Goal: Task Accomplishment & Management: Manage account settings

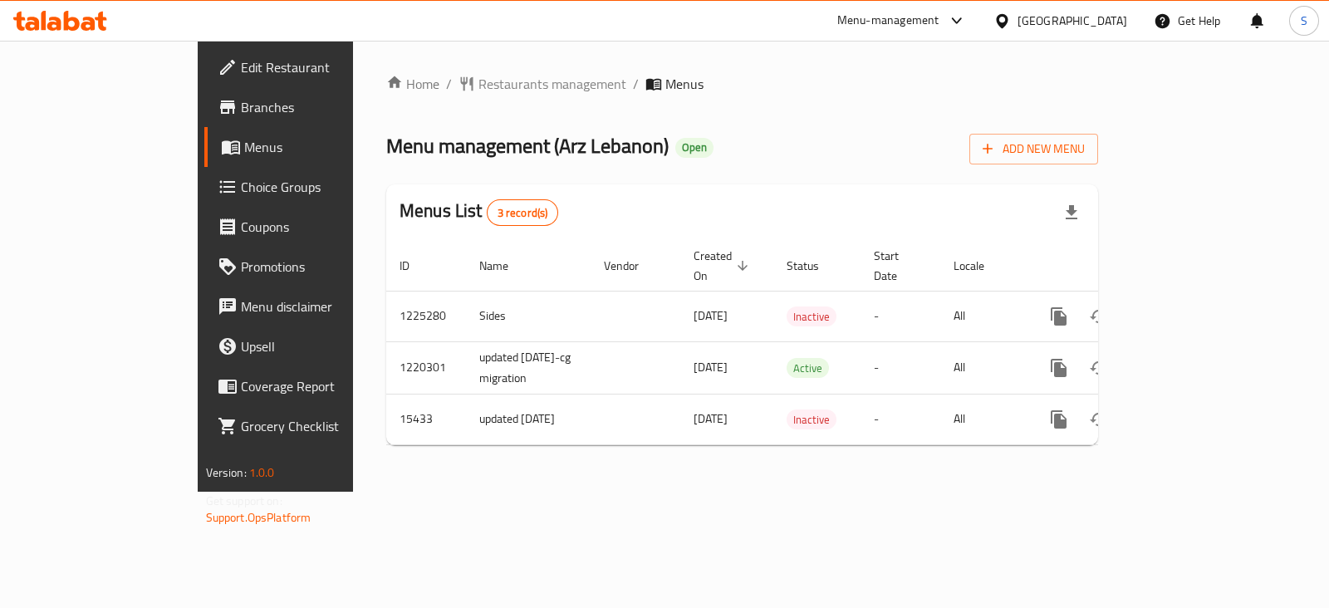
drag, startPoint x: 760, startPoint y: 19, endPoint x: 806, endPoint y: 37, distance: 48.9
click at [806, 37] on div "Menu-management United Arab Emirates Get Help S" at bounding box center [664, 21] width 1329 height 40
click at [79, 6] on div at bounding box center [60, 20] width 120 height 33
click at [90, 22] on icon at bounding box center [60, 21] width 94 height 20
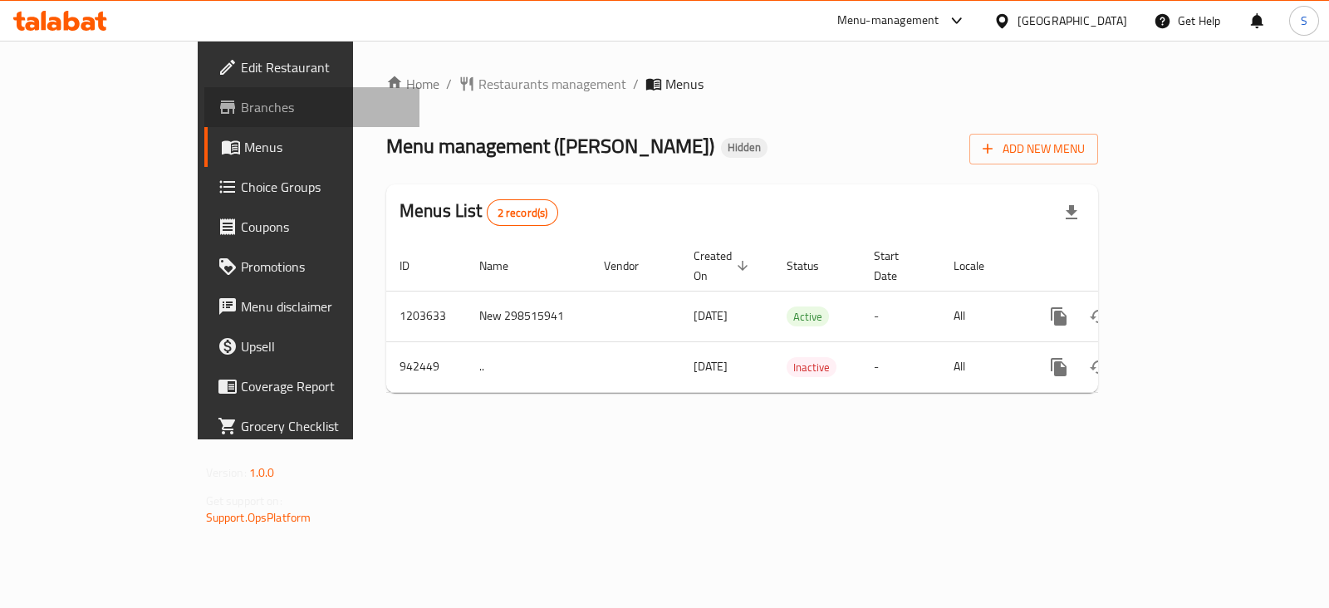
click at [241, 97] on span "Branches" at bounding box center [323, 107] width 165 height 20
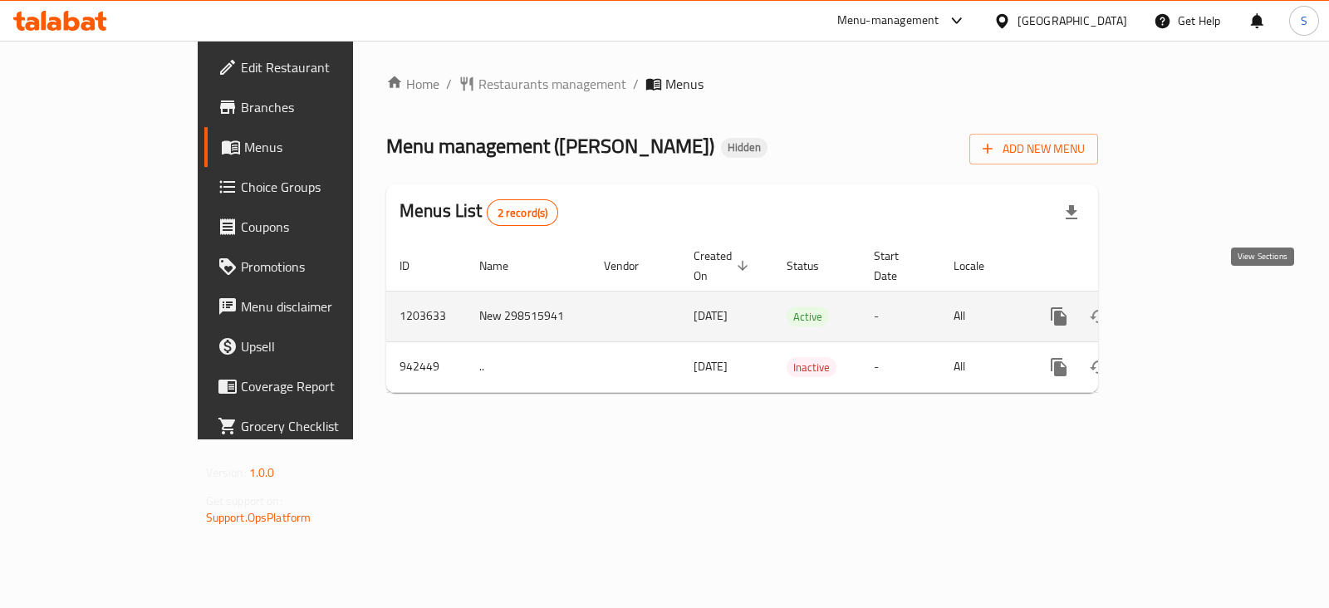
click at [1199, 297] on link "enhanced table" at bounding box center [1179, 317] width 40 height 40
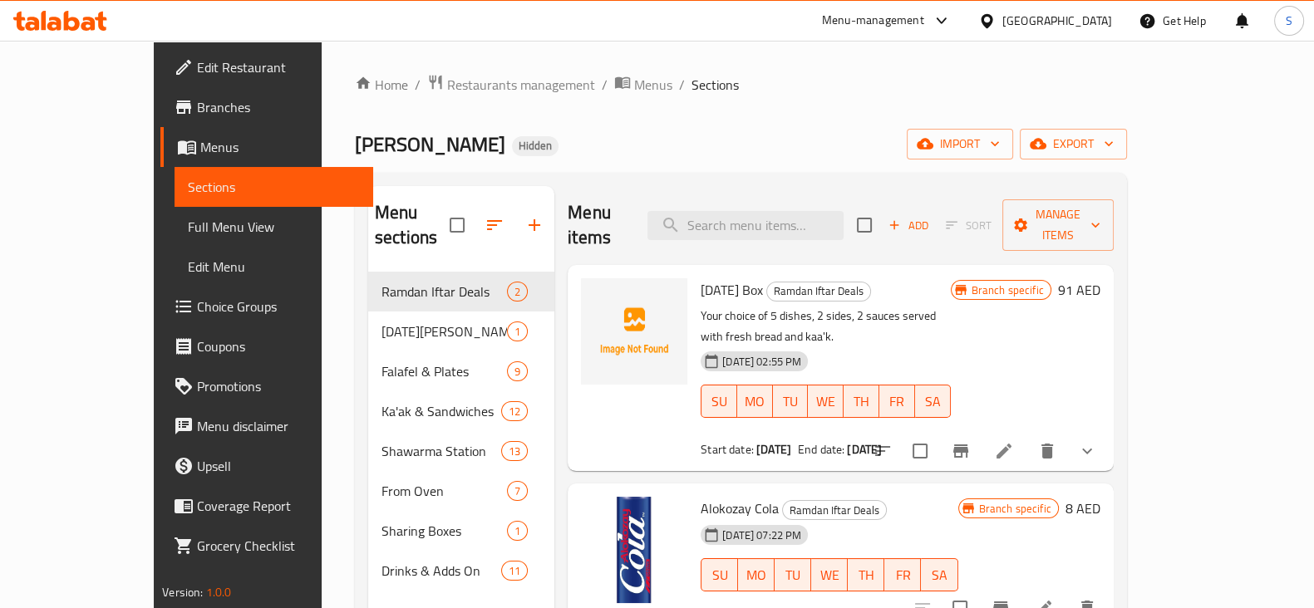
drag, startPoint x: 1209, startPoint y: 217, endPoint x: 1285, endPoint y: 194, distance: 79.9
click at [1160, 193] on div "Home / Restaurants management / Menus / Sections Yalla Falafel Hidden import ex…" at bounding box center [741, 441] width 838 height 800
click at [1100, 212] on span "Manage items" at bounding box center [1057, 225] width 85 height 42
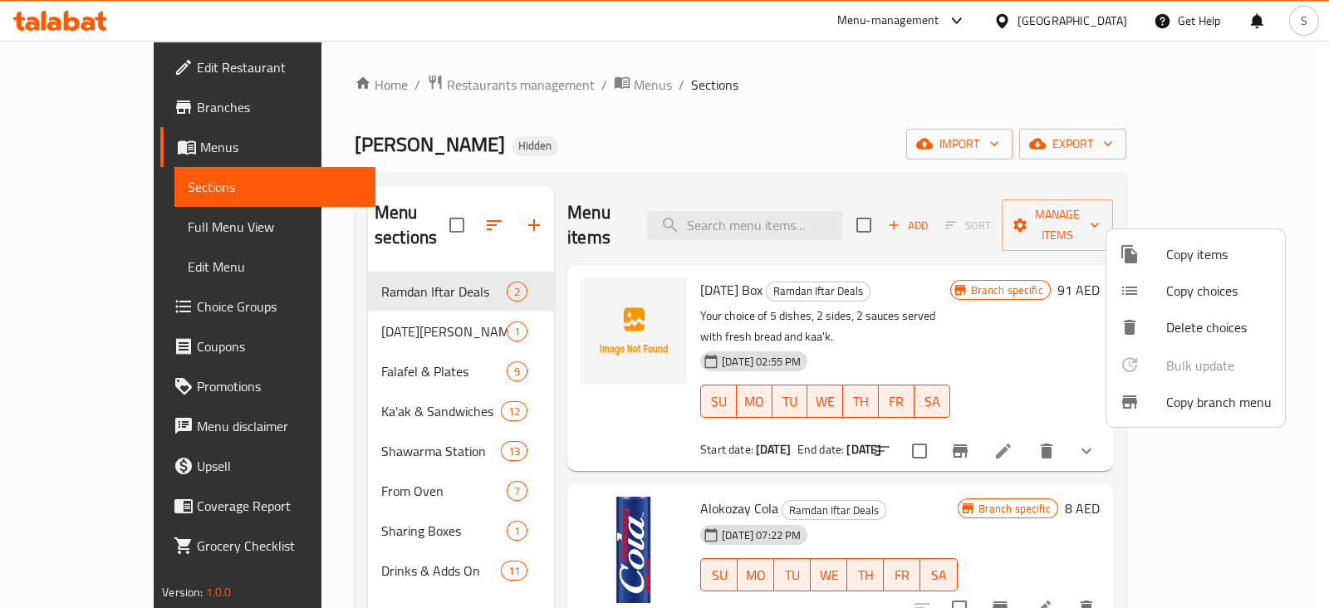
click at [1243, 404] on span "Copy branch menu" at bounding box center [1220, 402] width 106 height 20
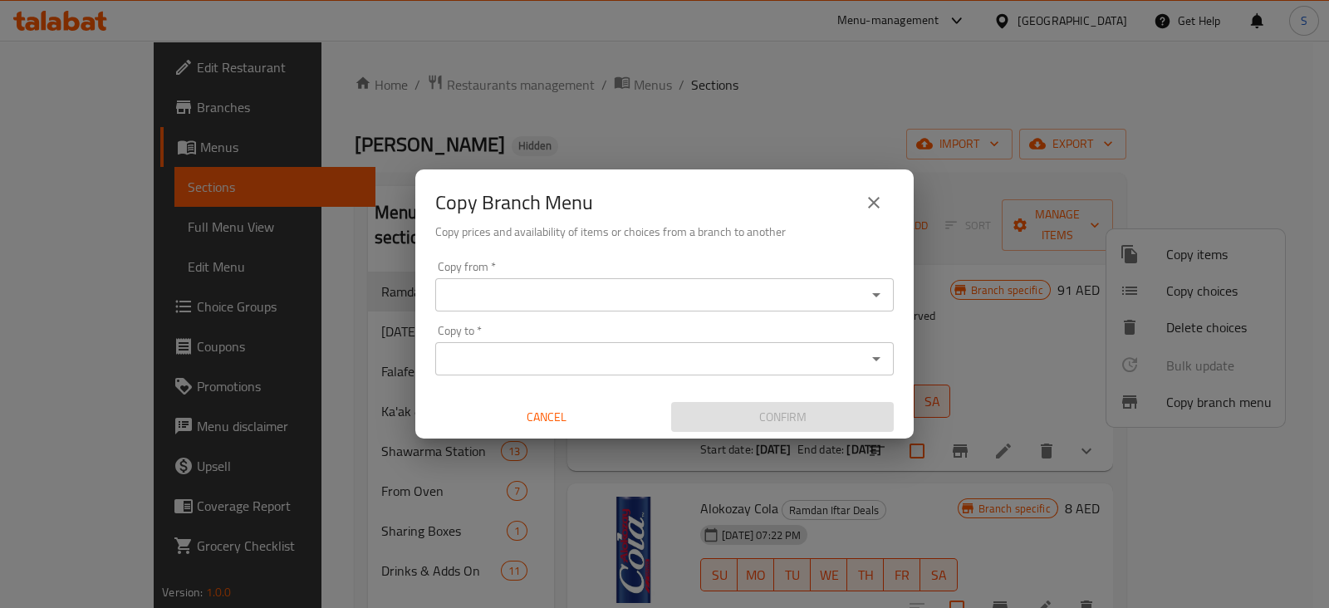
click at [461, 258] on div "Copy from   * Copy from * Copy to   * Copy to * Cancel Confirm" at bounding box center [664, 346] width 499 height 185
click at [469, 329] on div "Copy to   * Copy to *" at bounding box center [664, 350] width 459 height 51
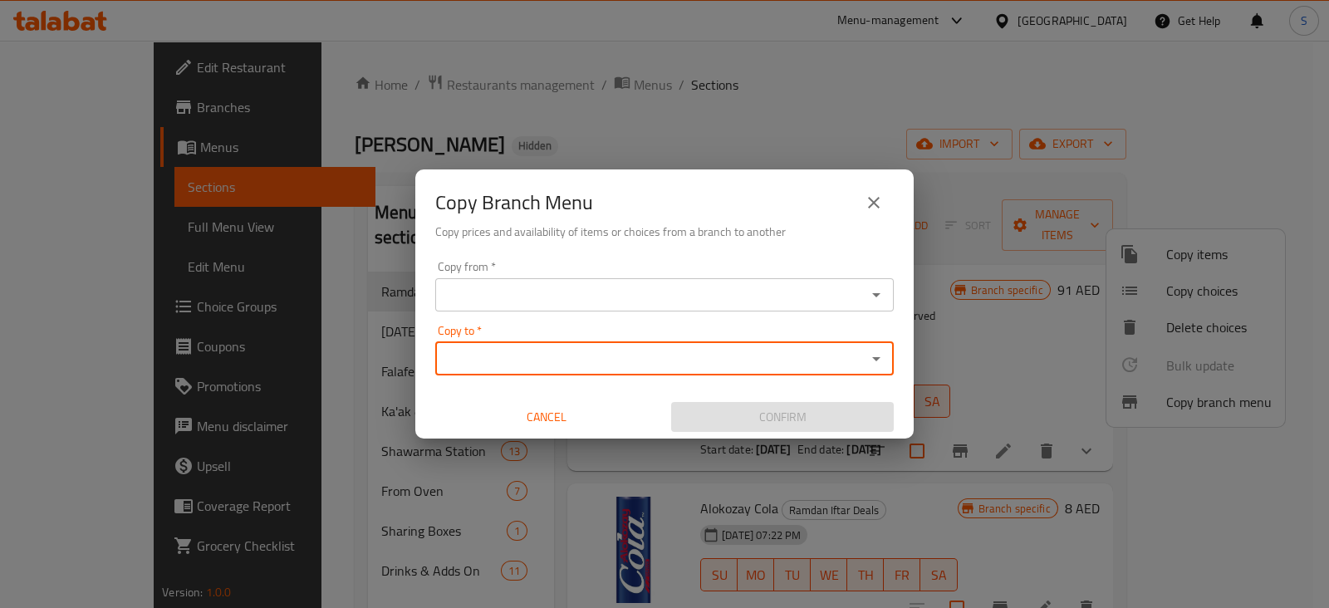
click at [469, 329] on div "Copy to   * Copy to *" at bounding box center [664, 350] width 459 height 51
click at [544, 263] on div "Copy from   * Copy from *" at bounding box center [664, 286] width 459 height 51
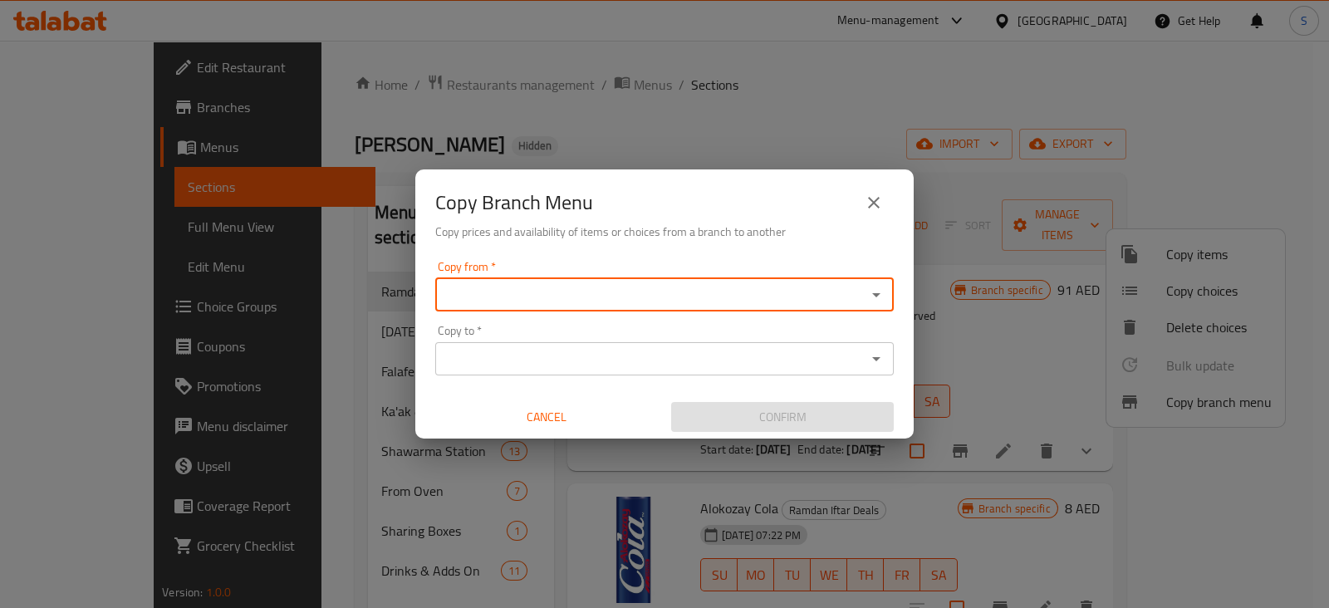
click at [519, 284] on input "Copy from   *" at bounding box center [650, 294] width 421 height 23
click at [543, 302] on input "Copy from   *" at bounding box center [650, 294] width 421 height 23
click at [608, 334] on span "697110" at bounding box center [628, 335] width 45 height 25
type input "Yalla Falafel, Mirdif"
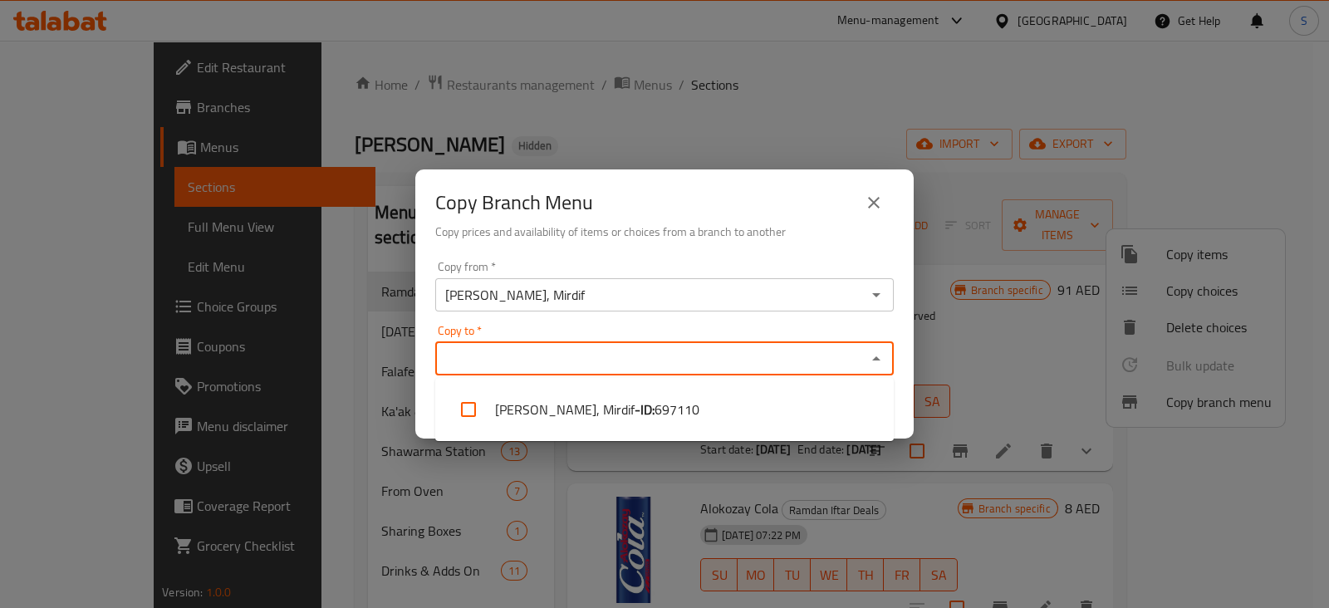
click at [494, 363] on input "Copy to   *" at bounding box center [650, 358] width 421 height 23
click at [509, 365] on input "Copy to   *" at bounding box center [650, 358] width 421 height 23
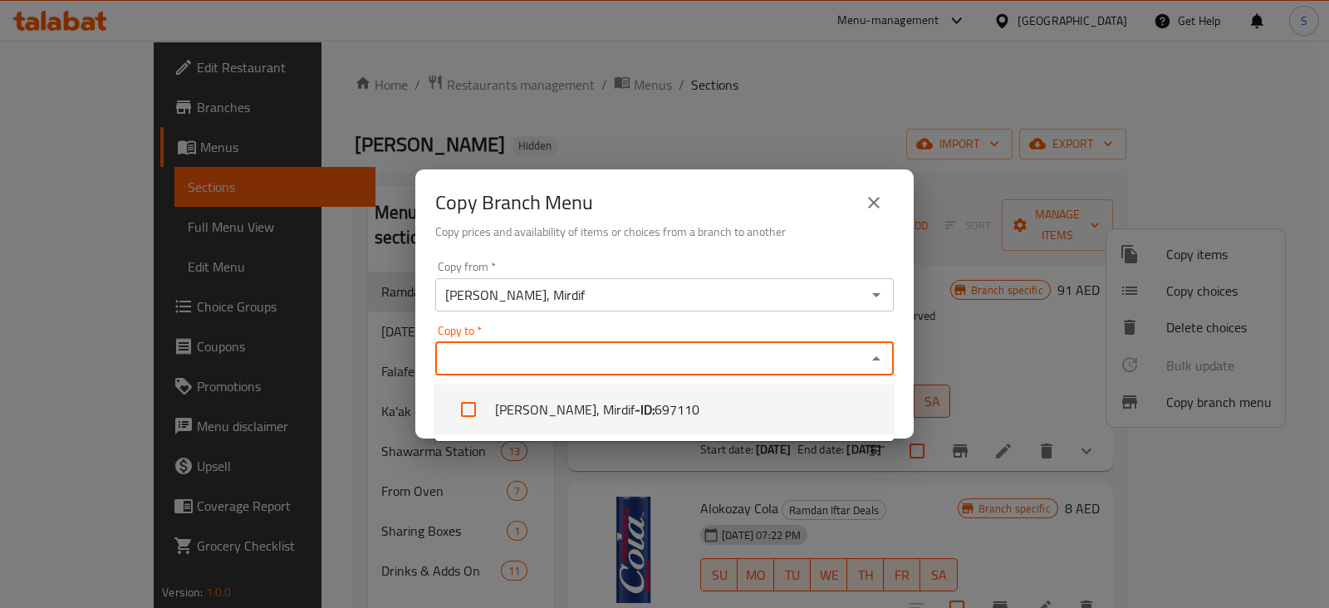
click at [533, 396] on li "Yalla Falafel, Mirdif - ID: 697110" at bounding box center [664, 410] width 459 height 50
checkbox input "true"
click at [691, 309] on div "Yalla Falafel, Mirdif Copy from *" at bounding box center [664, 294] width 459 height 33
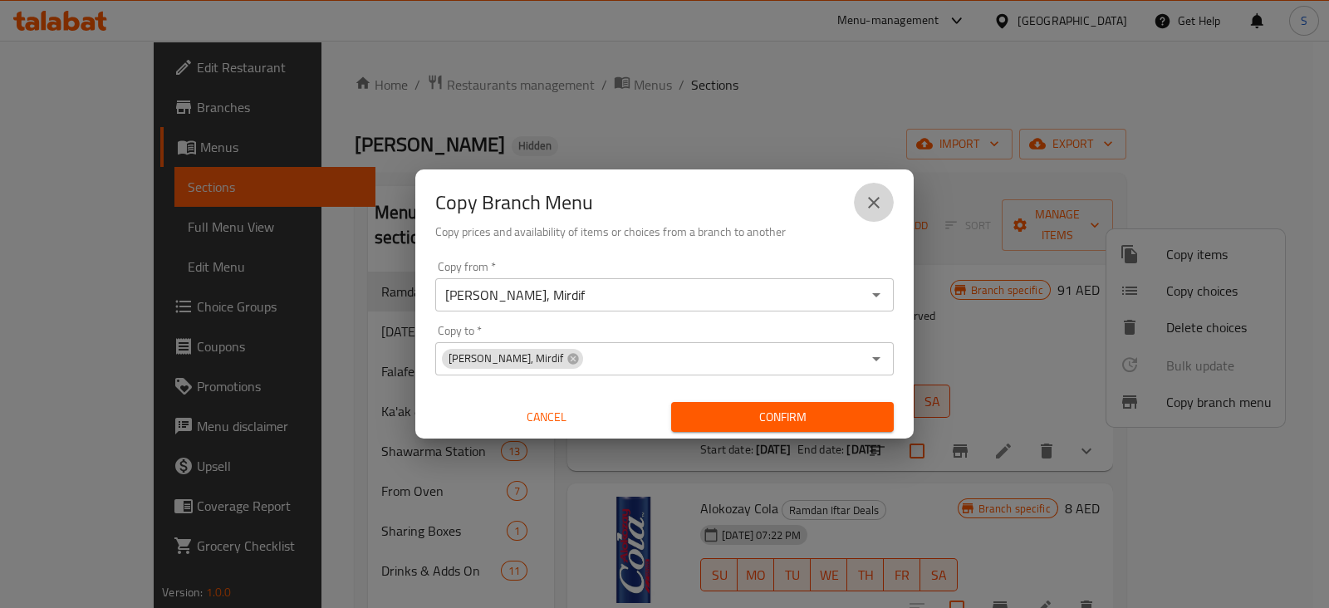
click at [870, 199] on icon "close" at bounding box center [874, 203] width 12 height 12
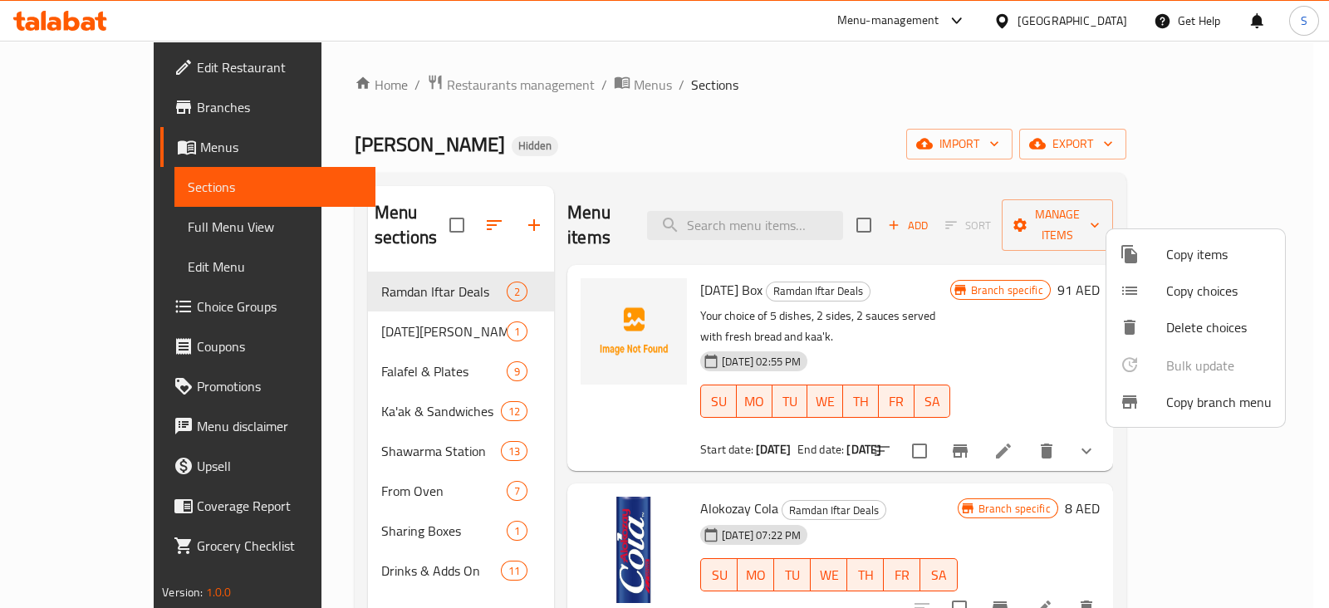
click at [125, 101] on div at bounding box center [664, 304] width 1329 height 608
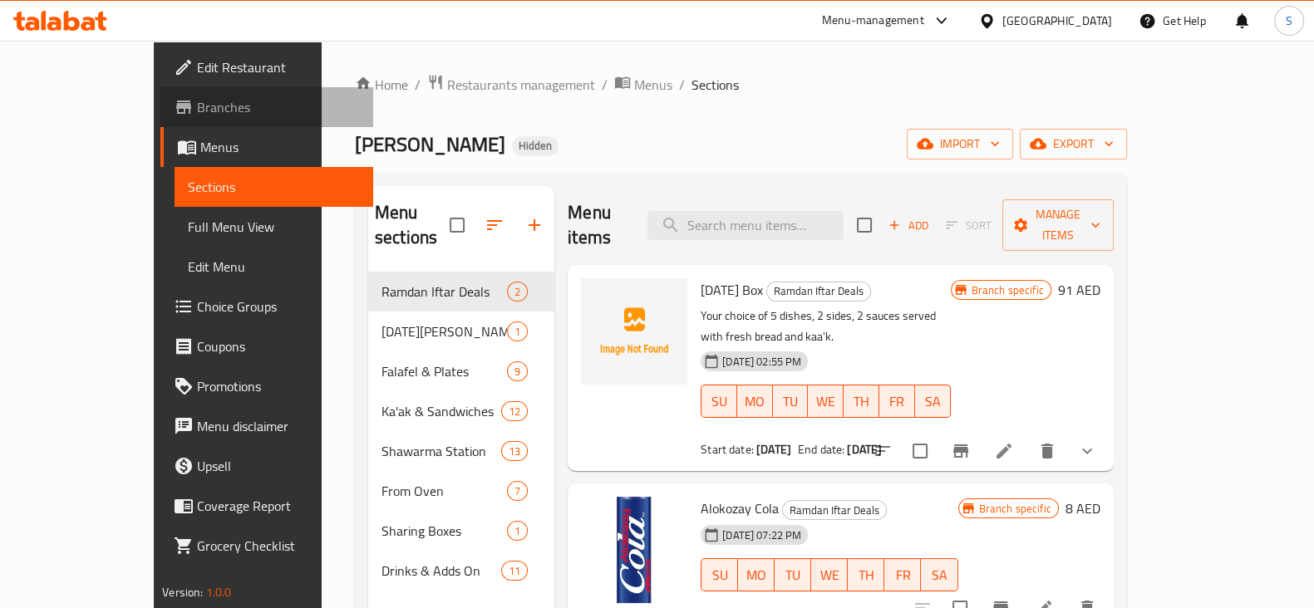
click at [197, 101] on span "Branches" at bounding box center [278, 107] width 163 height 20
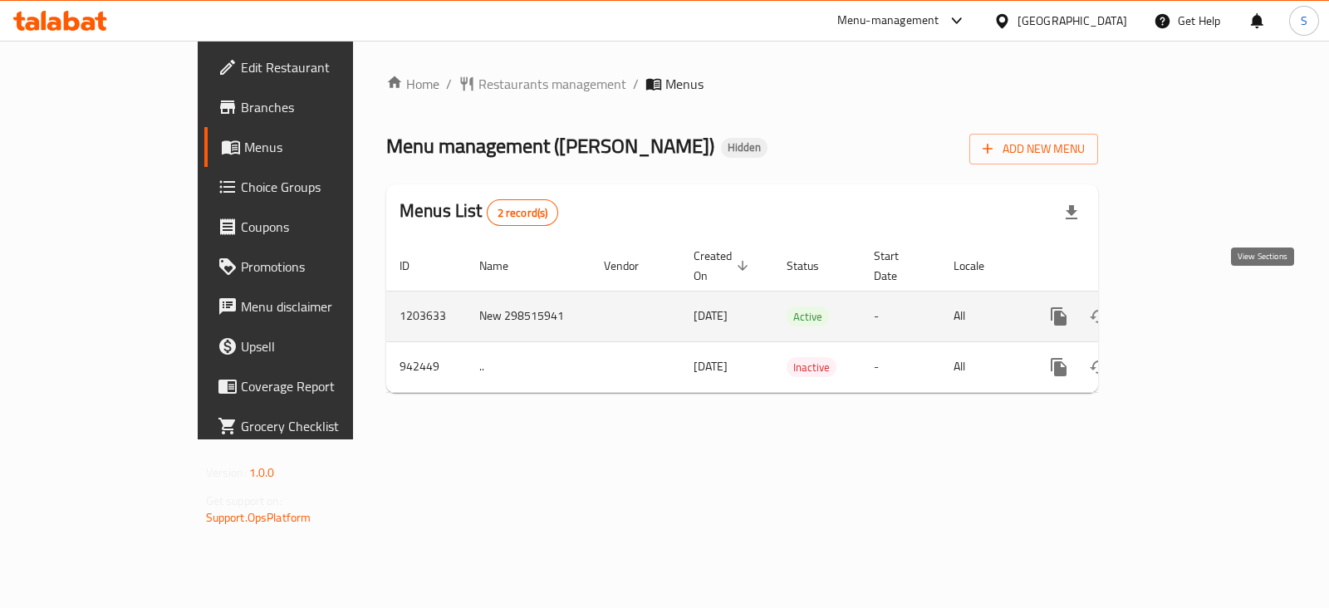
click at [1189, 307] on icon "enhanced table" at bounding box center [1179, 317] width 20 height 20
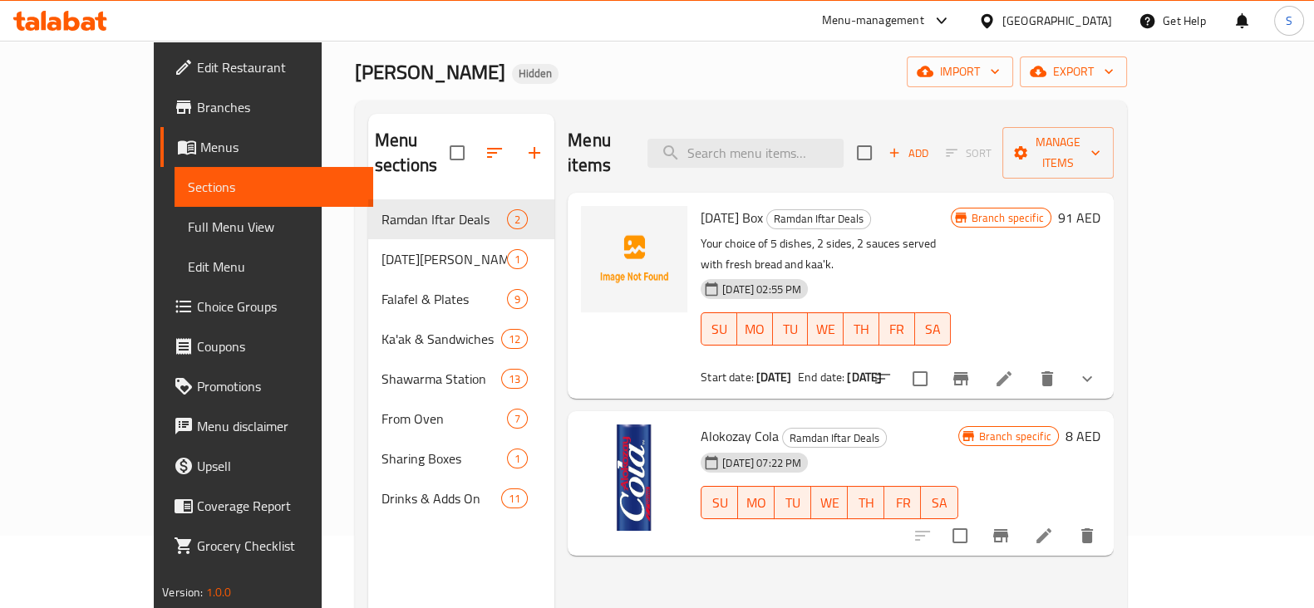
scroll to position [103, 0]
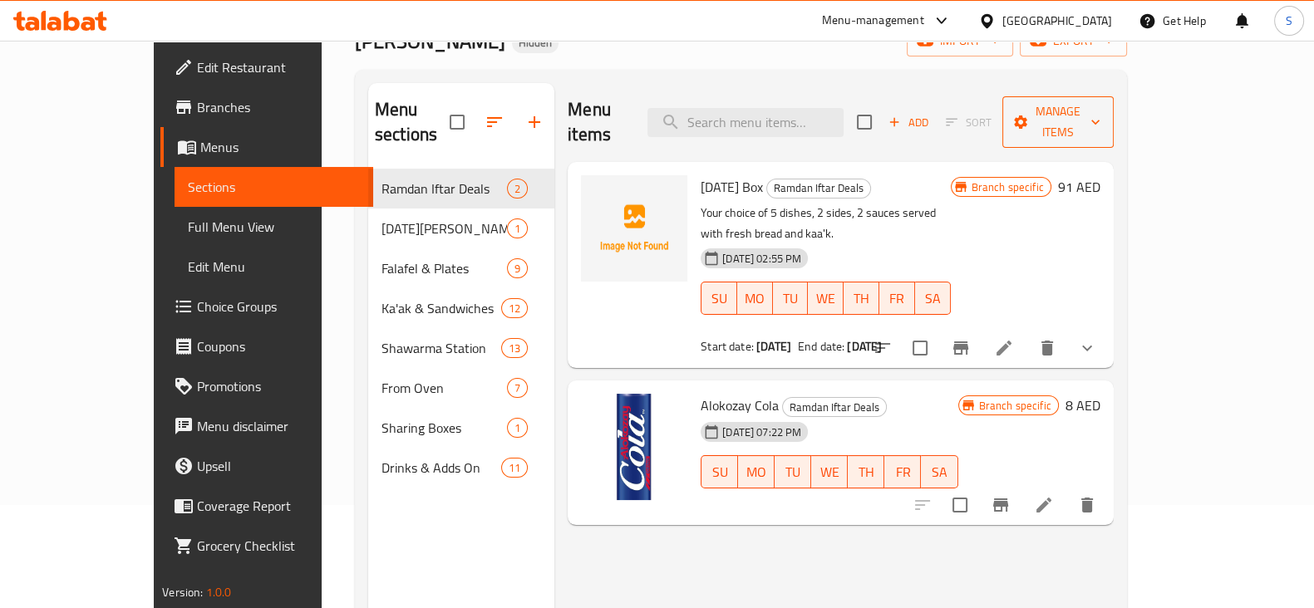
click at [1100, 109] on span "Manage items" at bounding box center [1057, 122] width 85 height 42
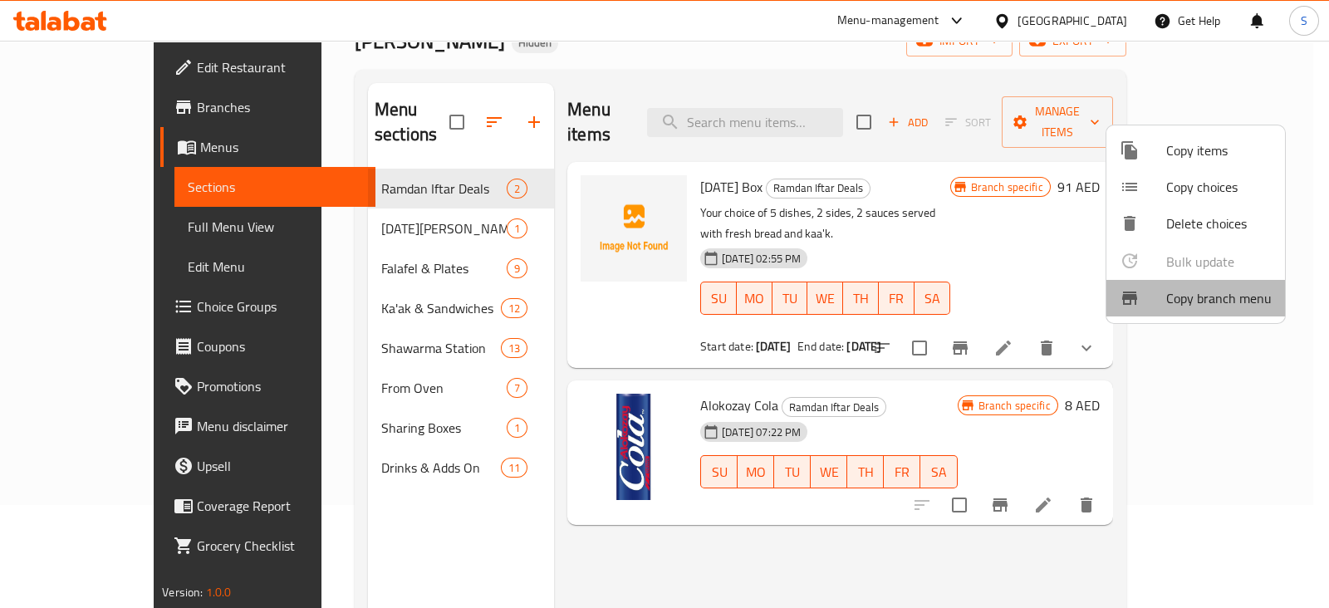
click at [1222, 302] on span "Copy branch menu" at bounding box center [1220, 298] width 106 height 20
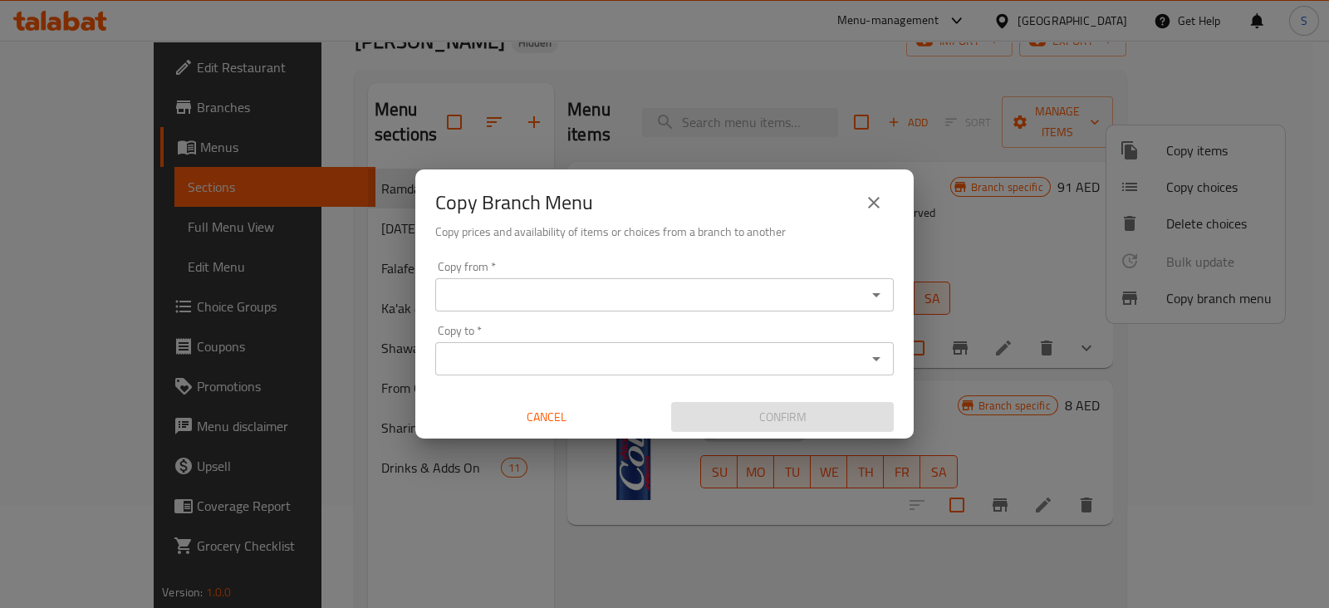
click at [753, 297] on input "Copy from   *" at bounding box center [650, 294] width 421 height 23
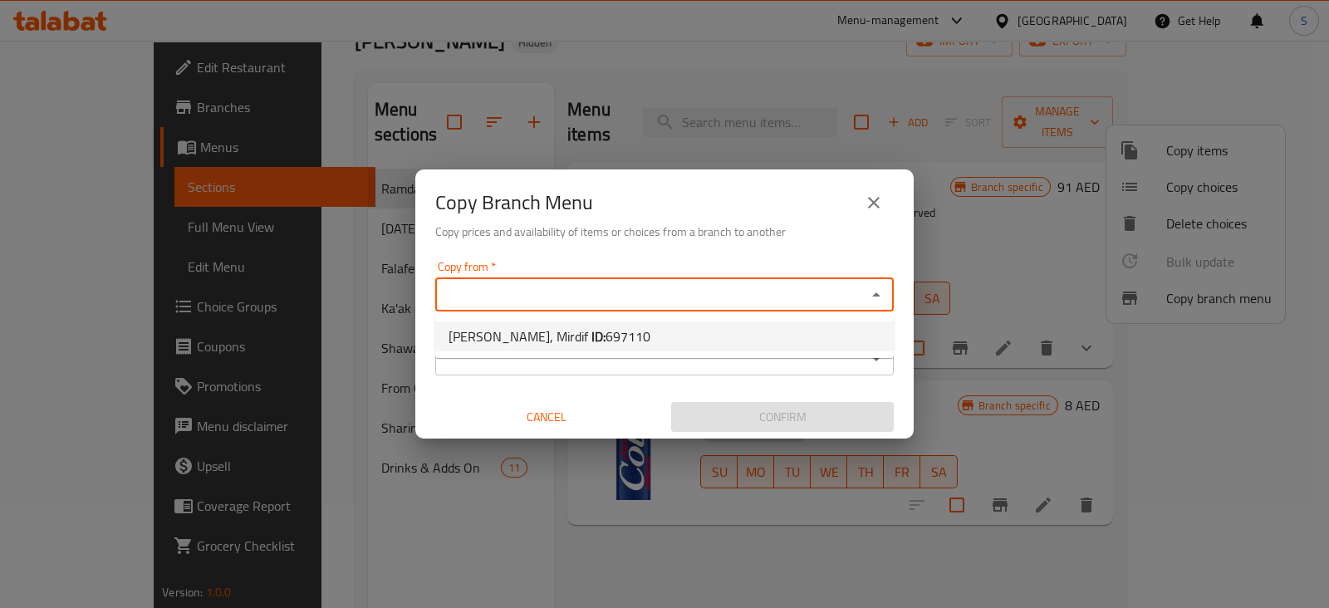
click at [654, 343] on li "Yalla Falafel, Mirdif ID: 697110" at bounding box center [664, 337] width 459 height 30
type input "Yalla Falafel, Mirdif"
click at [558, 346] on div "Copy to *" at bounding box center [664, 358] width 459 height 33
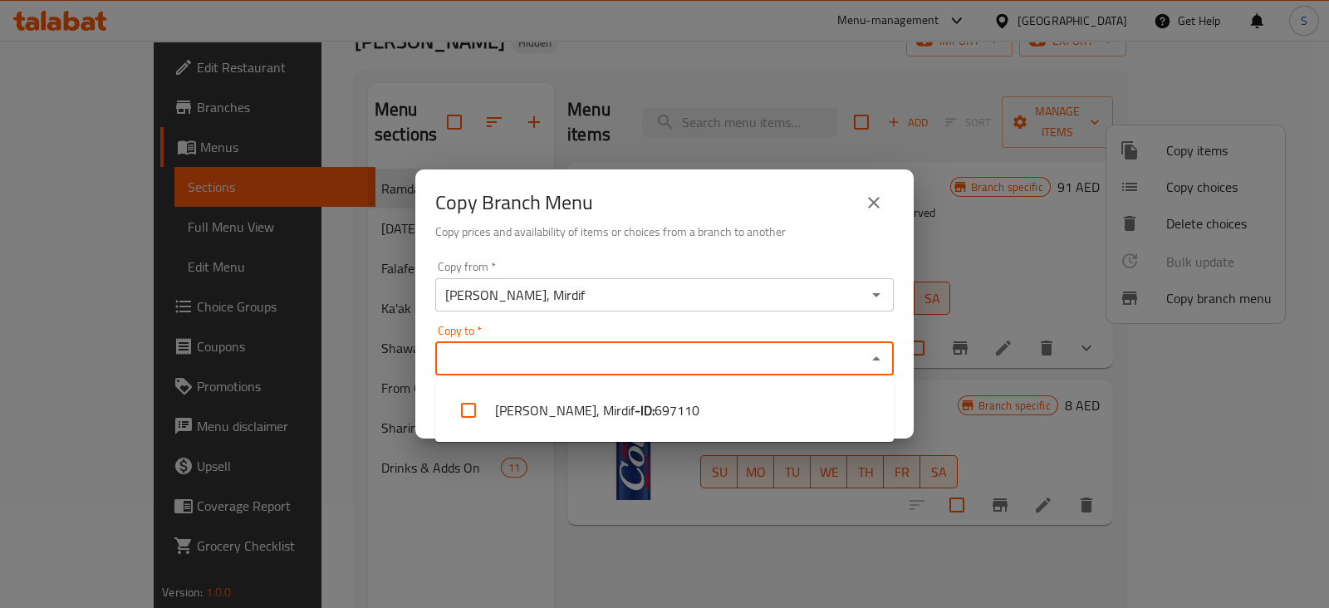
click at [492, 366] on input "Copy to   *" at bounding box center [650, 358] width 421 height 23
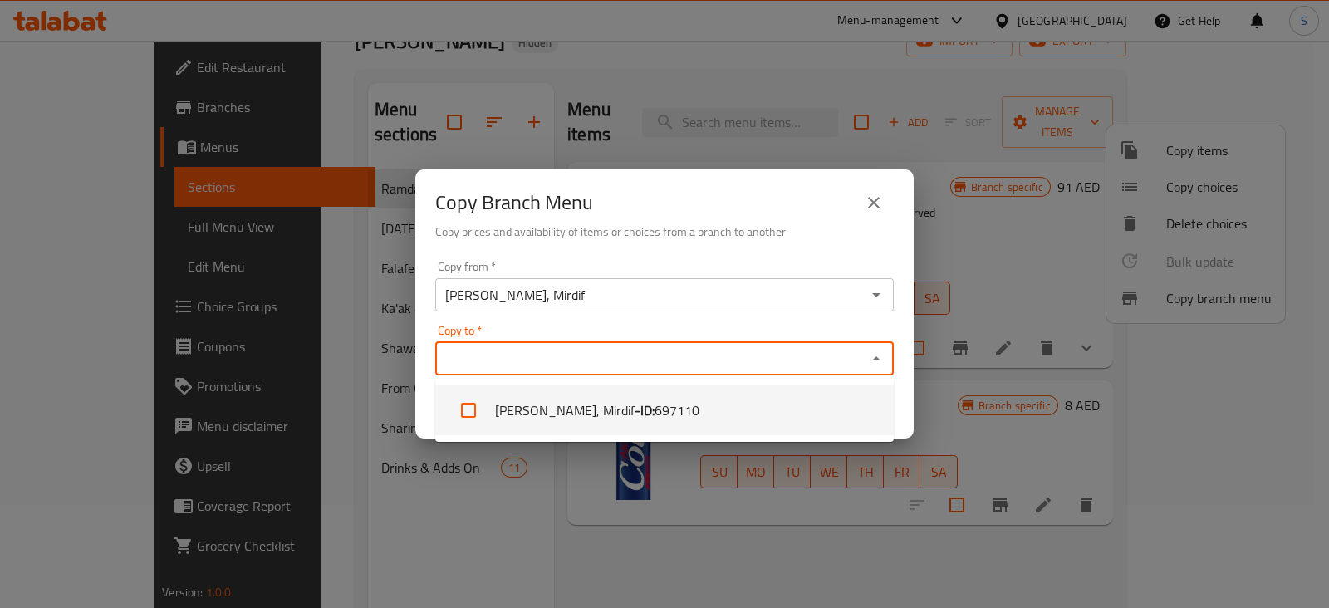
click at [719, 400] on li "Yalla Falafel, Mirdif - ID: 697110" at bounding box center [664, 411] width 459 height 50
checkbox input "true"
click at [748, 325] on div "Copy to   * Yalla Falafel, Mirdif Copy to *" at bounding box center [664, 350] width 459 height 51
click at [889, 310] on div "Yalla Falafel, Mirdif Copy from *" at bounding box center [664, 294] width 459 height 33
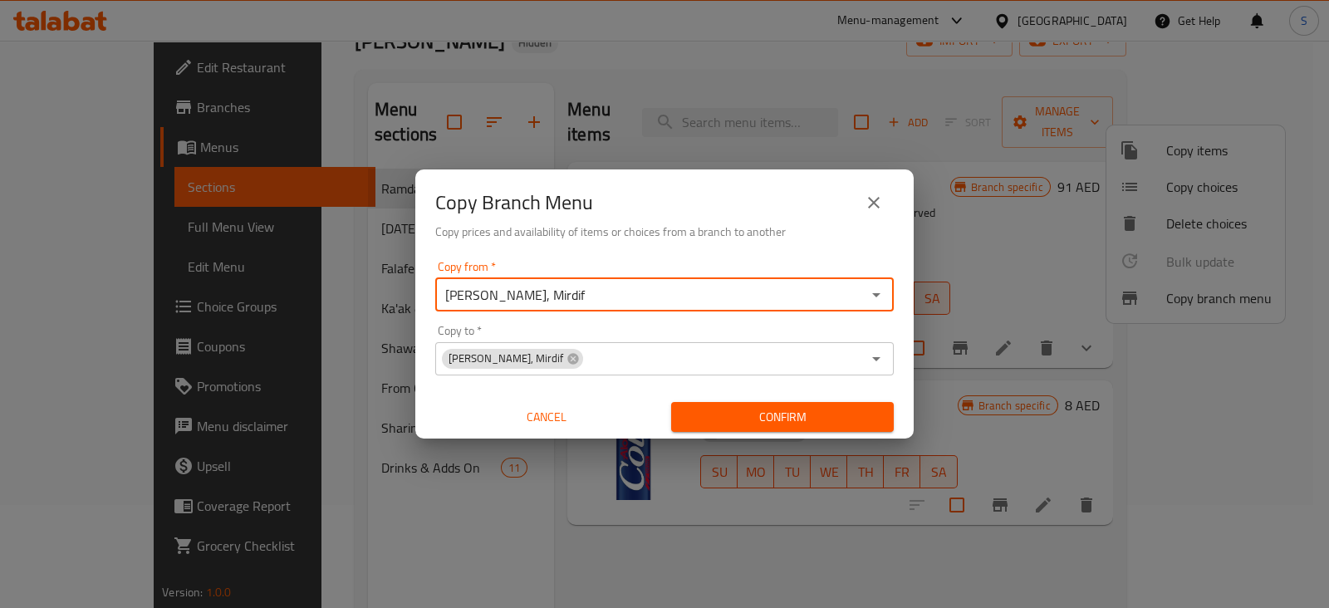
click at [877, 203] on icon "close" at bounding box center [874, 203] width 20 height 20
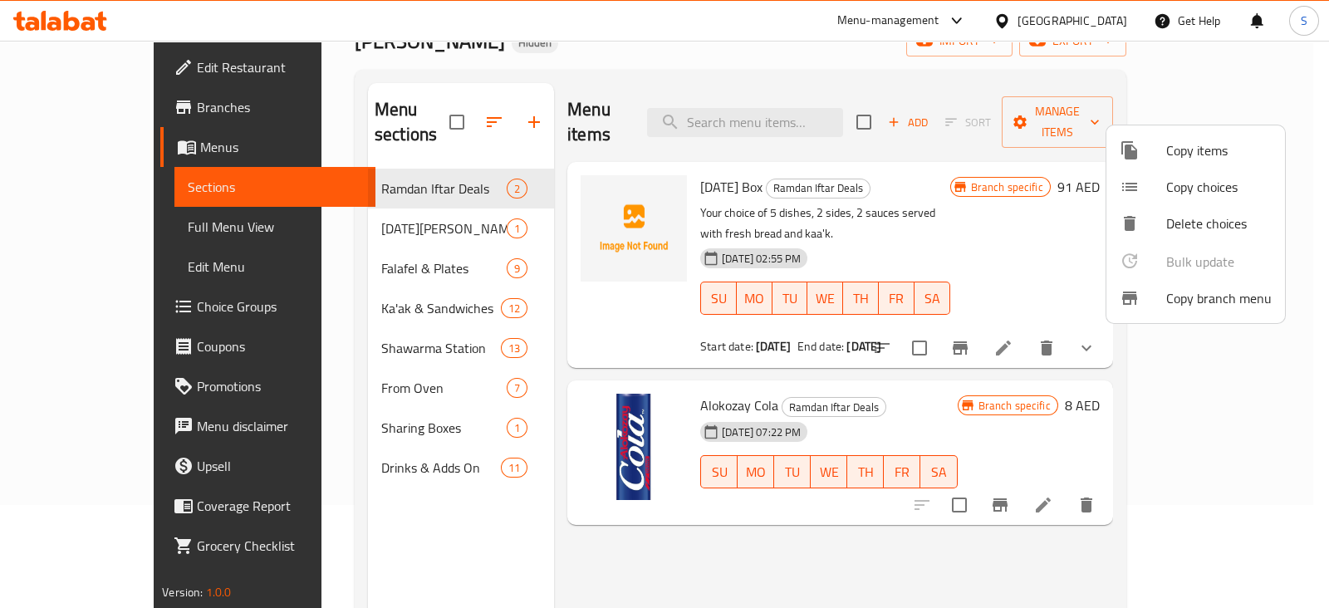
click at [170, 99] on div at bounding box center [664, 304] width 1329 height 608
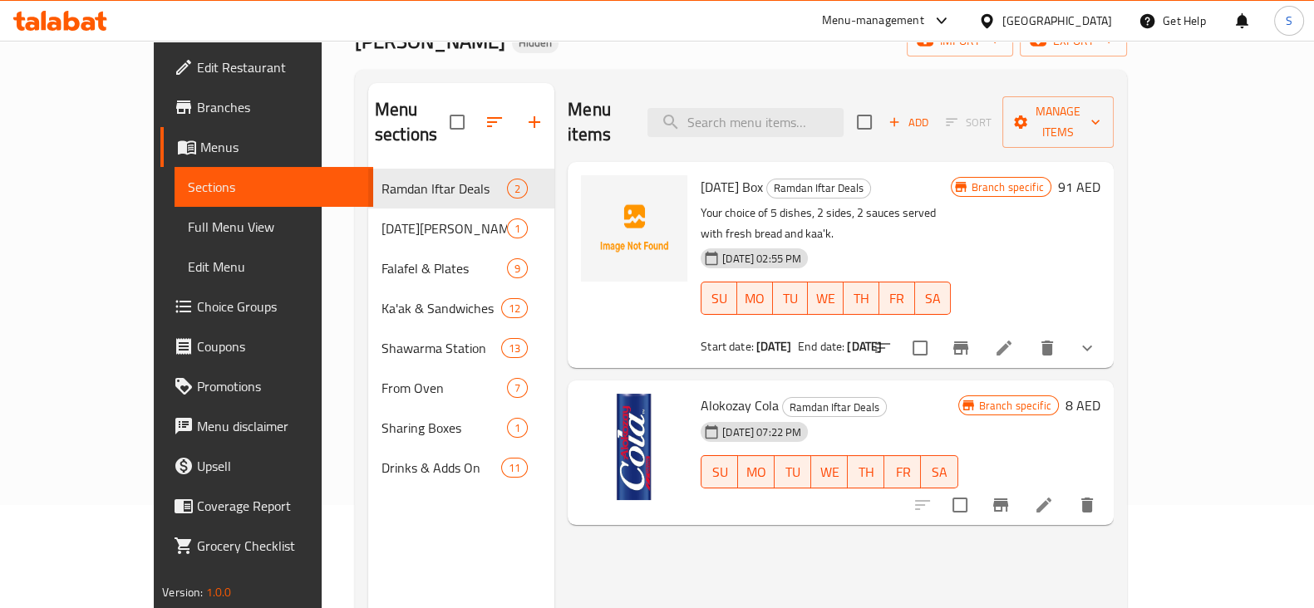
click at [197, 101] on span "Branches" at bounding box center [278, 107] width 163 height 20
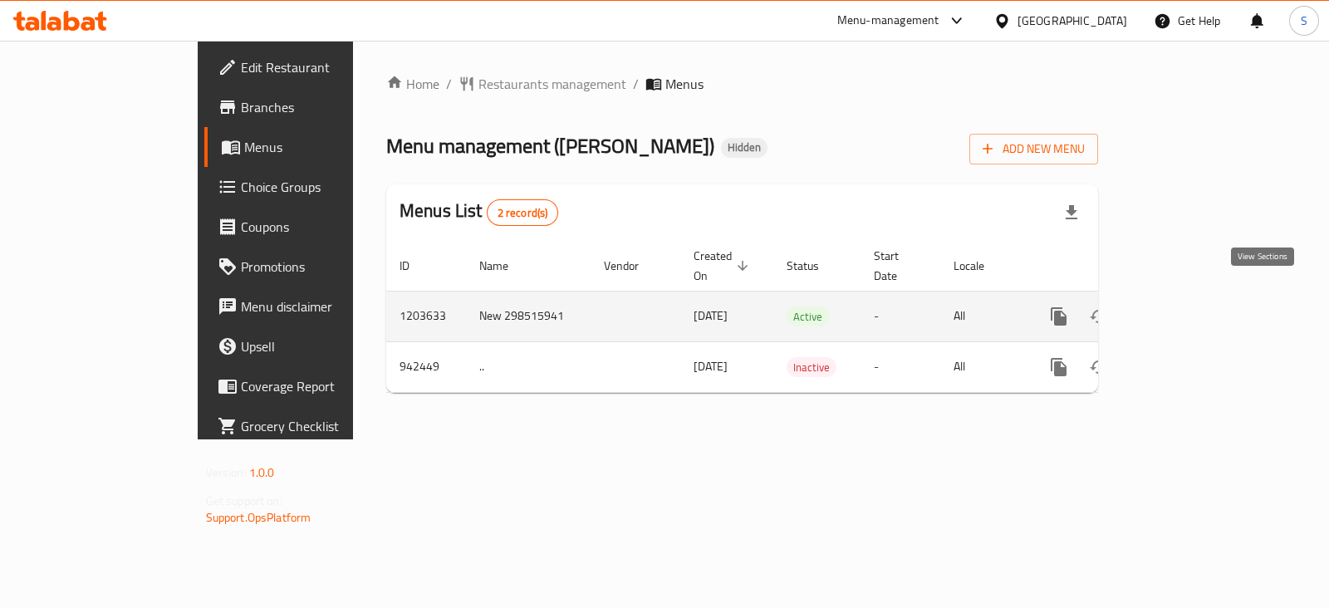
click at [1189, 307] on icon "enhanced table" at bounding box center [1179, 317] width 20 height 20
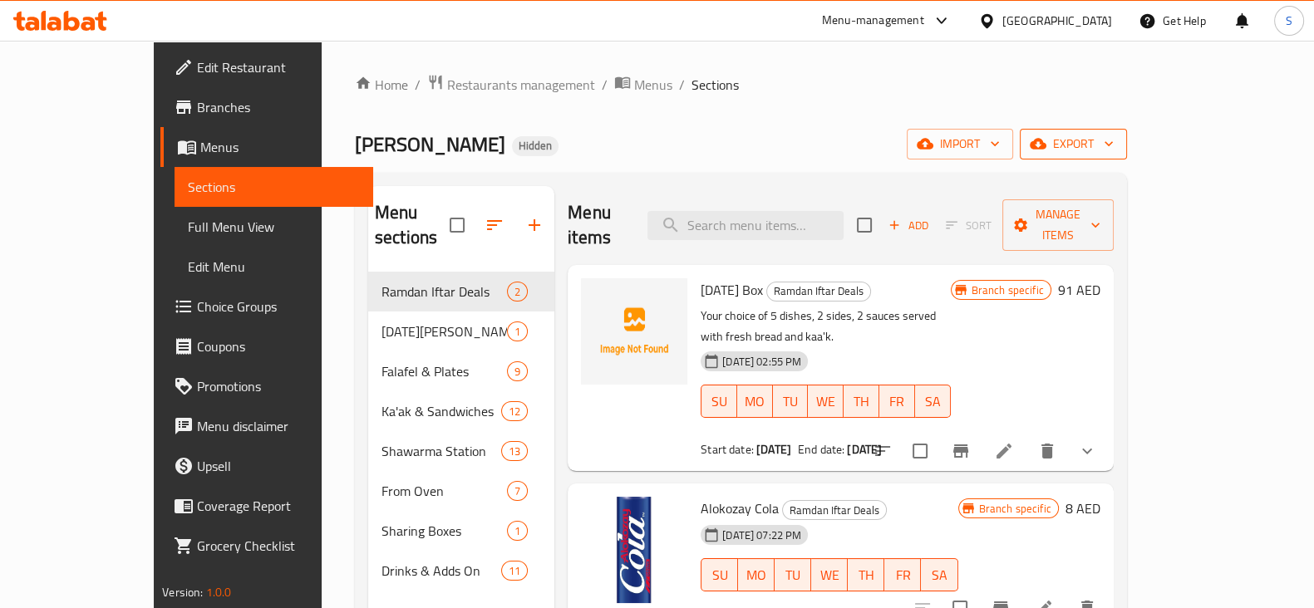
click at [1127, 135] on button "export" at bounding box center [1073, 144] width 107 height 31
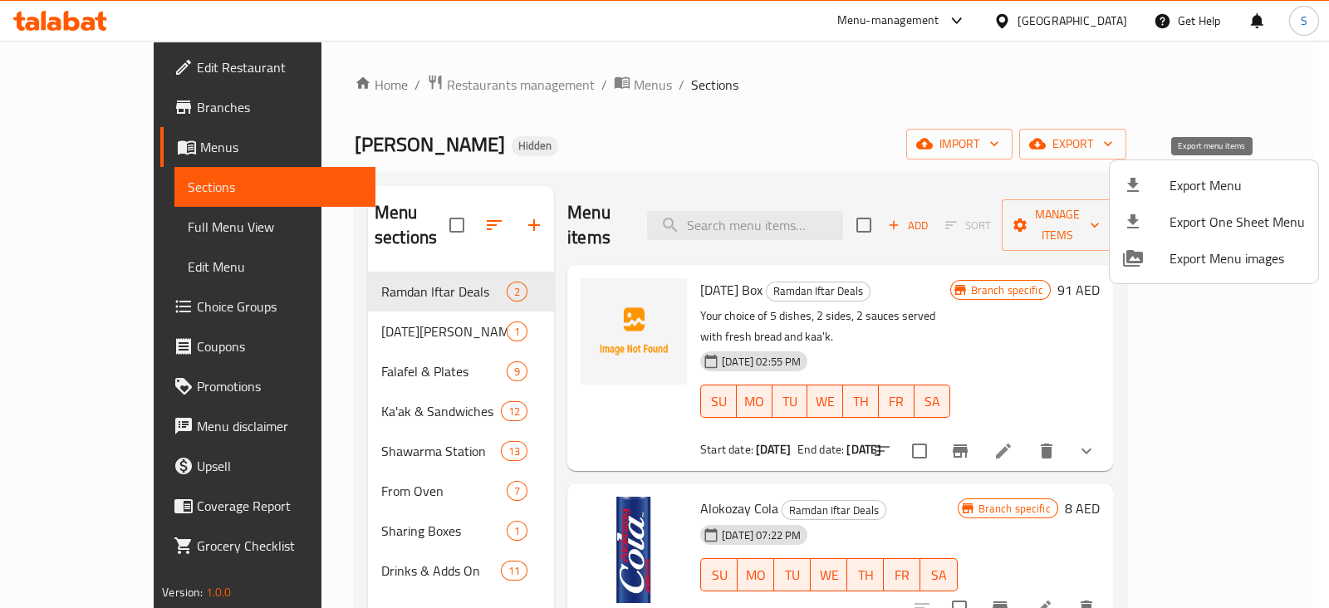
click at [1236, 178] on span "Export Menu" at bounding box center [1237, 185] width 135 height 20
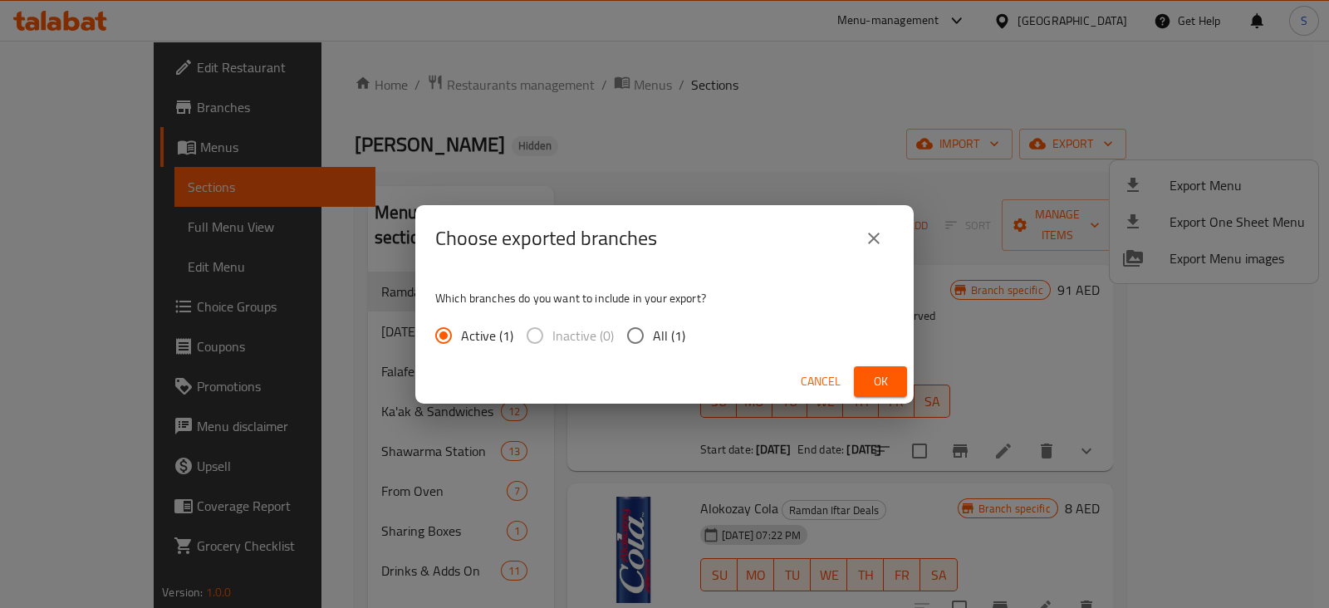
click at [656, 330] on span "All (1)" at bounding box center [669, 336] width 32 height 20
click at [653, 330] on input "All (1)" at bounding box center [635, 335] width 35 height 35
radio input "true"
click at [877, 374] on span "Ok" at bounding box center [880, 381] width 27 height 21
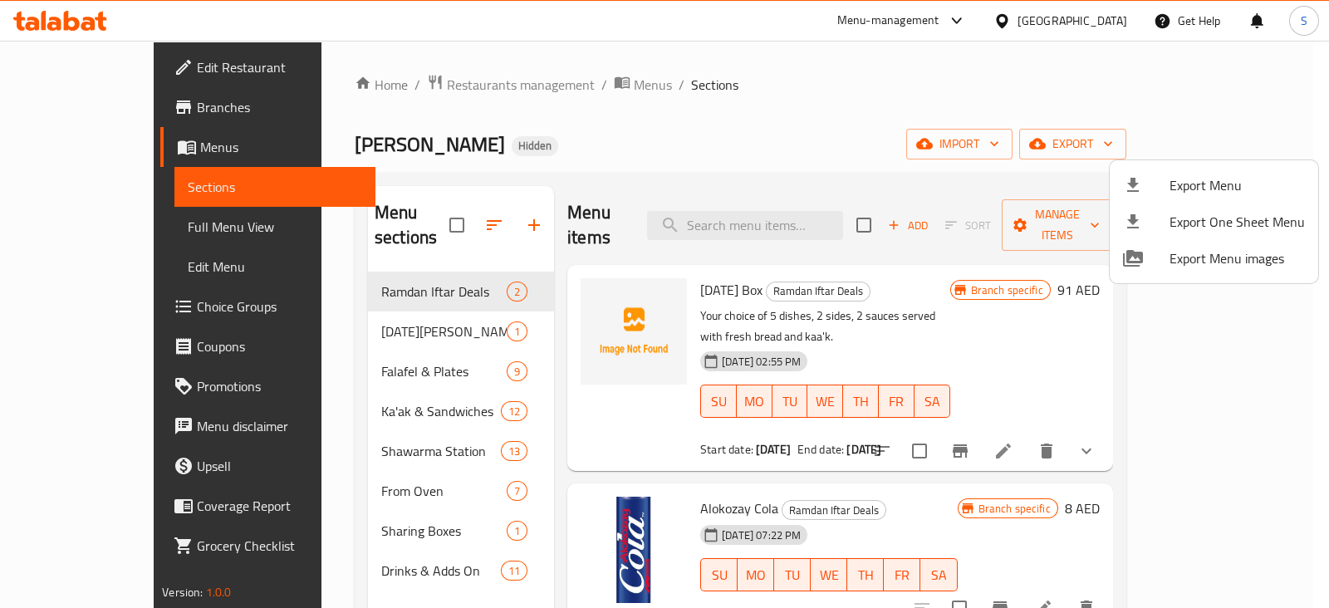
click at [71, 22] on div at bounding box center [664, 304] width 1329 height 608
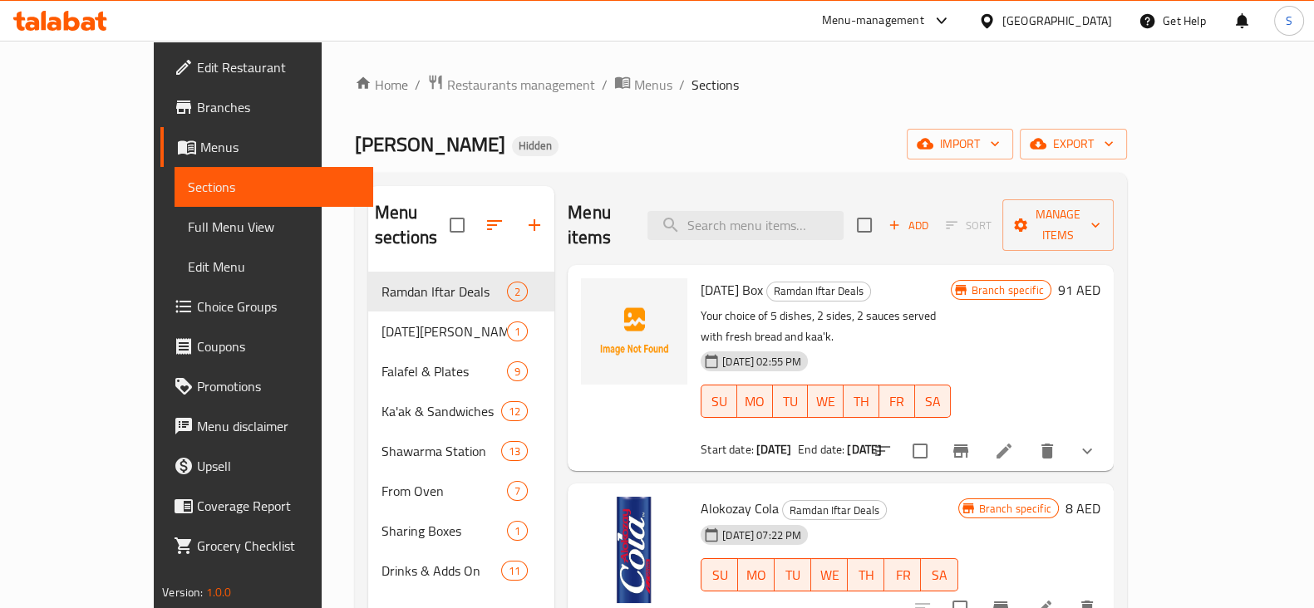
click at [91, 15] on icon at bounding box center [60, 21] width 94 height 20
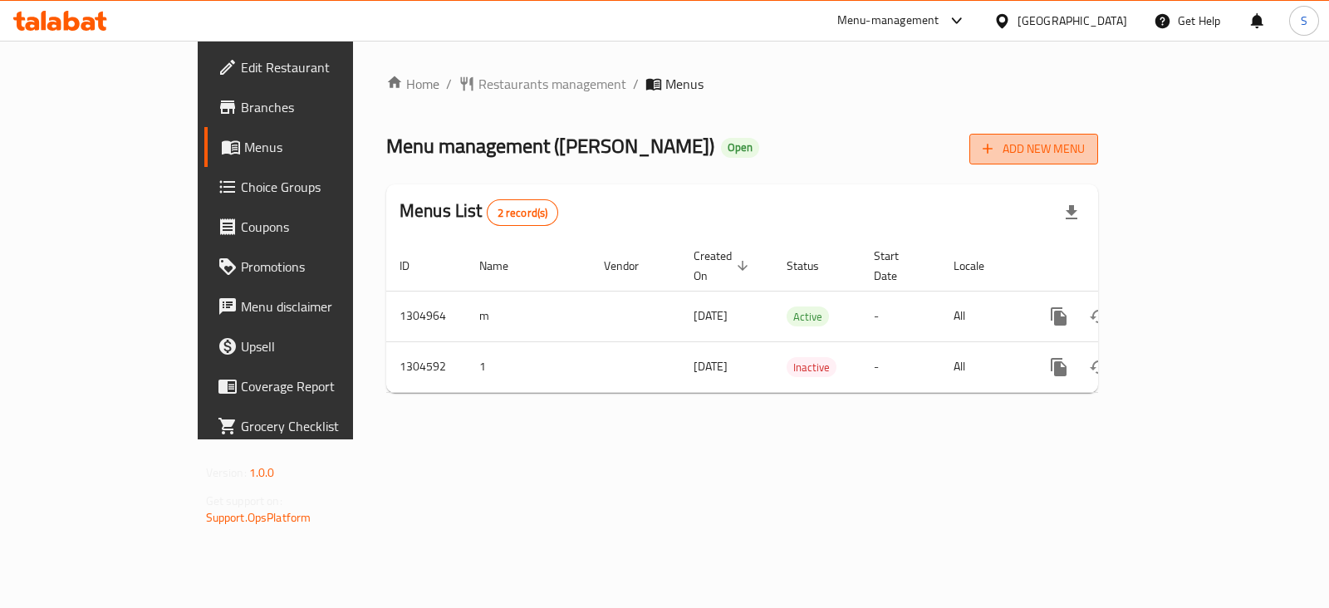
click at [1098, 160] on button "Add New Menu" at bounding box center [1034, 149] width 129 height 31
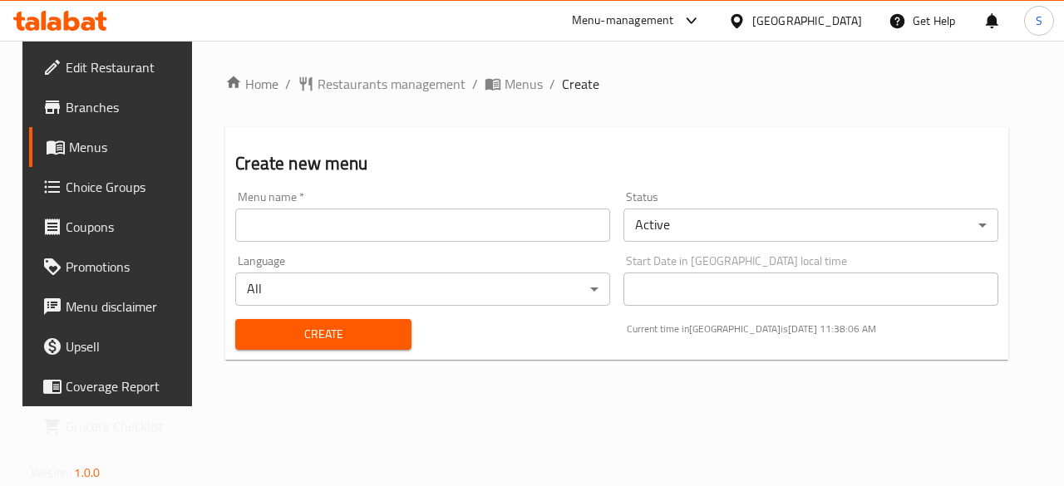
click at [417, 245] on div "Menu name   * Menu name *" at bounding box center [423, 216] width 388 height 64
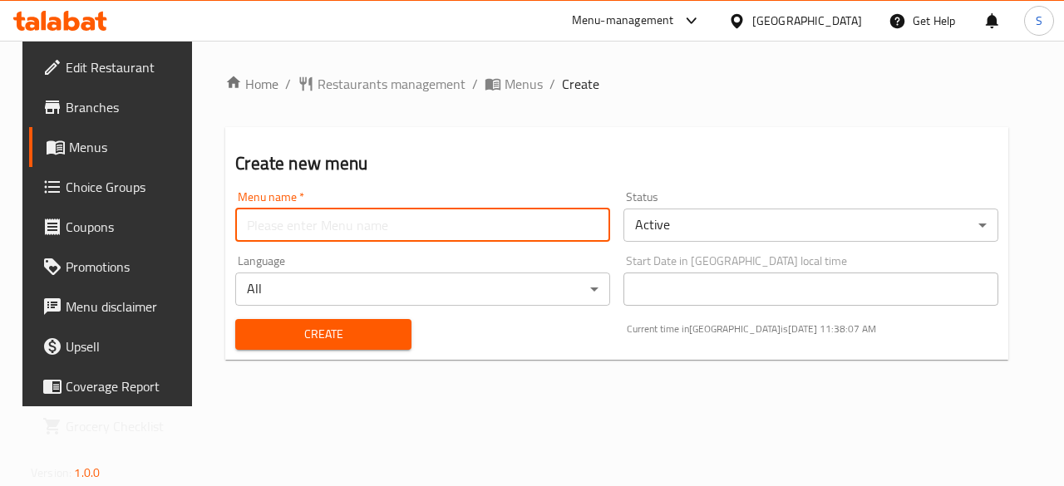
type input "salma"
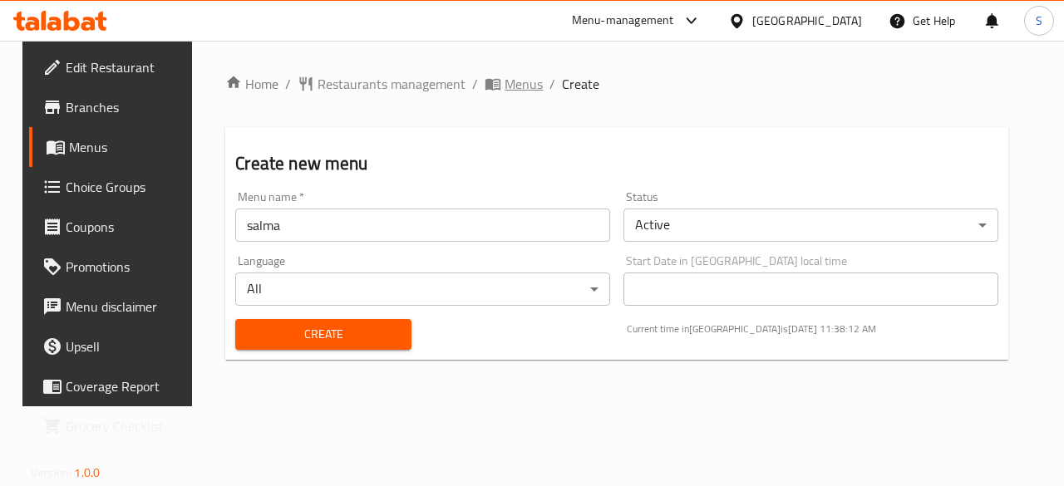
click at [504, 92] on span "Menus" at bounding box center [523, 84] width 38 height 20
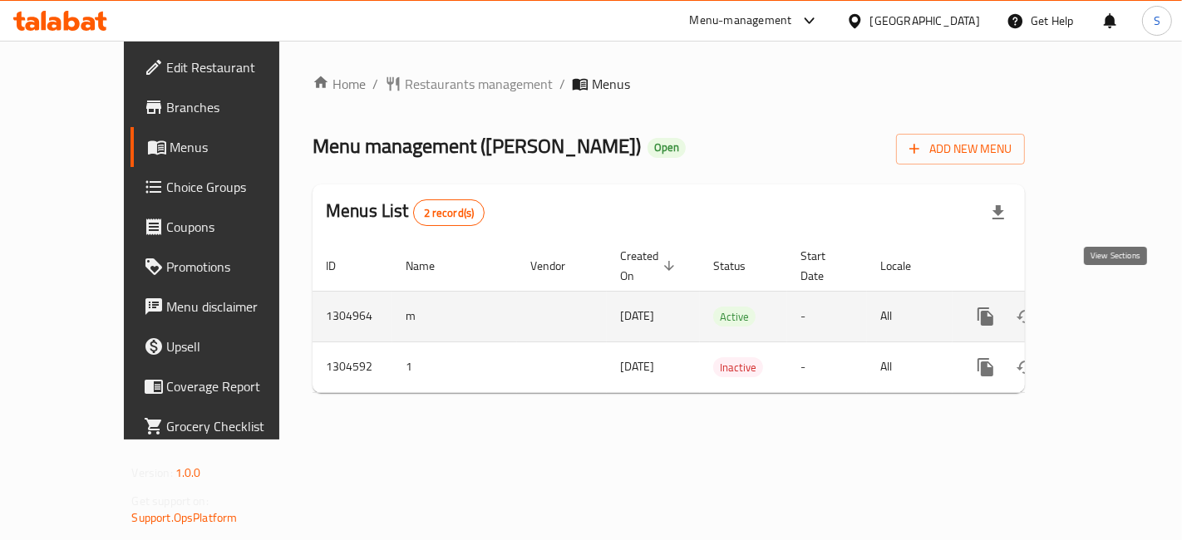
click at [1115, 307] on icon "enhanced table" at bounding box center [1105, 317] width 20 height 20
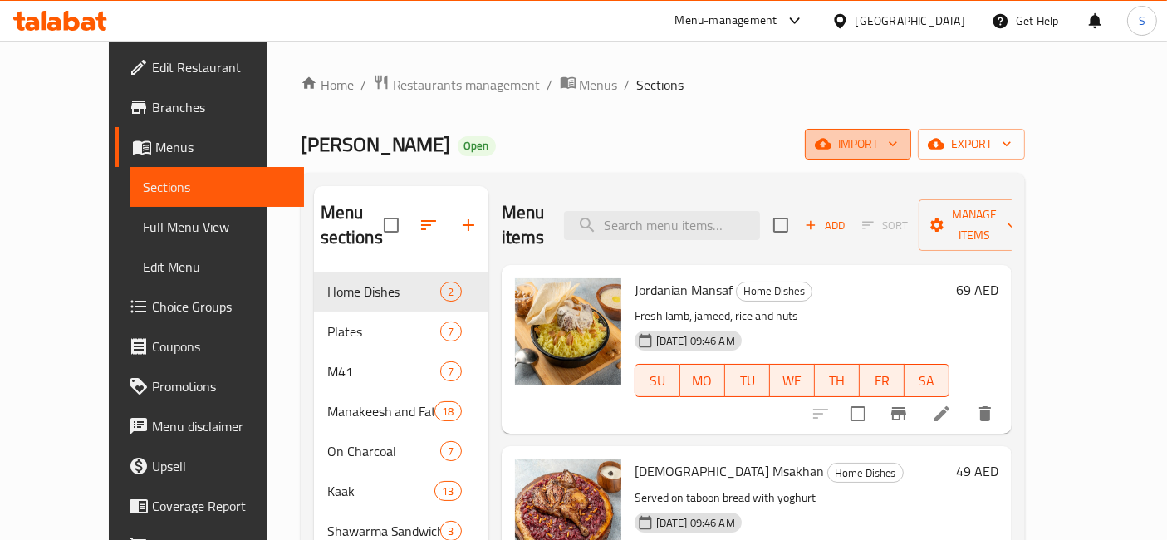
click at [912, 155] on button "import" at bounding box center [858, 144] width 106 height 31
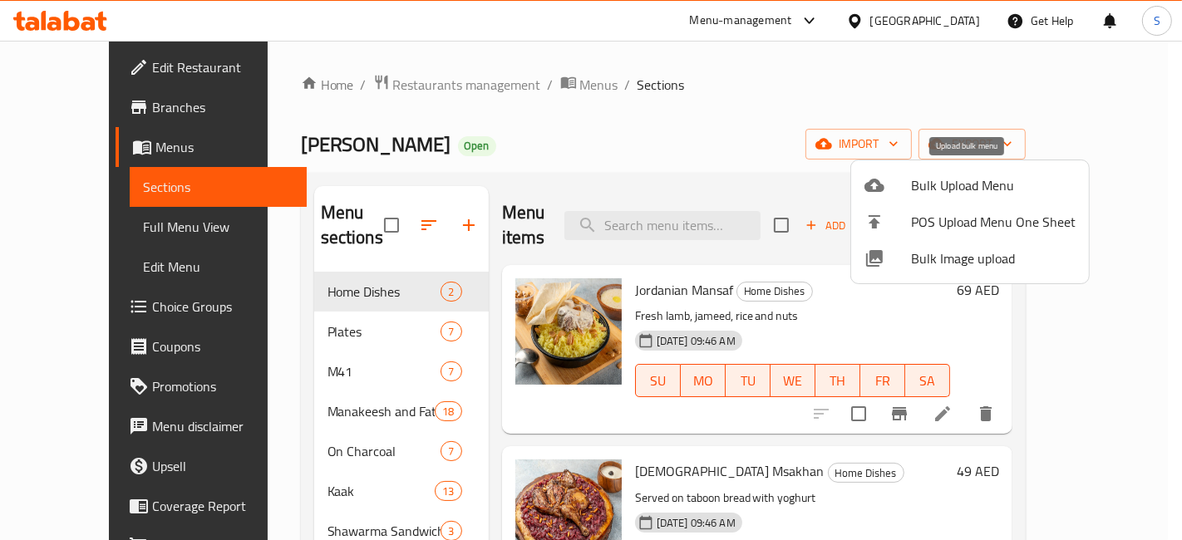
click at [980, 189] on span "Bulk Upload Menu" at bounding box center [993, 185] width 165 height 20
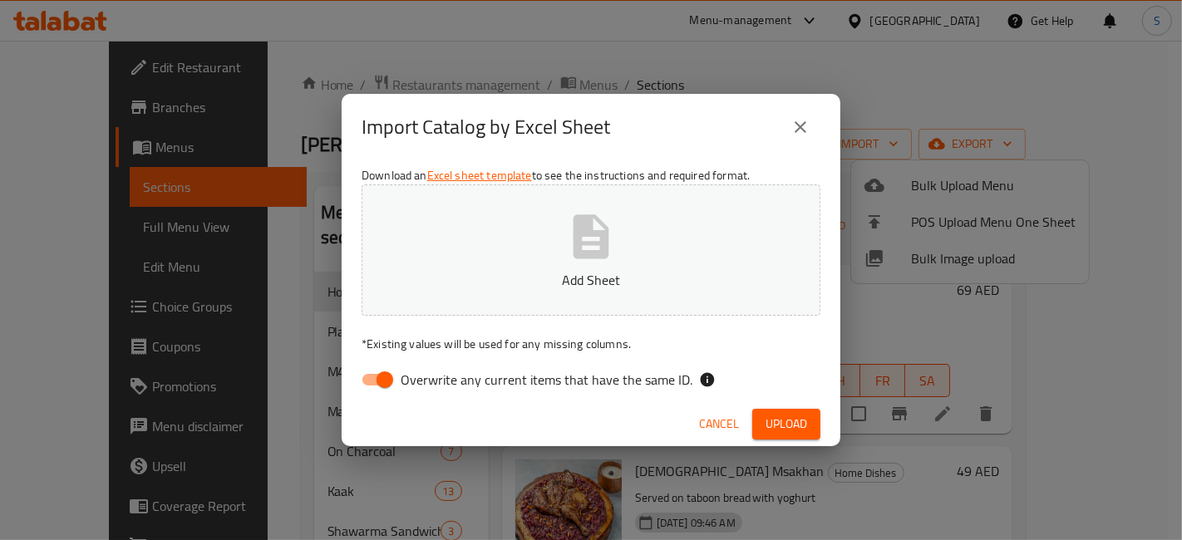
click at [695, 414] on button "Cancel" at bounding box center [718, 424] width 53 height 31
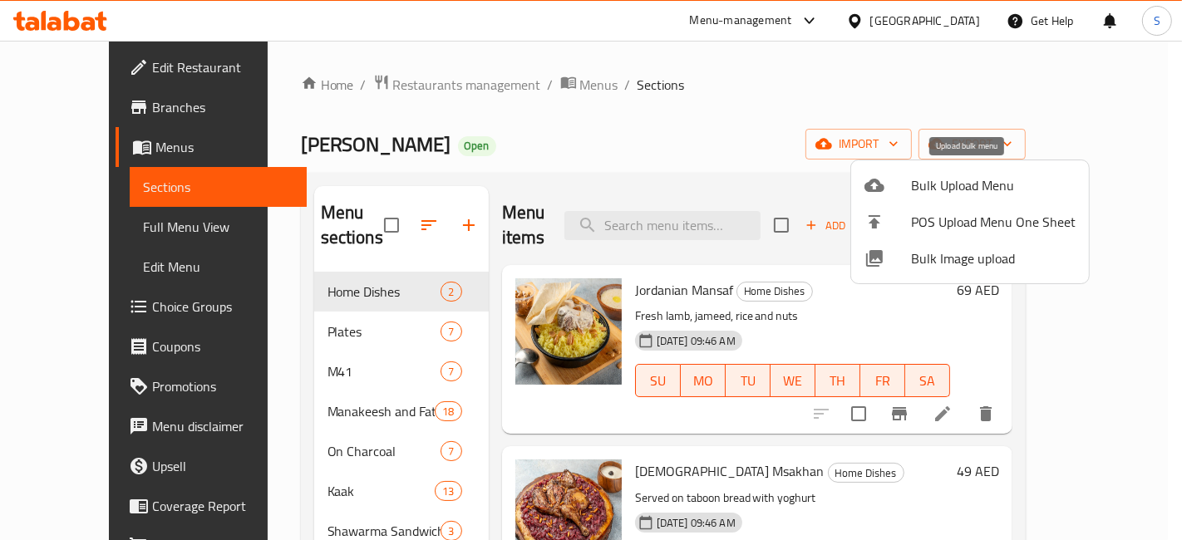
click at [951, 193] on span "Bulk Upload Menu" at bounding box center [993, 185] width 165 height 20
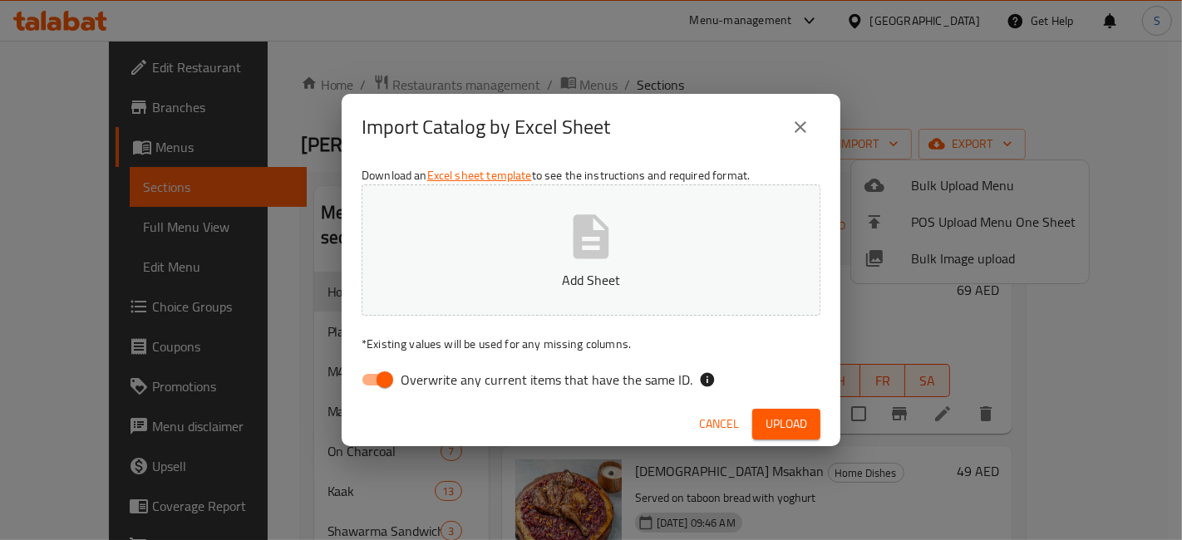
click at [405, 386] on span "Overwrite any current items that have the same ID." at bounding box center [547, 380] width 292 height 20
click at [405, 386] on input "Overwrite any current items that have the same ID." at bounding box center [384, 380] width 95 height 32
checkbox input "false"
click at [634, 267] on button "Add Sheet" at bounding box center [590, 249] width 459 height 131
click at [706, 427] on span "Cancel" at bounding box center [719, 424] width 40 height 21
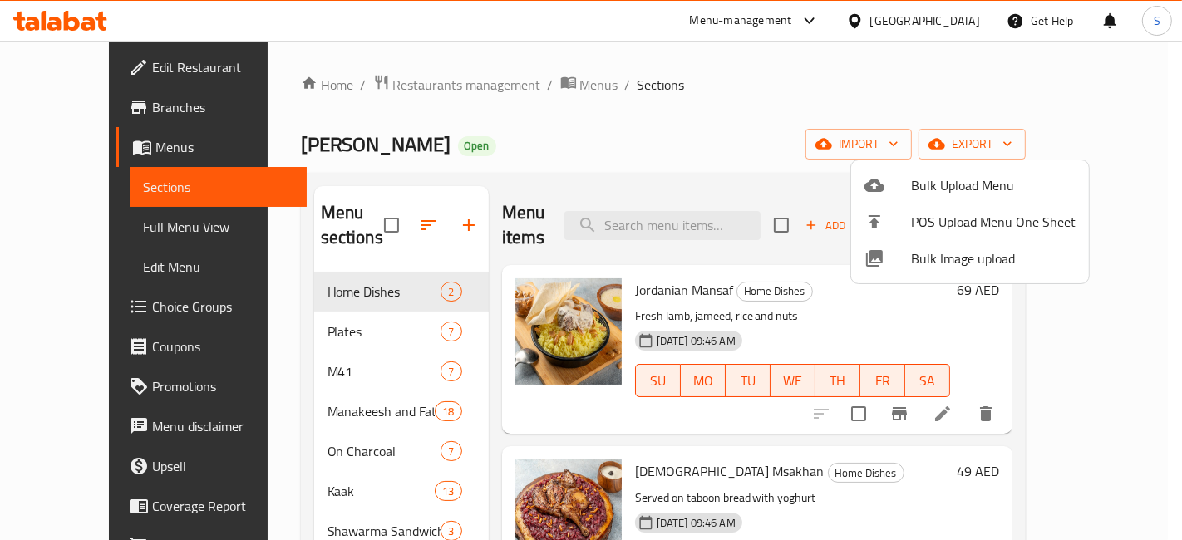
click at [669, 115] on div at bounding box center [591, 270] width 1182 height 540
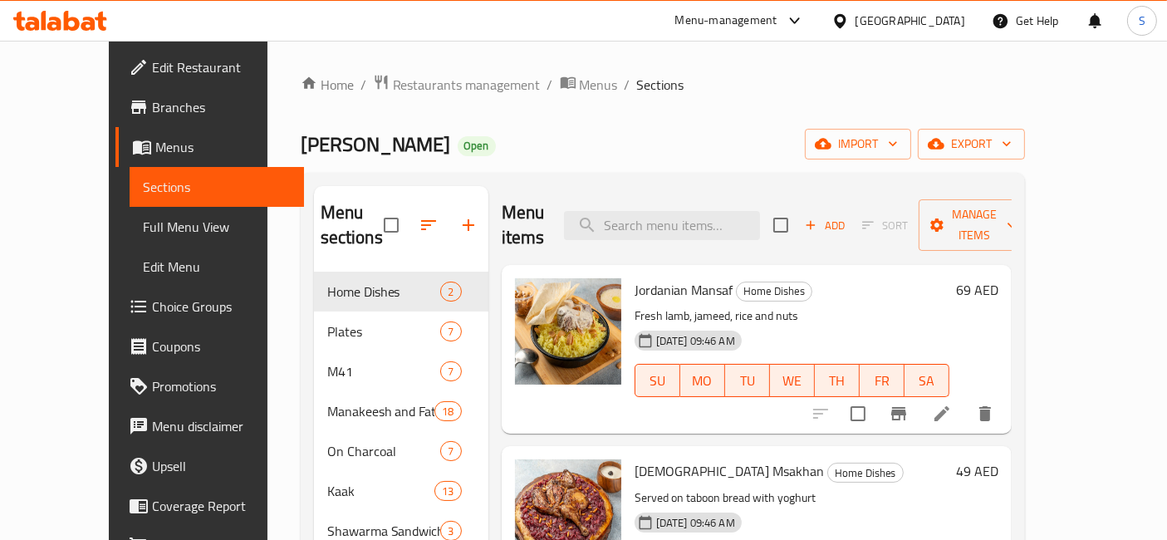
click at [68, 6] on div at bounding box center [60, 20] width 120 height 33
click at [89, 19] on icon at bounding box center [88, 24] width 14 height 14
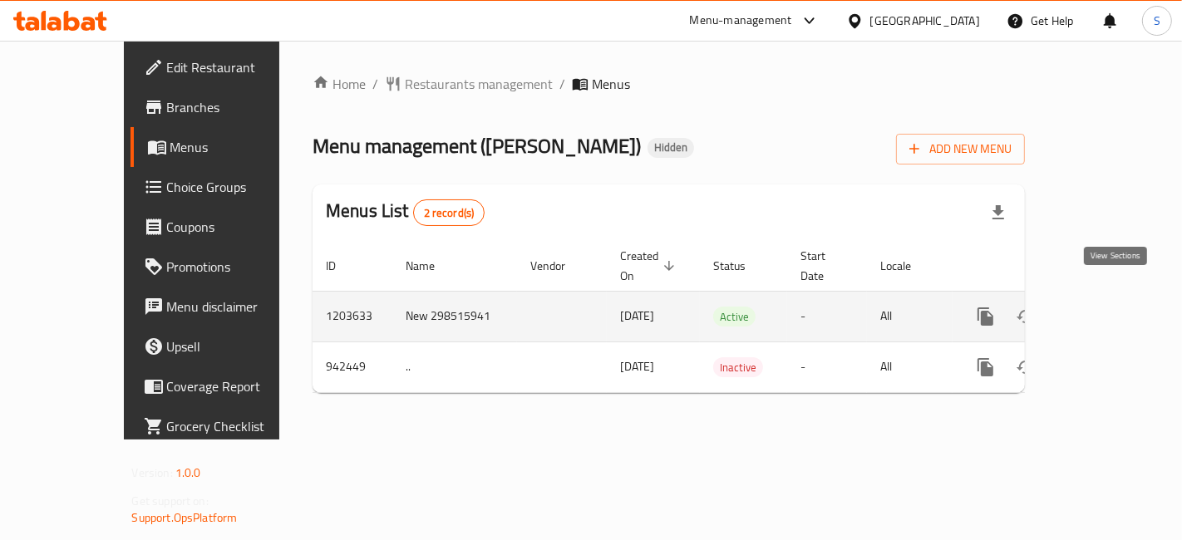
click at [1115, 307] on icon "enhanced table" at bounding box center [1105, 317] width 20 height 20
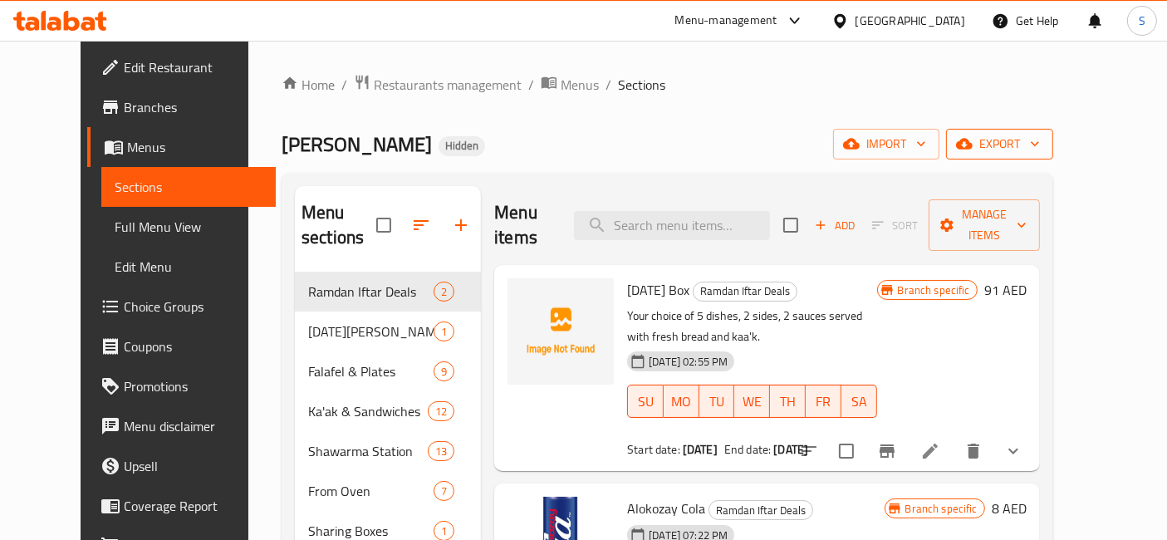
click at [1040, 145] on span "export" at bounding box center [1000, 144] width 81 height 21
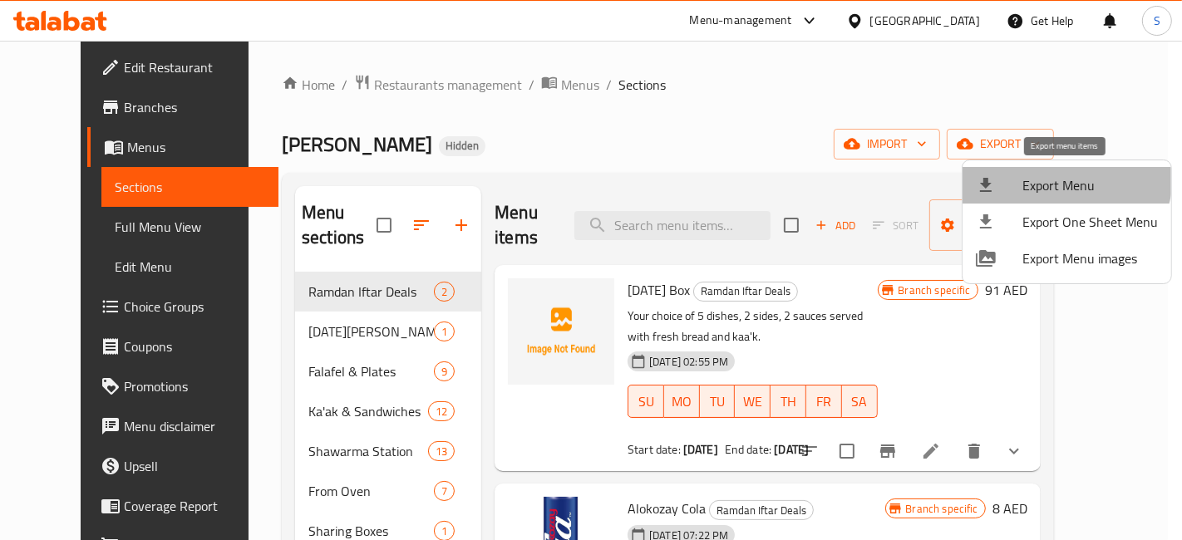
click at [1064, 175] on span "Export Menu" at bounding box center [1089, 185] width 135 height 20
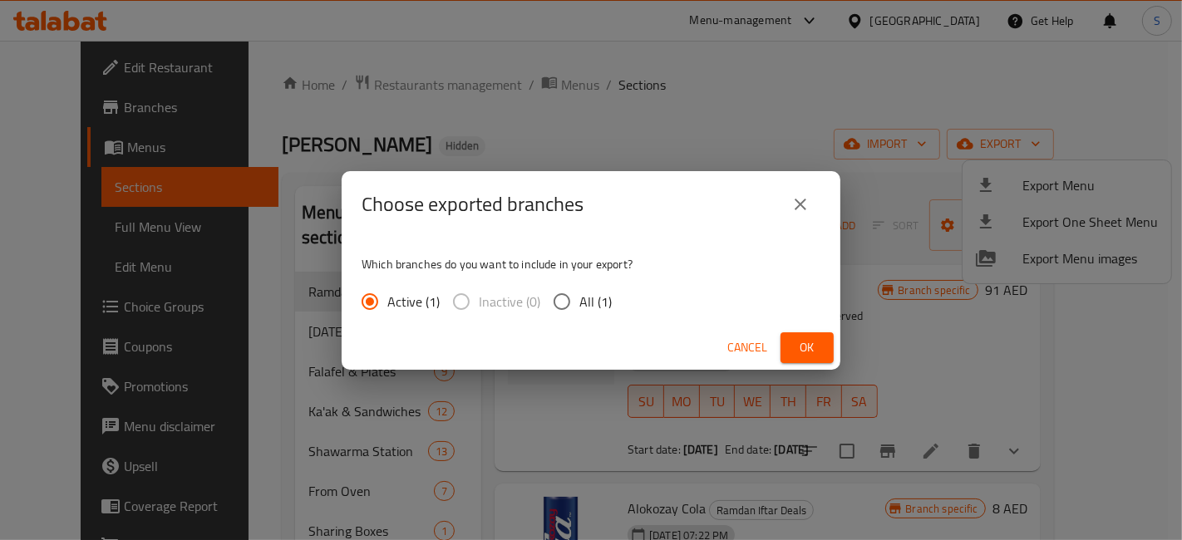
click at [579, 287] on label "All (1)" at bounding box center [577, 301] width 67 height 35
click at [579, 287] on input "All (1)" at bounding box center [561, 301] width 35 height 35
radio input "true"
click at [759, 357] on span "Cancel" at bounding box center [747, 347] width 40 height 21
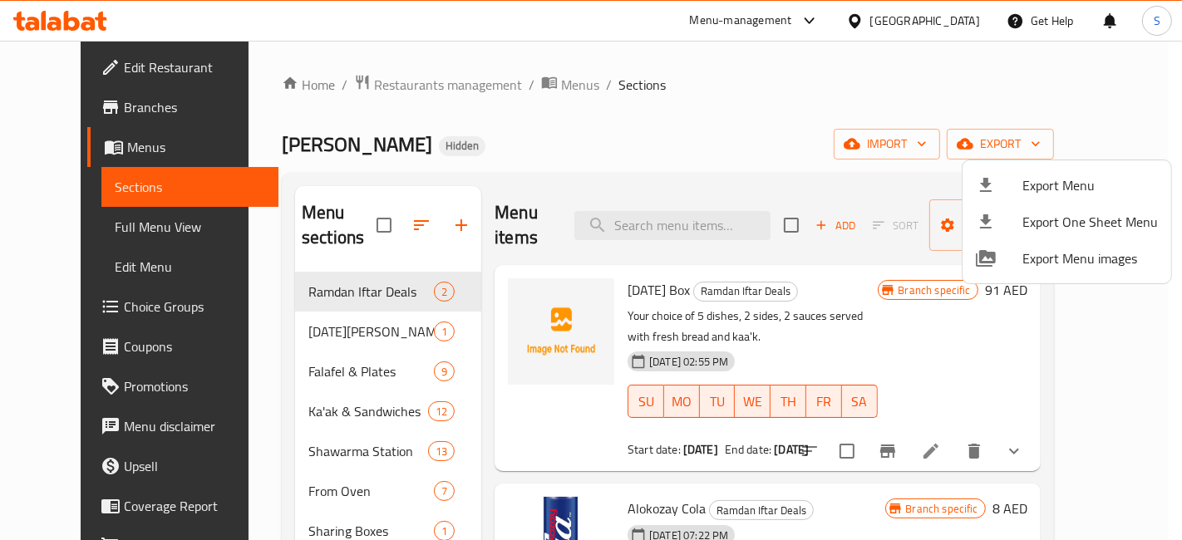
click at [96, 12] on div at bounding box center [591, 270] width 1182 height 540
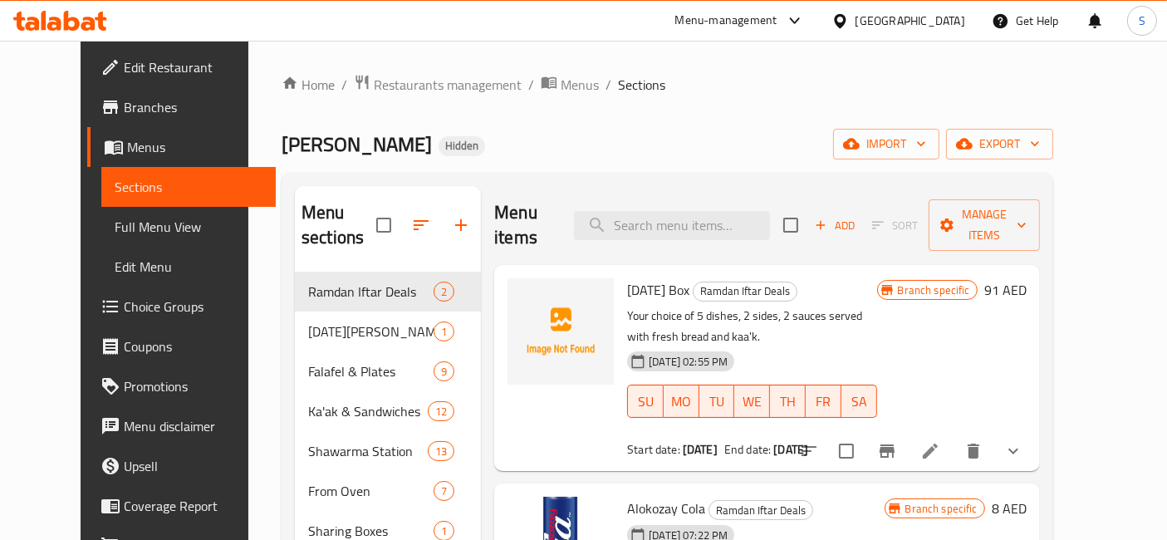
click at [65, 20] on icon at bounding box center [72, 21] width 16 height 20
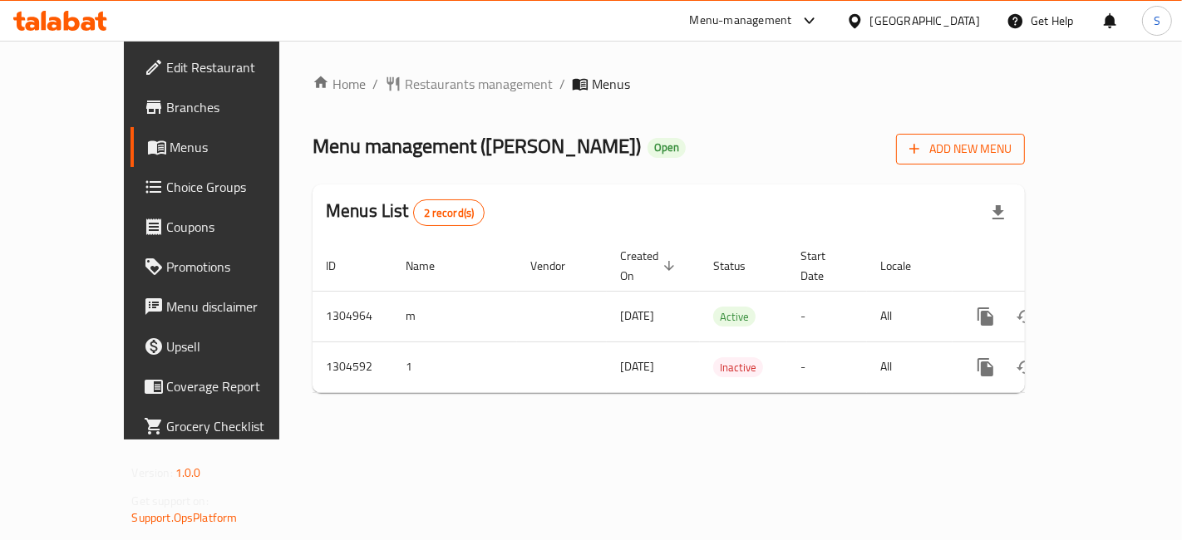
click at [1011, 154] on span "Add New Menu" at bounding box center [960, 149] width 102 height 21
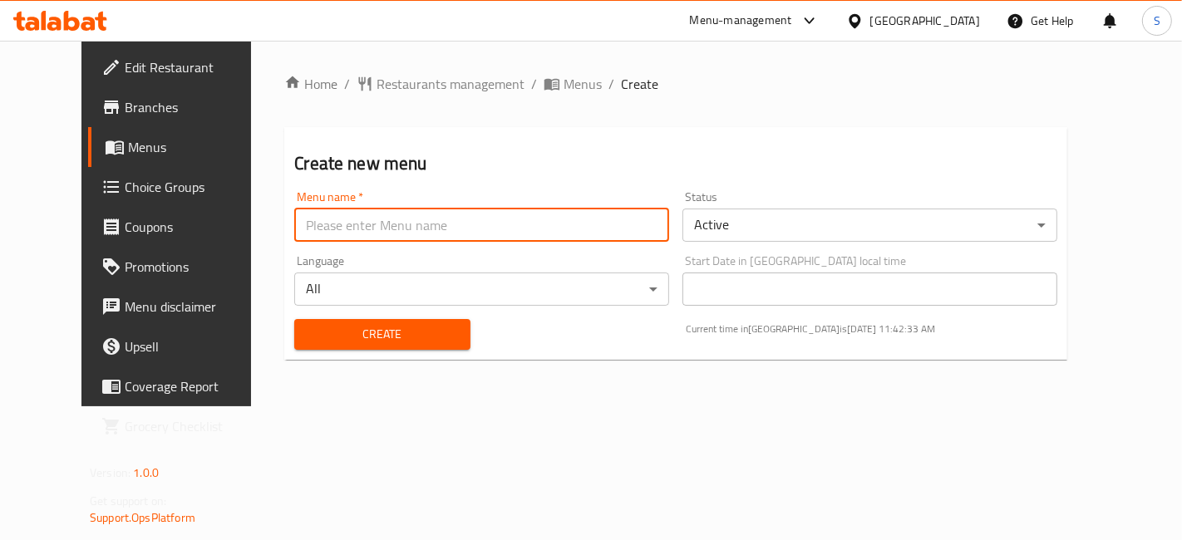
click at [542, 241] on input "text" at bounding box center [481, 225] width 375 height 33
click at [714, 159] on h2 "Create new menu" at bounding box center [675, 163] width 763 height 25
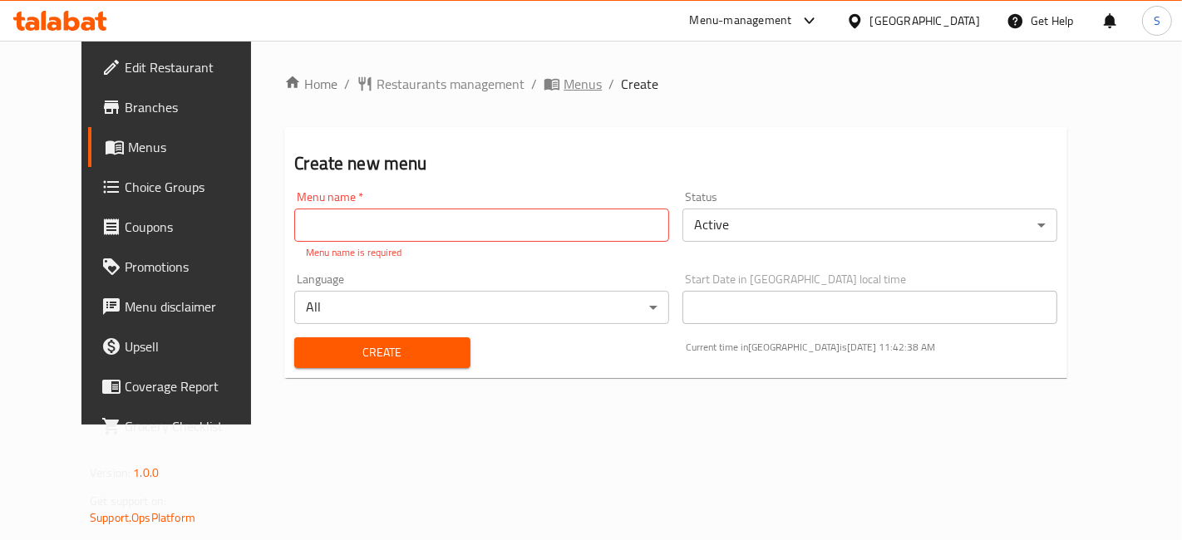
click at [563, 84] on span "Menus" at bounding box center [582, 84] width 38 height 20
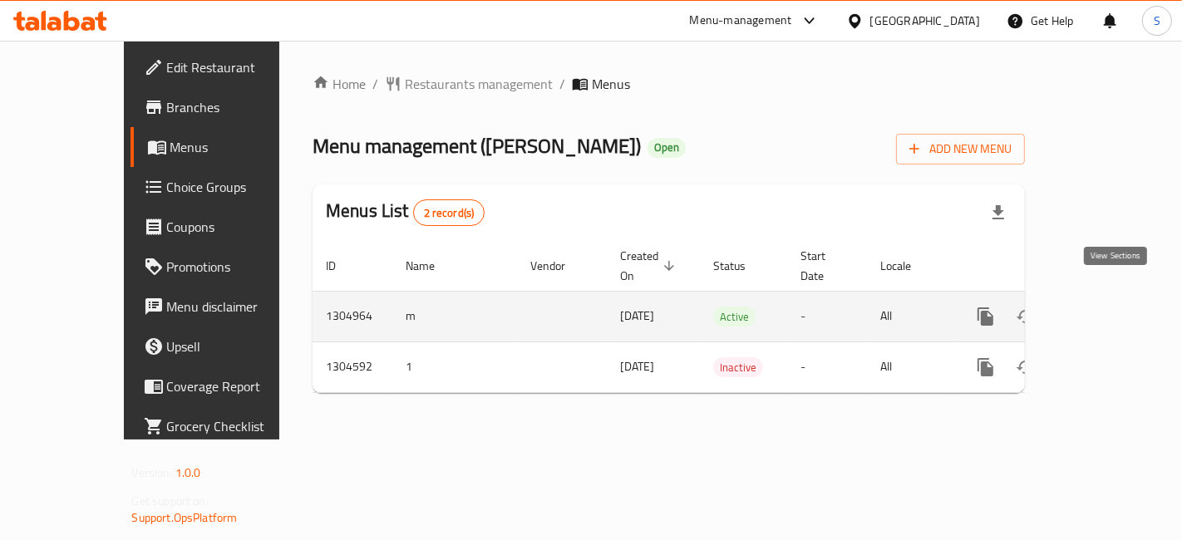
click at [1105, 307] on icon "enhanced table" at bounding box center [1105, 317] width 20 height 20
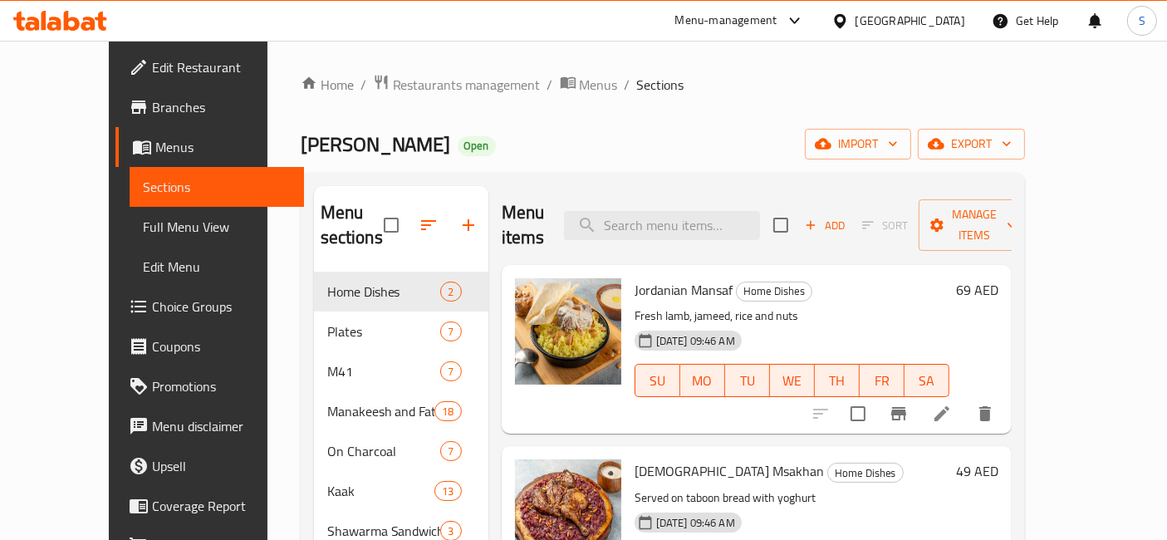
drag, startPoint x: 721, startPoint y: 528, endPoint x: 514, endPoint y: 149, distance: 431.7
click at [510, 145] on div "Yalla Falafel Open import export" at bounding box center [663, 144] width 725 height 31
click at [898, 140] on span "import" at bounding box center [858, 144] width 80 height 21
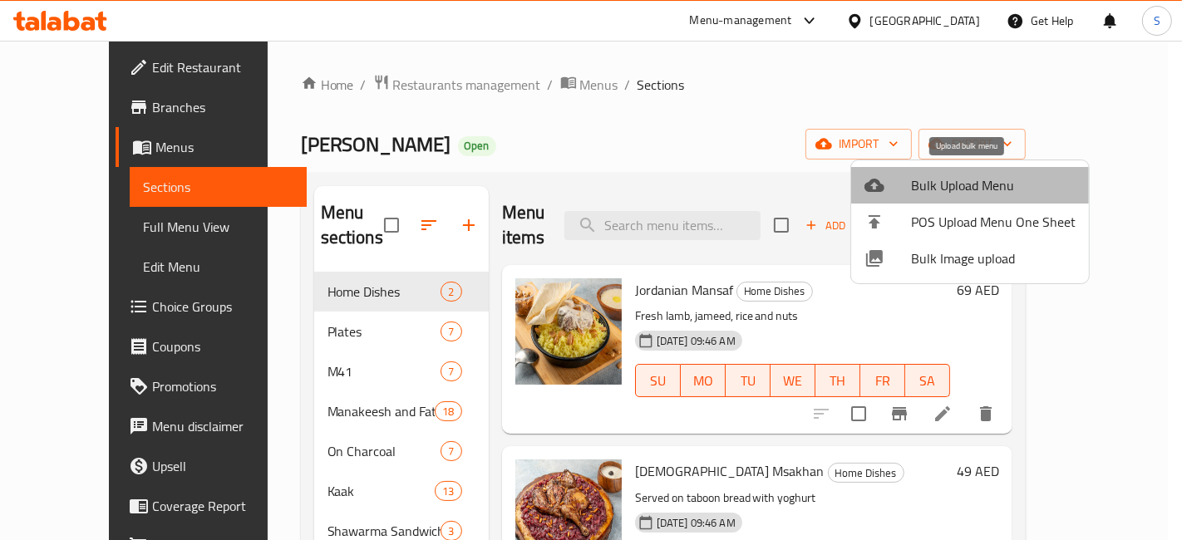
click at [971, 187] on span "Bulk Upload Menu" at bounding box center [993, 185] width 165 height 20
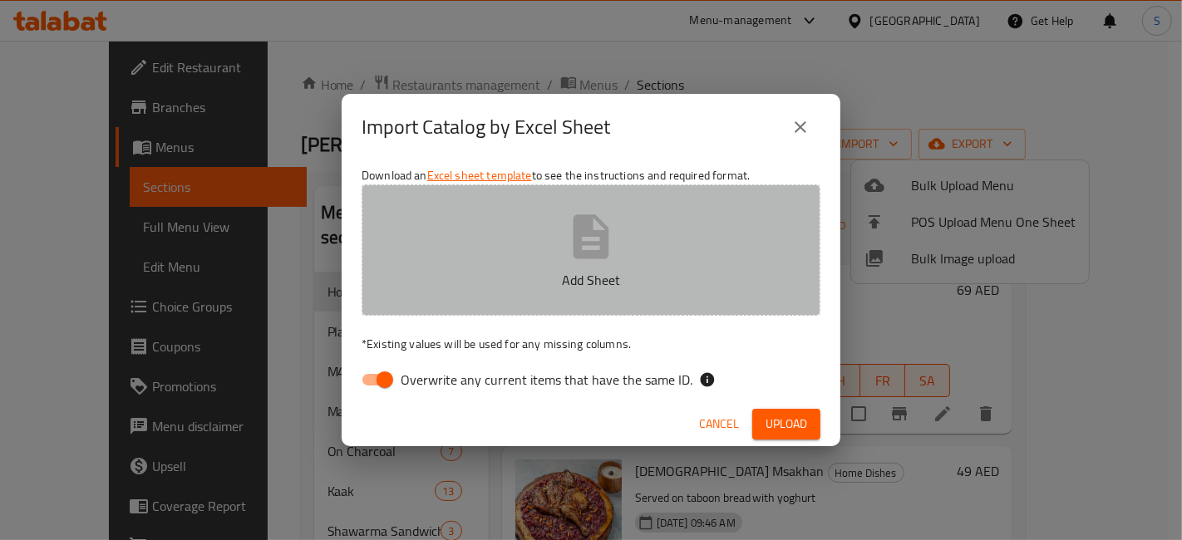
click at [562, 294] on button "Add Sheet" at bounding box center [590, 249] width 459 height 131
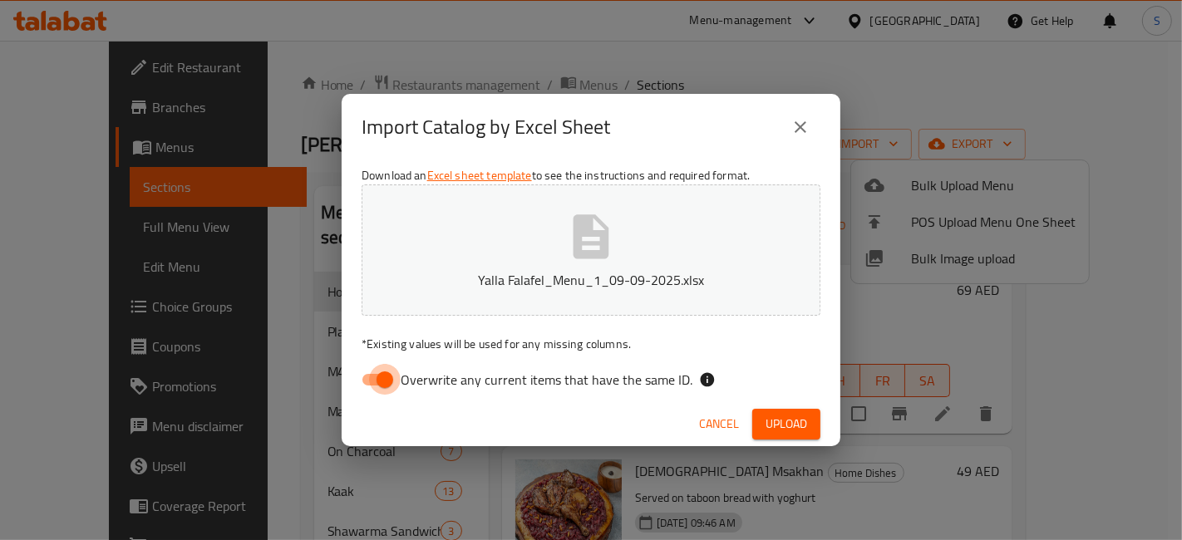
click at [391, 385] on input "Overwrite any current items that have the same ID." at bounding box center [384, 380] width 95 height 32
checkbox input "false"
drag, startPoint x: 723, startPoint y: 423, endPoint x: 802, endPoint y: 450, distance: 83.3
click at [723, 424] on span "Cancel" at bounding box center [719, 424] width 40 height 21
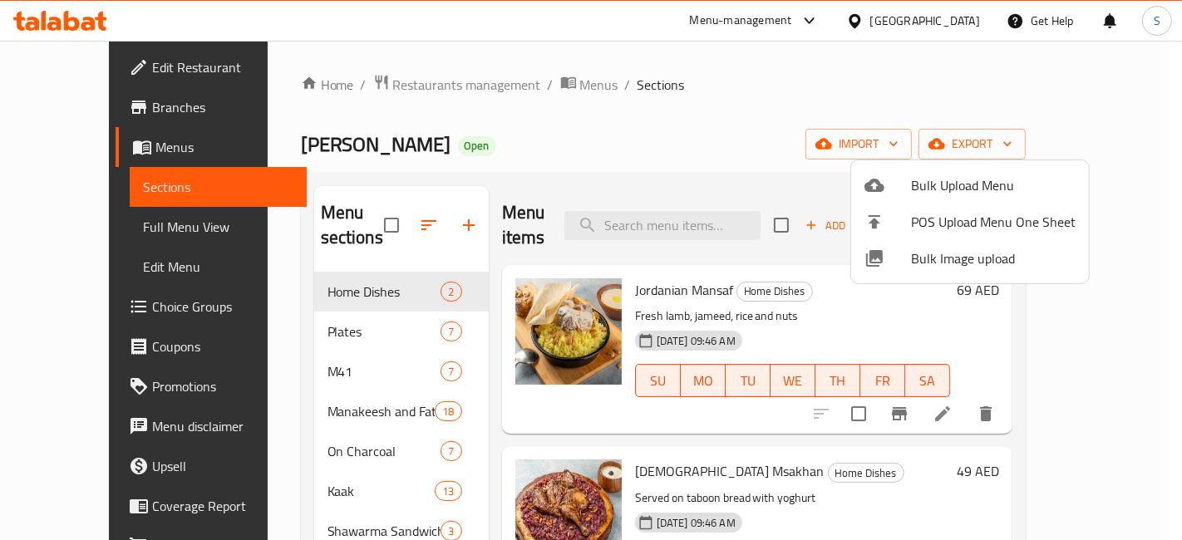
click at [770, 114] on div at bounding box center [591, 270] width 1182 height 540
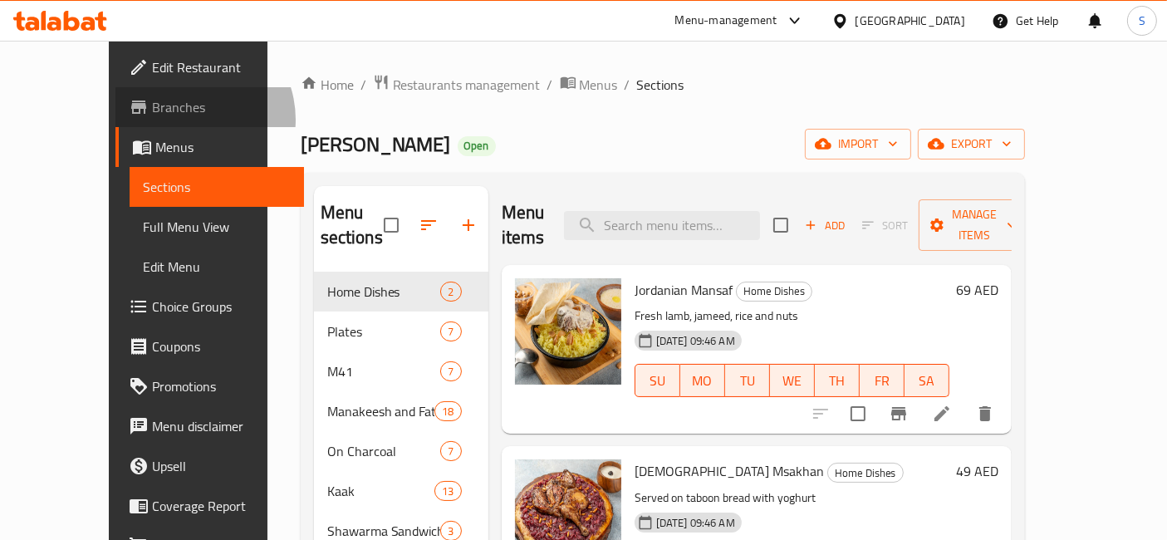
click at [115, 120] on link "Branches" at bounding box center [209, 107] width 189 height 40
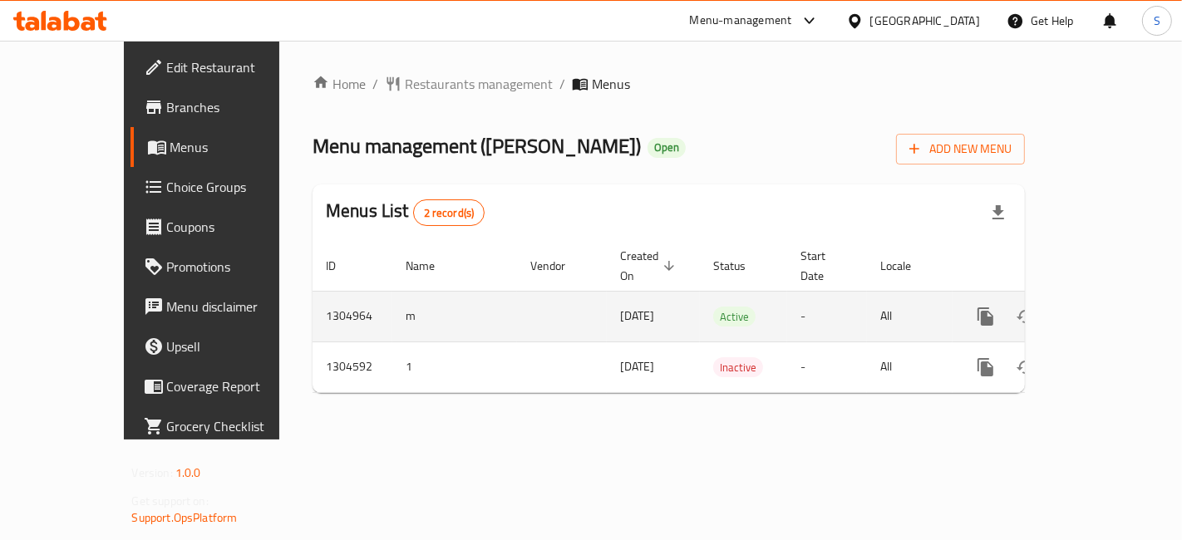
click at [1098, 297] on div "enhanced table" at bounding box center [1046, 317] width 160 height 40
click at [1115, 307] on icon "enhanced table" at bounding box center [1105, 317] width 20 height 20
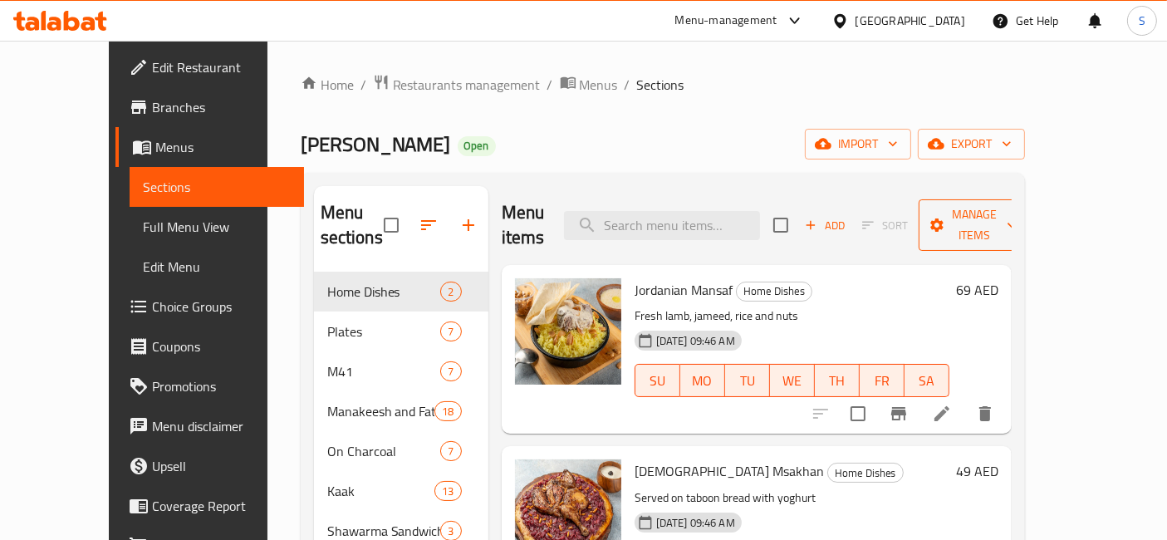
click at [1030, 199] on button "Manage items" at bounding box center [974, 225] width 111 height 52
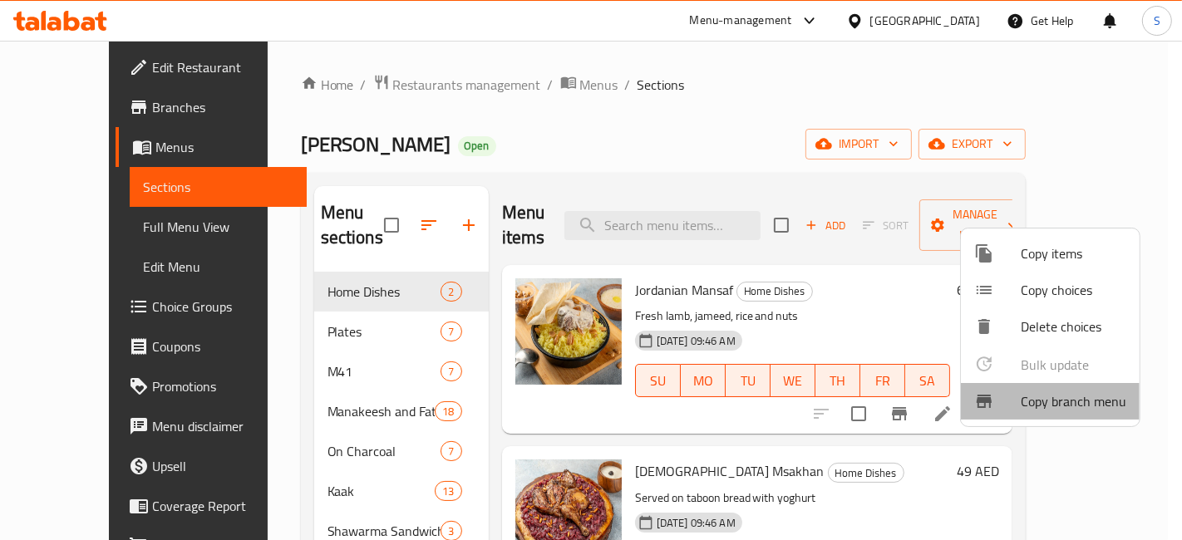
click at [1083, 392] on span "Copy branch menu" at bounding box center [1073, 401] width 106 height 20
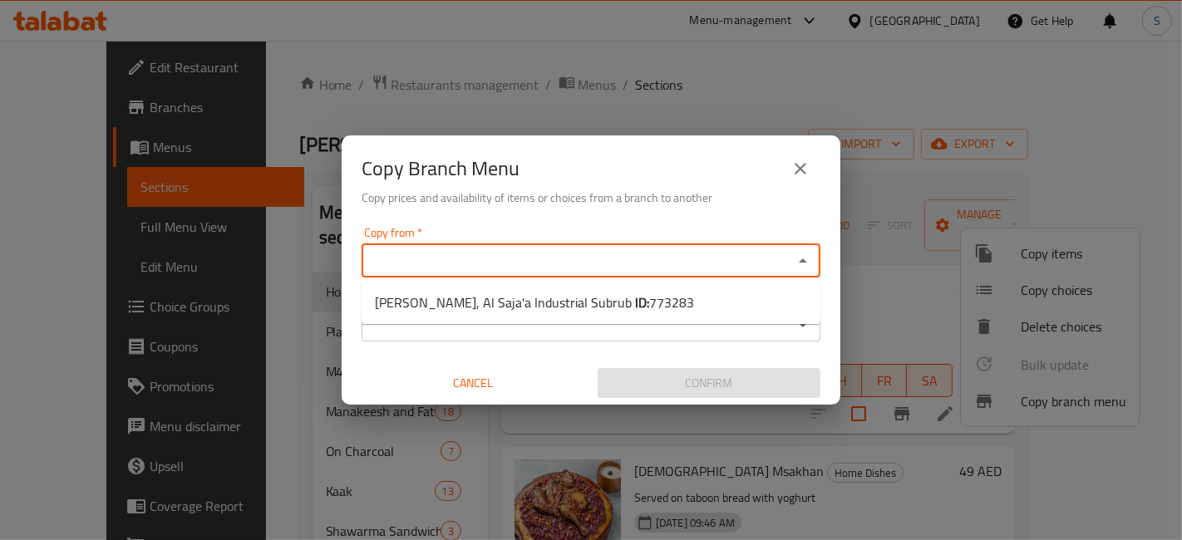
click at [499, 267] on input "Copy from   *" at bounding box center [576, 260] width 421 height 23
click at [665, 302] on li "Yalla Falafel, Al Saja'a Industrial Subrub ID: 773283" at bounding box center [590, 302] width 459 height 30
type input "Yalla Falafel, Al Saja'a Industrial Subrub"
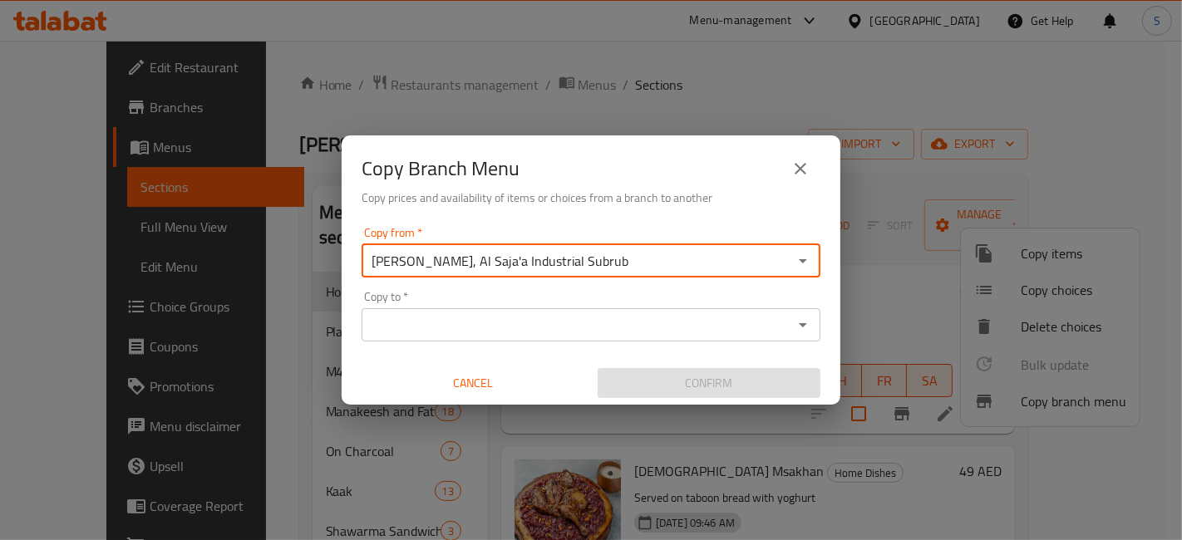
click at [632, 338] on div "Copy to *" at bounding box center [590, 324] width 459 height 33
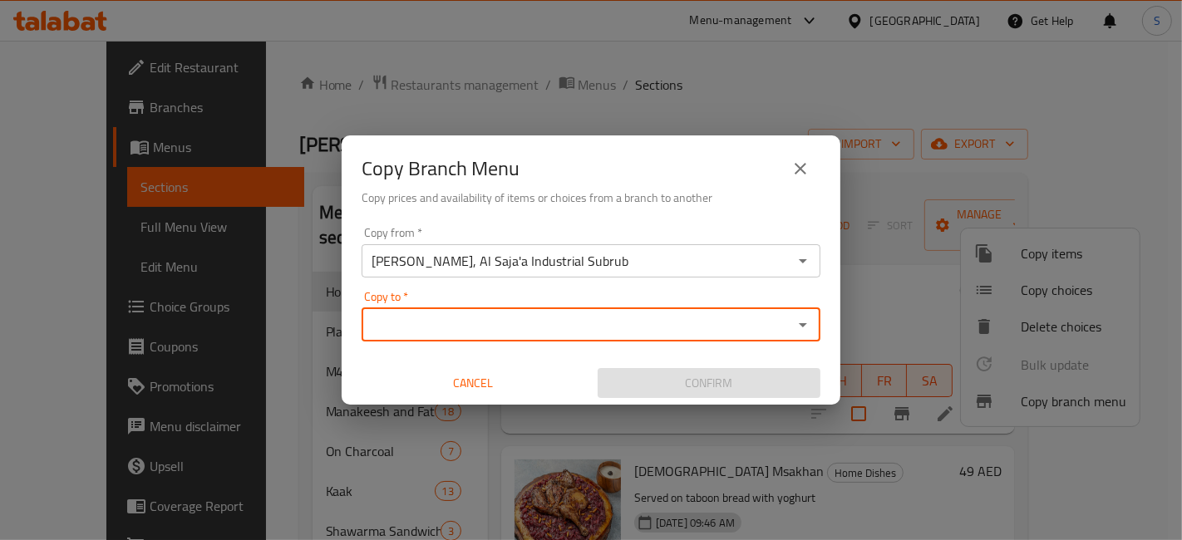
click at [632, 326] on input "Copy to   *" at bounding box center [576, 324] width 421 height 23
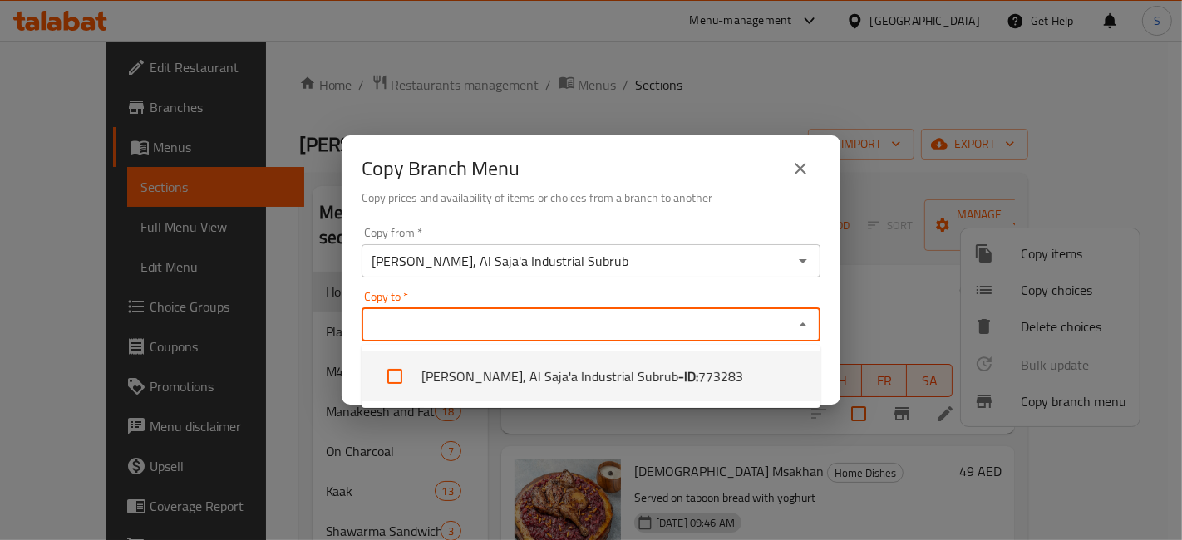
click at [678, 371] on b "- ID:" at bounding box center [688, 376] width 20 height 20
checkbox input "true"
click at [763, 303] on div "Copy to   * Yalla Falafel, Al Saja'a Industrial Subrub Copy to *" at bounding box center [590, 316] width 459 height 51
click at [811, 298] on div "Copy to   * Yalla Falafel, Al Saja'a Industrial Subrub Copy to *" at bounding box center [590, 316] width 459 height 51
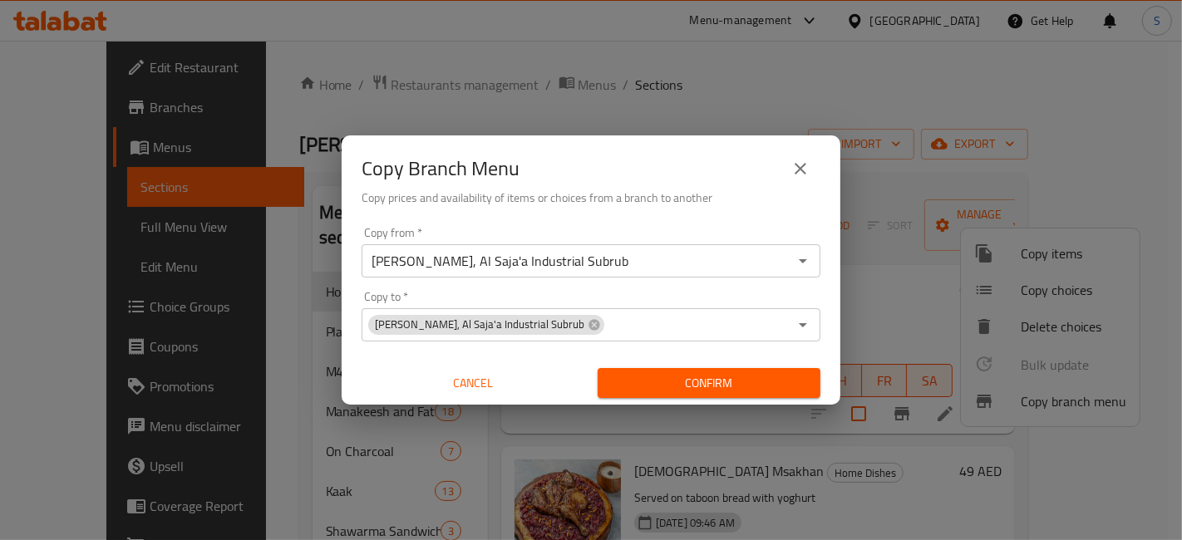
click at [817, 287] on div "Copy from   * Yalla Falafel, Al Saja'a Industrial Subrub Copy from * Copy to   …" at bounding box center [591, 312] width 499 height 185
click at [526, 378] on span "Cancel" at bounding box center [472, 383] width 209 height 21
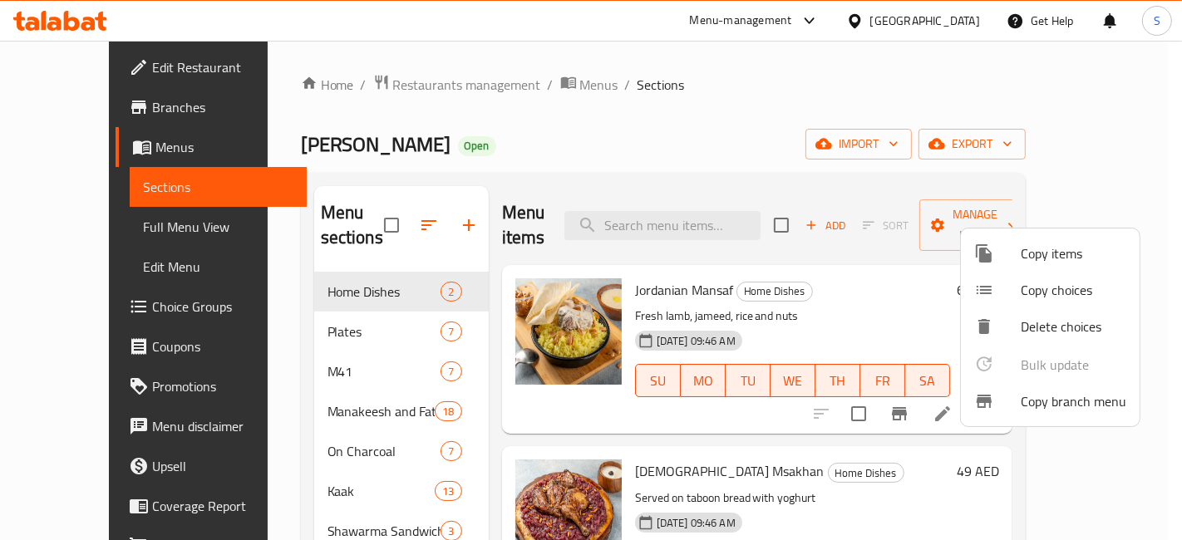
click at [86, 95] on div at bounding box center [591, 270] width 1182 height 540
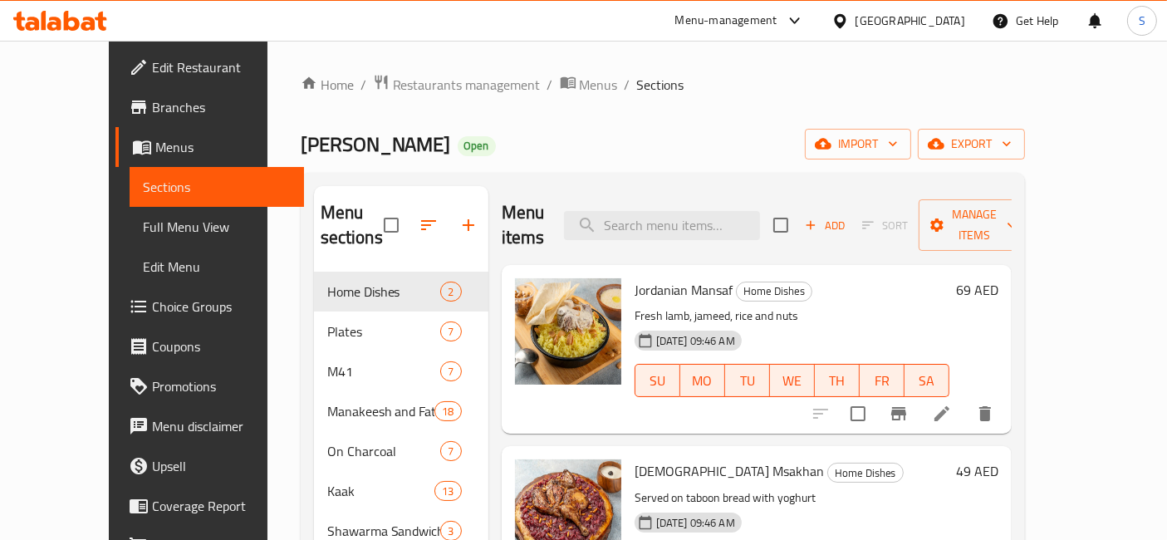
click at [87, 27] on icon at bounding box center [88, 24] width 14 height 14
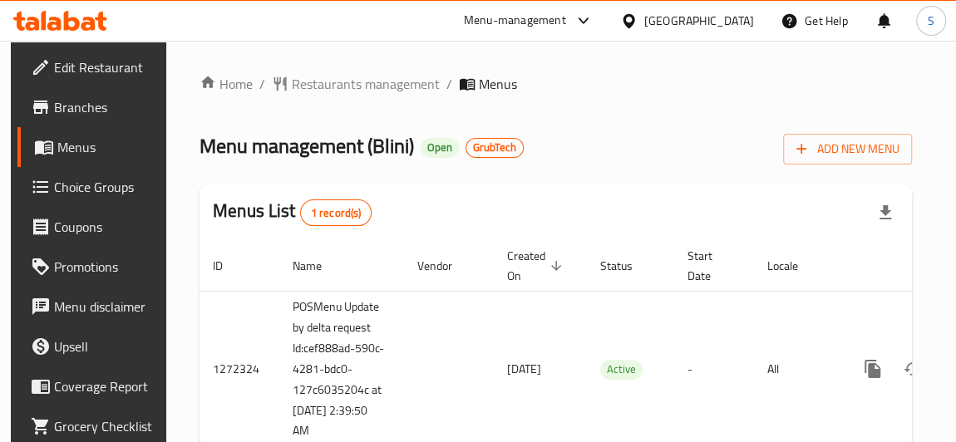
click at [76, 100] on span "Branches" at bounding box center [105, 107] width 103 height 20
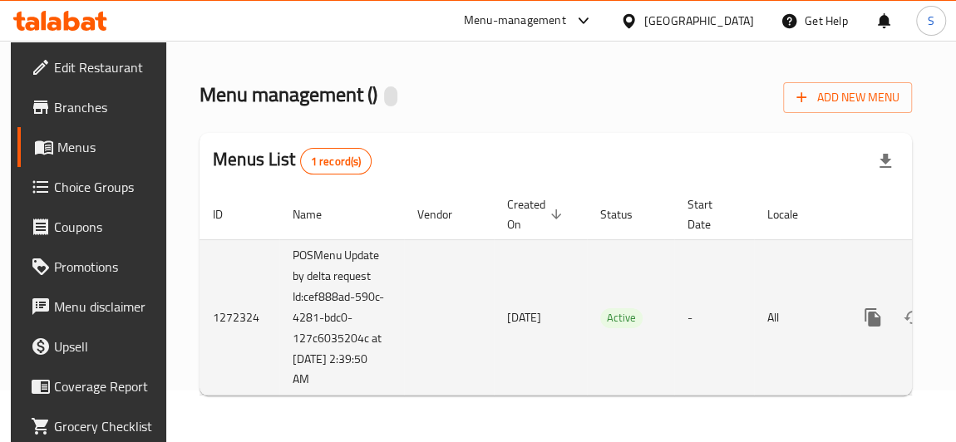
scroll to position [62, 0]
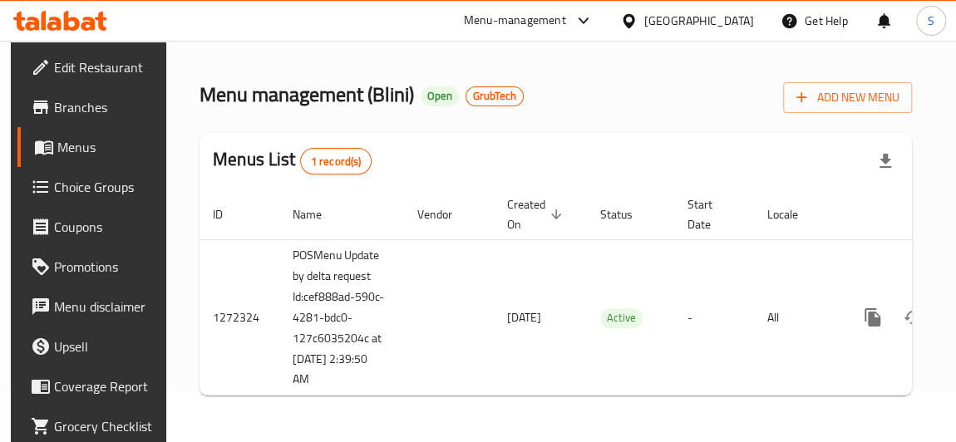
click at [855, 399] on div "Home / Restaurants management / Menus Menu management ( Blini ) Open GrubTech A…" at bounding box center [555, 215] width 712 height 386
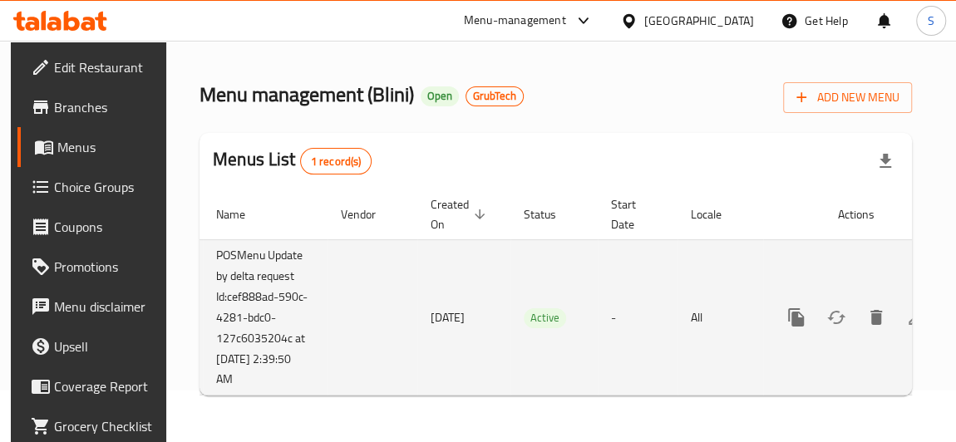
scroll to position [0, 96]
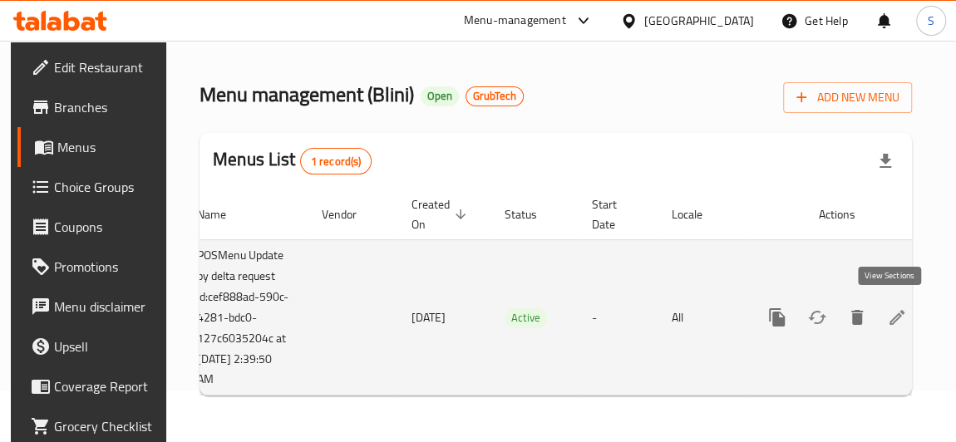
click at [891, 312] on icon "enhanced table" at bounding box center [897, 317] width 20 height 20
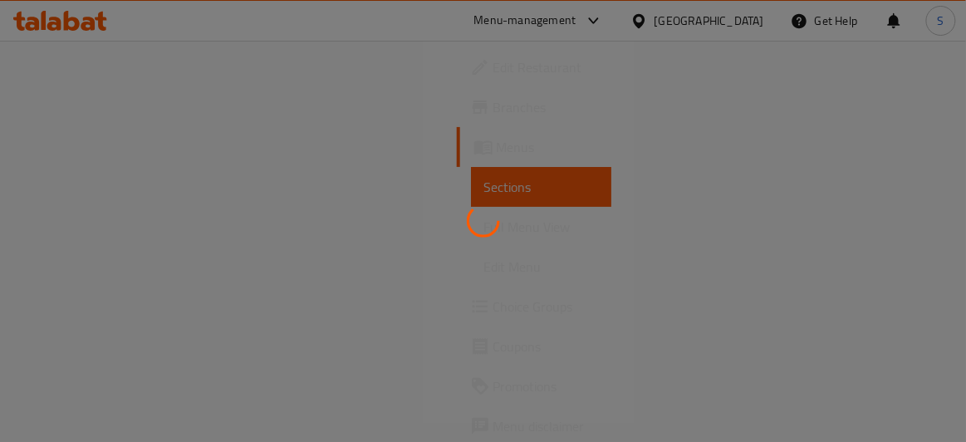
drag, startPoint x: 887, startPoint y: 312, endPoint x: 478, endPoint y: 220, distance: 419.1
click at [467, 290] on div at bounding box center [483, 221] width 966 height 442
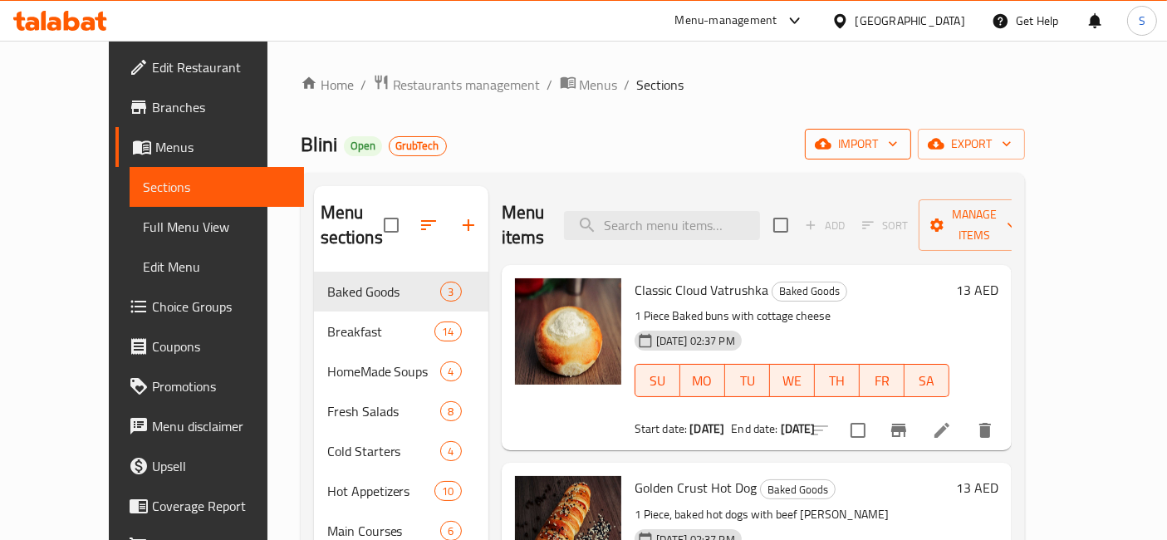
click at [898, 144] on span "import" at bounding box center [858, 144] width 80 height 21
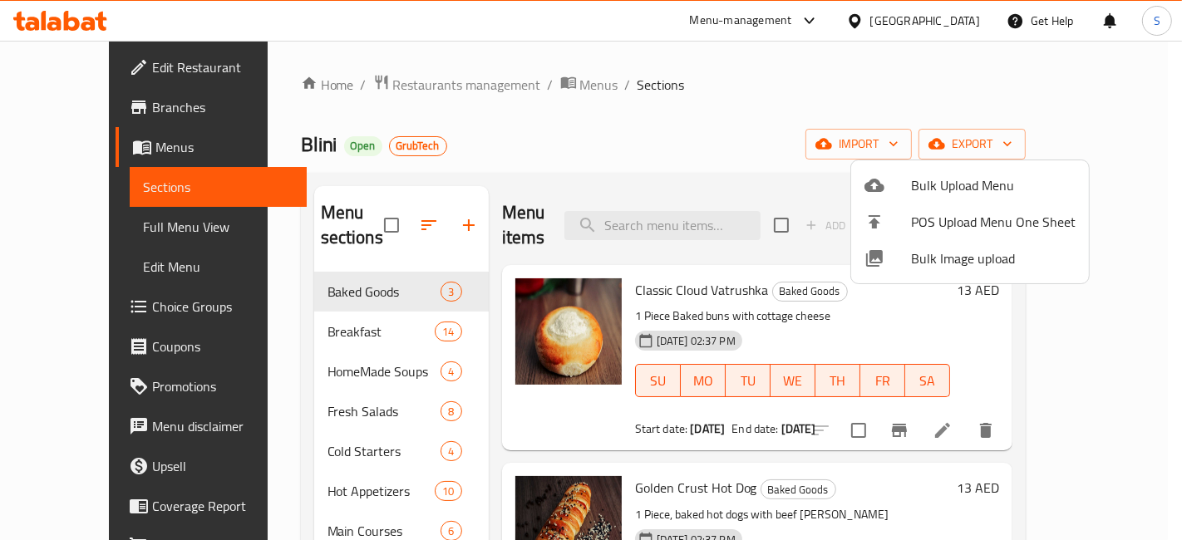
click at [833, 114] on div at bounding box center [591, 270] width 1182 height 540
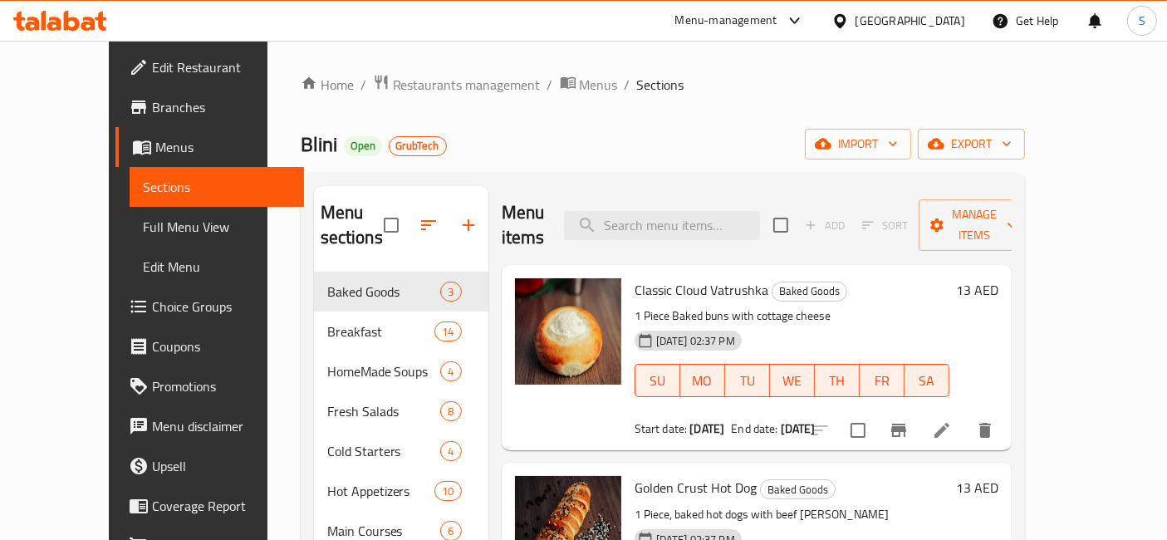
click at [966, 199] on div "Add Sort Manage items" at bounding box center [902, 225] width 257 height 52
click at [966, 200] on button "Manage items" at bounding box center [974, 225] width 111 height 52
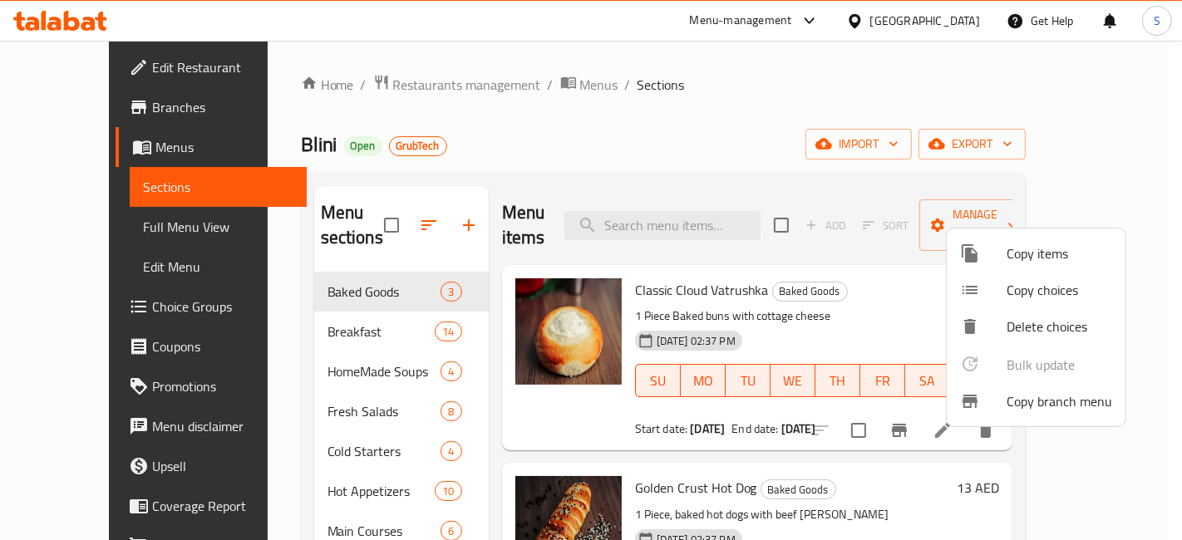
click at [966, 411] on span "Copy branch menu" at bounding box center [1059, 401] width 106 height 20
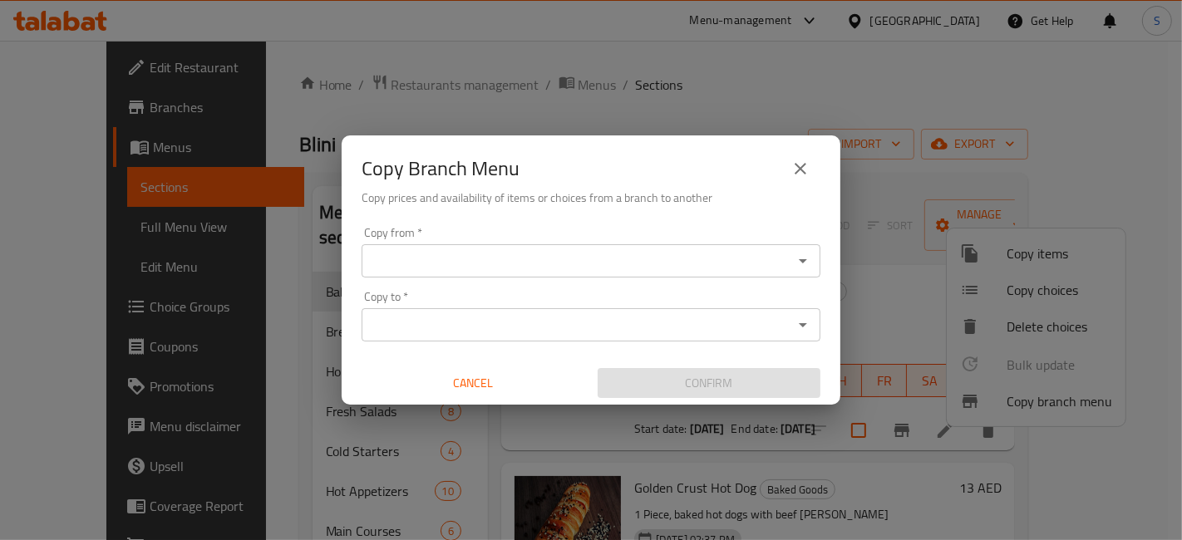
click at [405, 232] on div "Copy from   * Copy from *" at bounding box center [590, 252] width 459 height 51
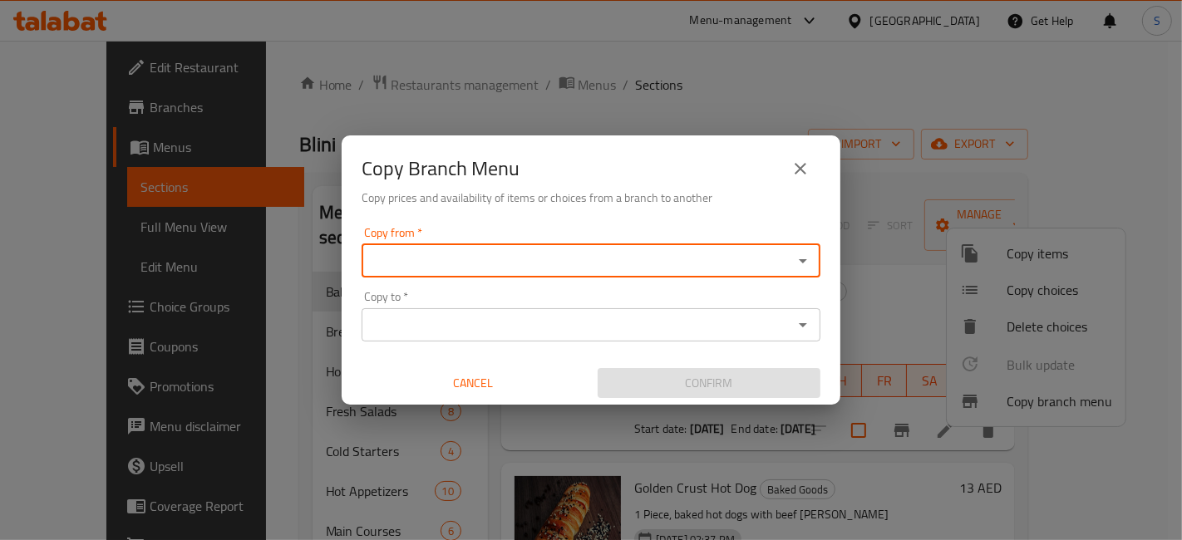
drag, startPoint x: 405, startPoint y: 232, endPoint x: 450, endPoint y: 270, distance: 58.3
click at [405, 233] on div "Copy from   * Copy from *" at bounding box center [590, 252] width 459 height 51
click at [447, 258] on input "Copy from   *" at bounding box center [576, 260] width 421 height 23
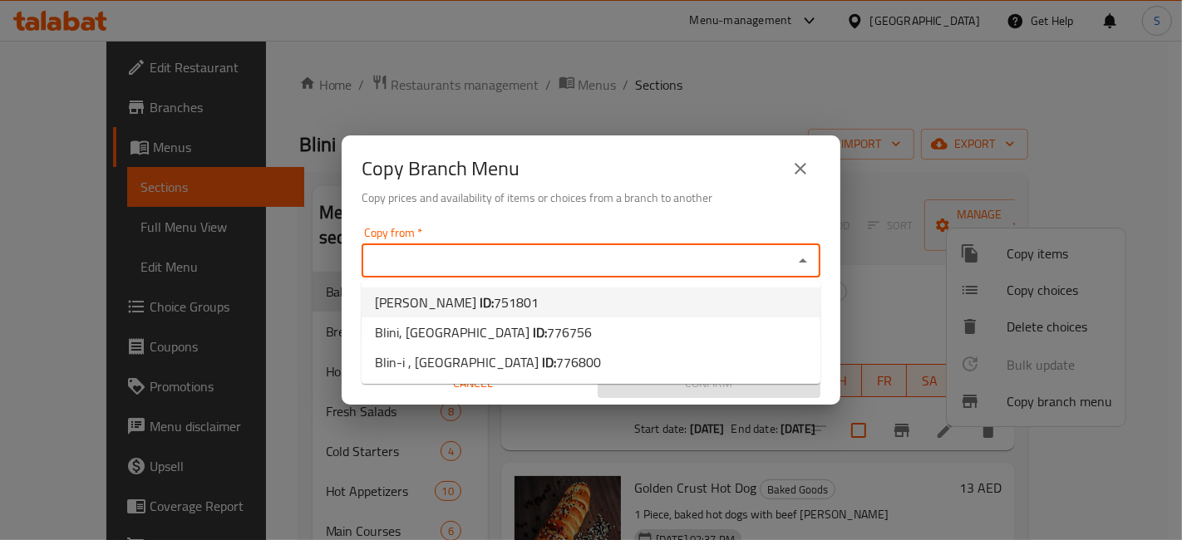
click at [550, 297] on li "Blini, Arjan ID: 751801" at bounding box center [590, 302] width 459 height 30
type input "Blini, Arjan"
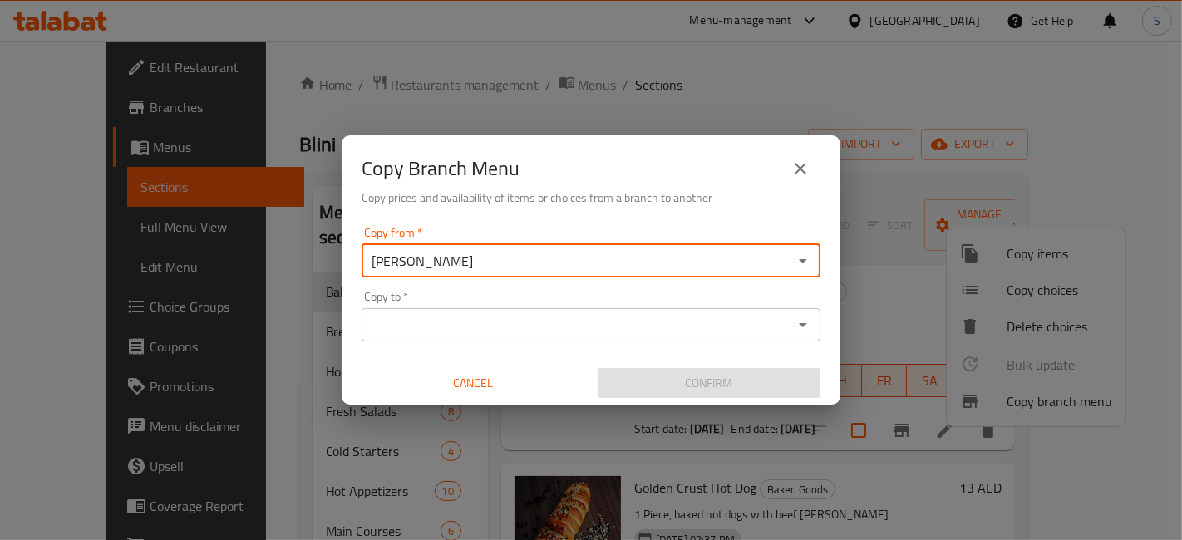
click at [414, 342] on div "Copy from   * Blini, Arjan Copy from * Copy to   * Copy to * Cancel Confirm" at bounding box center [591, 312] width 499 height 185
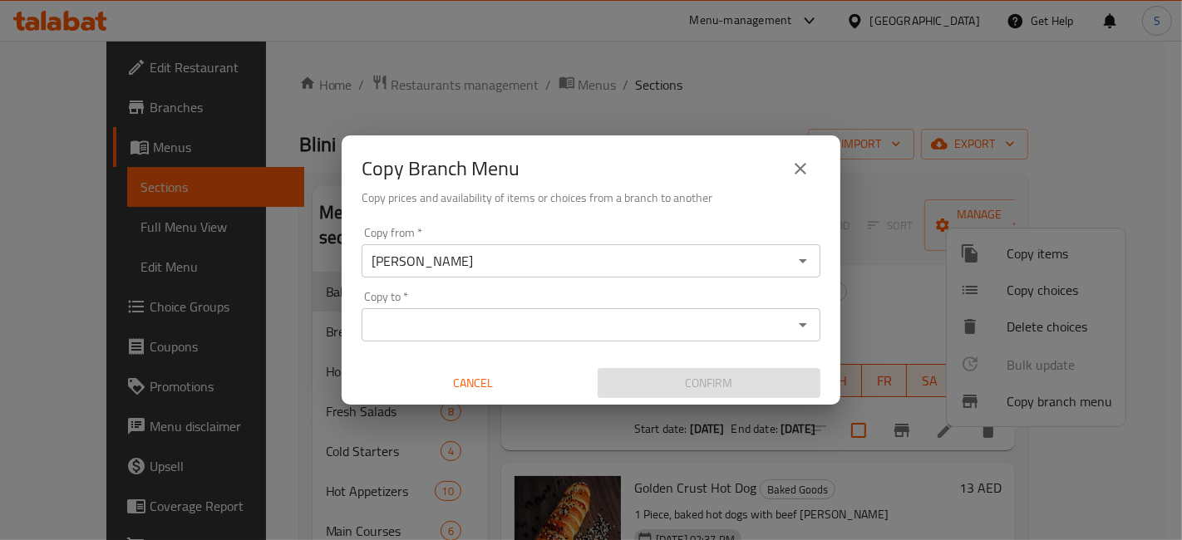
click at [414, 338] on div "Copy to *" at bounding box center [590, 324] width 459 height 33
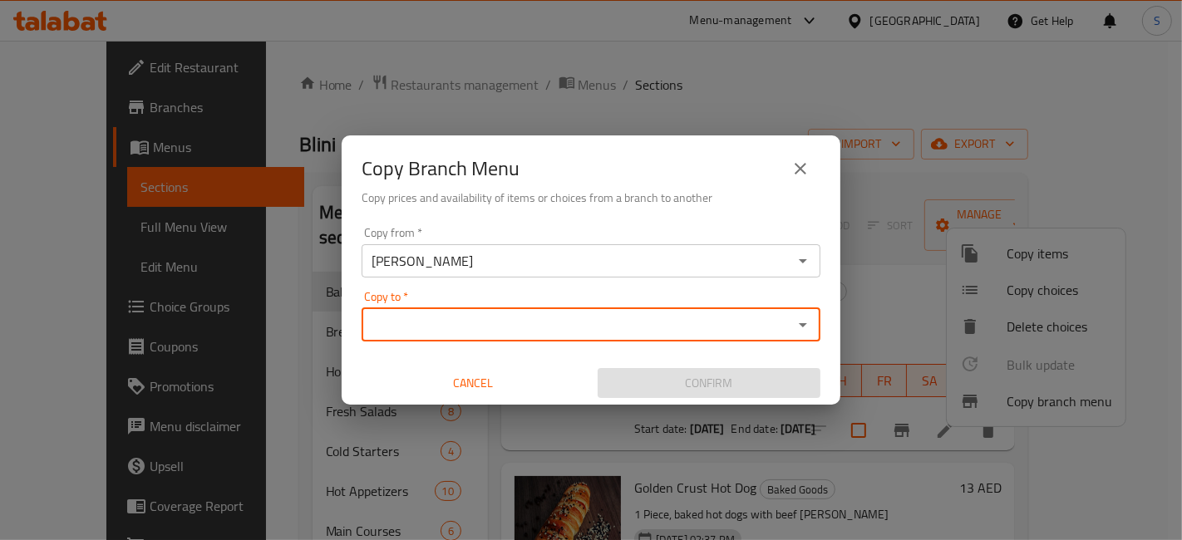
click at [414, 337] on div "Copy to *" at bounding box center [590, 324] width 459 height 33
click at [627, 309] on div "Copy to *" at bounding box center [590, 324] width 459 height 33
click at [809, 317] on icon "Open" at bounding box center [803, 325] width 20 height 20
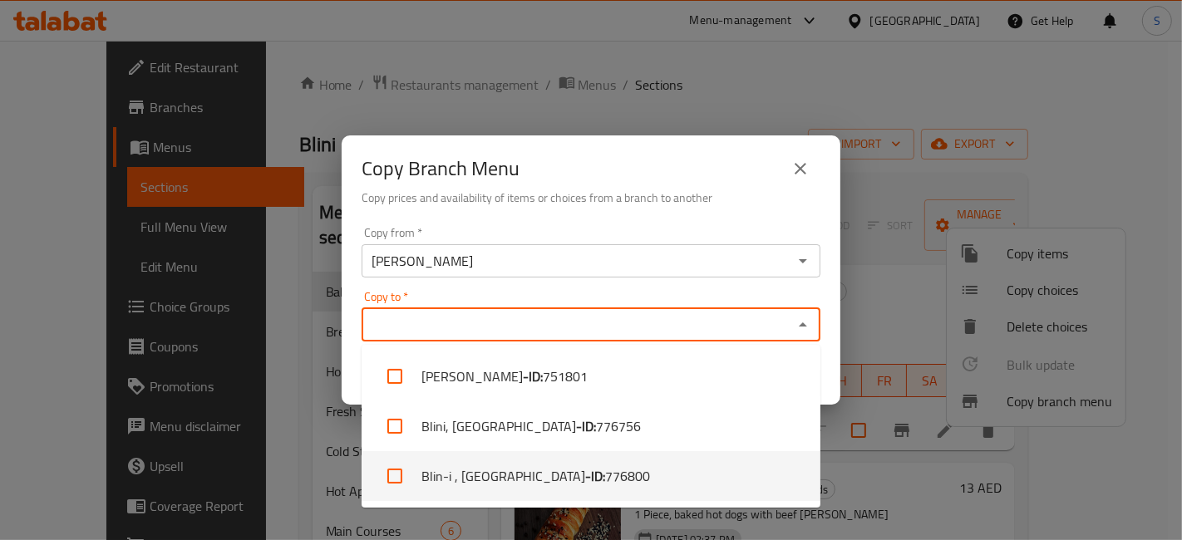
click at [605, 441] on span "776800" at bounding box center [627, 476] width 45 height 20
checkbox input "true"
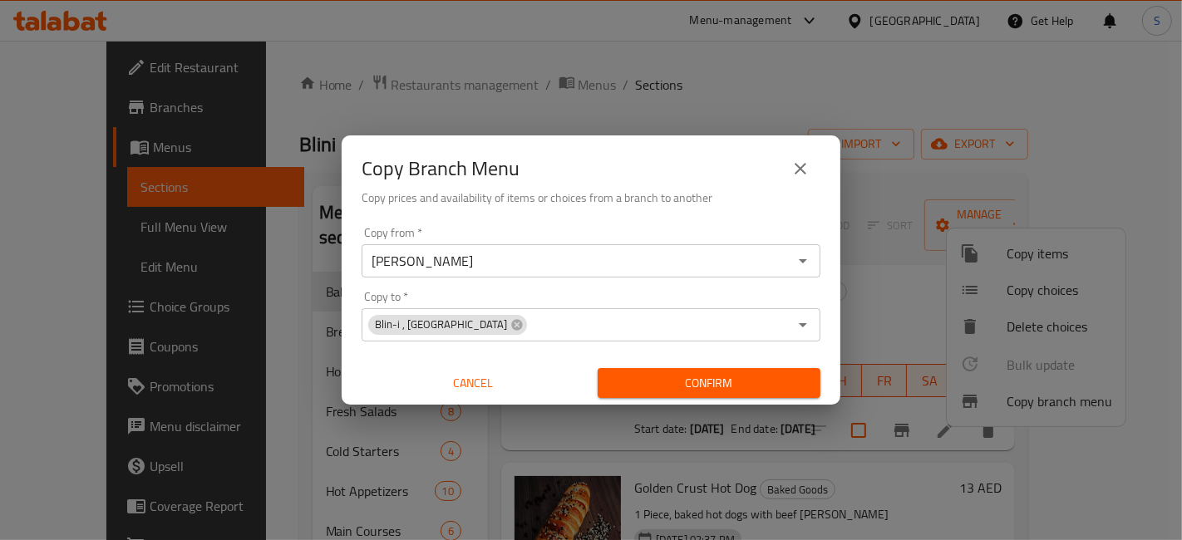
click at [711, 288] on div "Copy from   * Blini, Arjan Copy from * Copy to   * Blin-i , Dubai Silicon Oasis…" at bounding box center [591, 312] width 499 height 185
click at [806, 158] on button "close" at bounding box center [800, 169] width 40 height 40
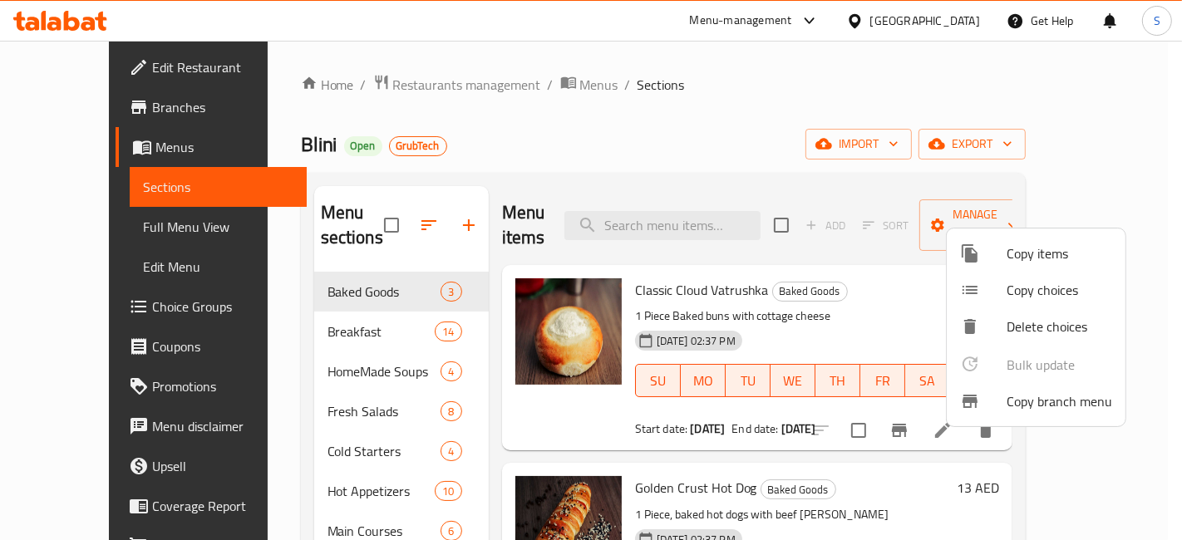
click at [107, 17] on div at bounding box center [591, 270] width 1182 height 540
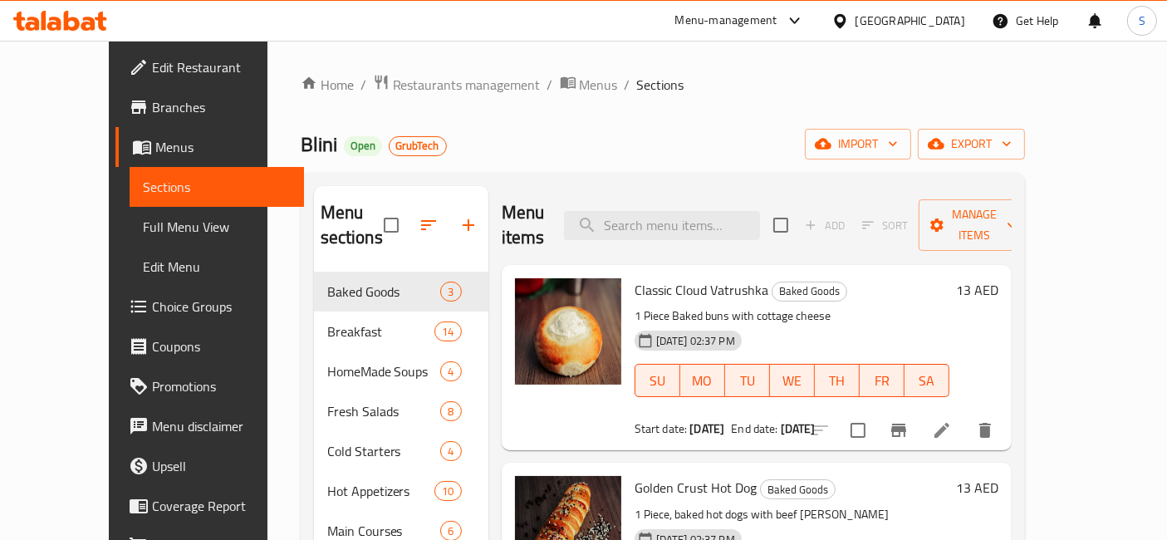
click at [81, 18] on icon at bounding box center [60, 21] width 94 height 20
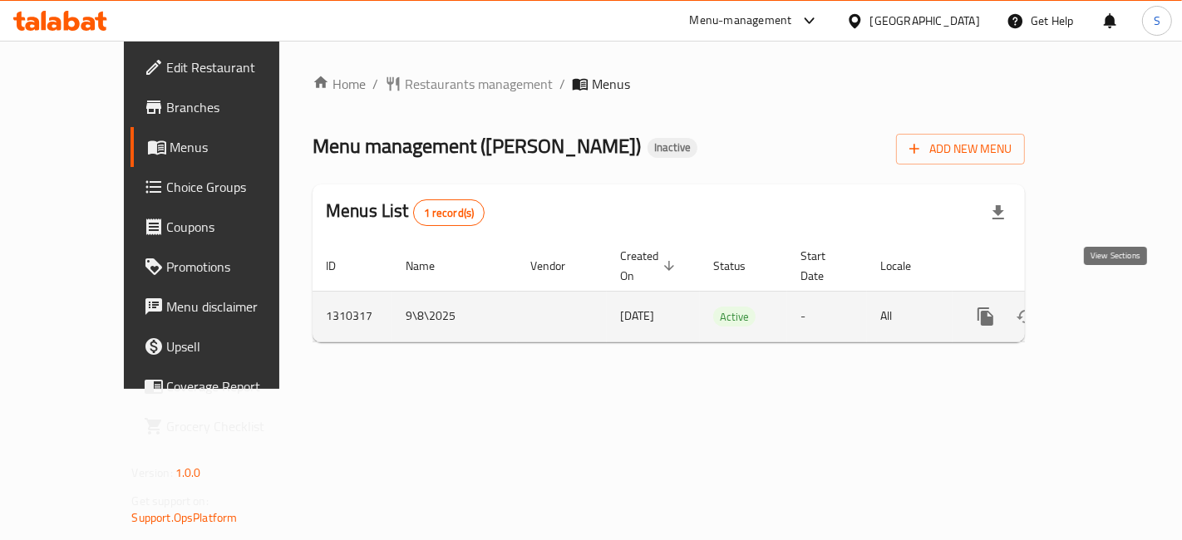
click at [1113, 309] on icon "enhanced table" at bounding box center [1105, 316] width 15 height 15
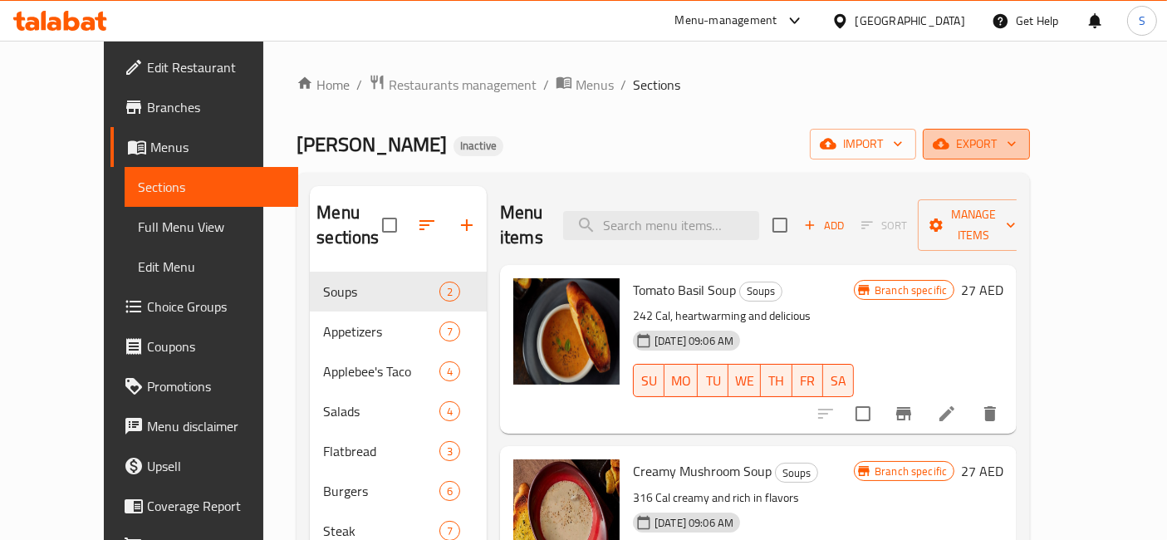
click at [1017, 154] on span "export" at bounding box center [976, 144] width 81 height 21
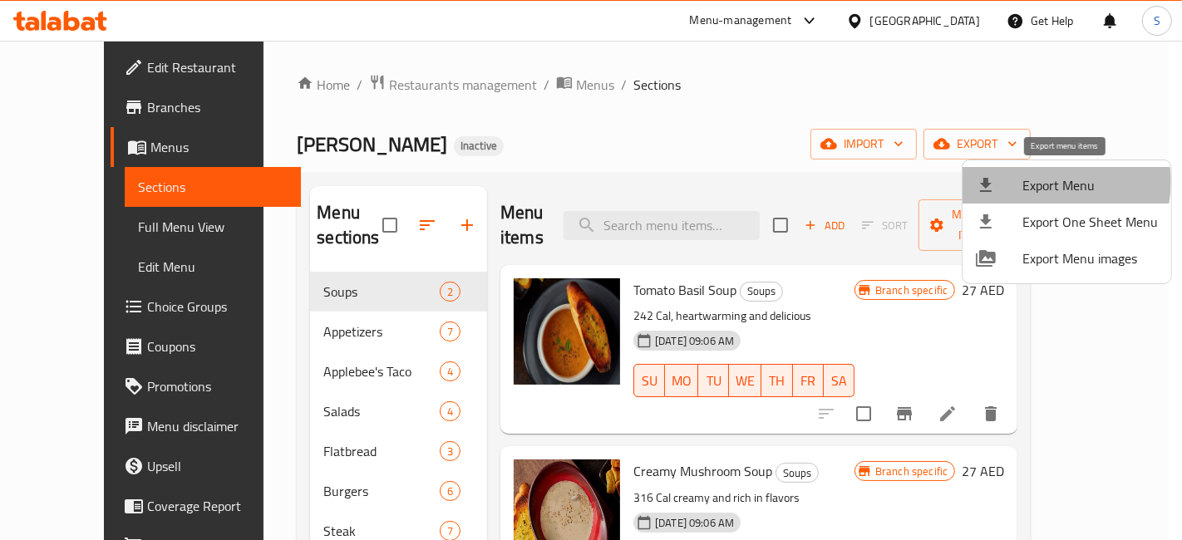
click at [1055, 182] on span "Export Menu" at bounding box center [1089, 185] width 135 height 20
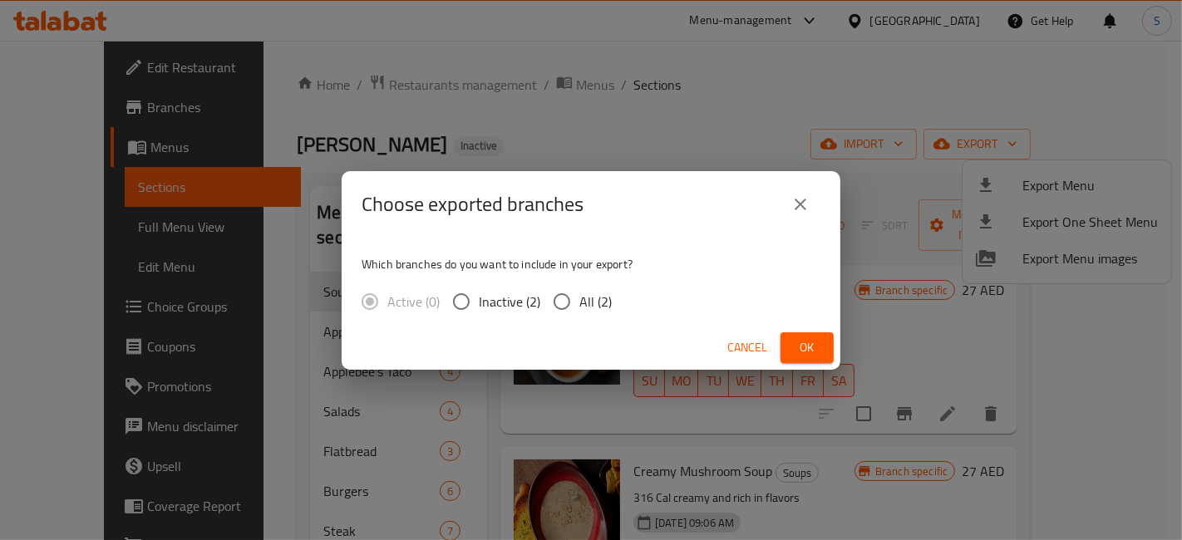
click at [563, 297] on input "All (2)" at bounding box center [561, 301] width 35 height 35
radio input "true"
click at [812, 341] on span "Ok" at bounding box center [807, 347] width 27 height 21
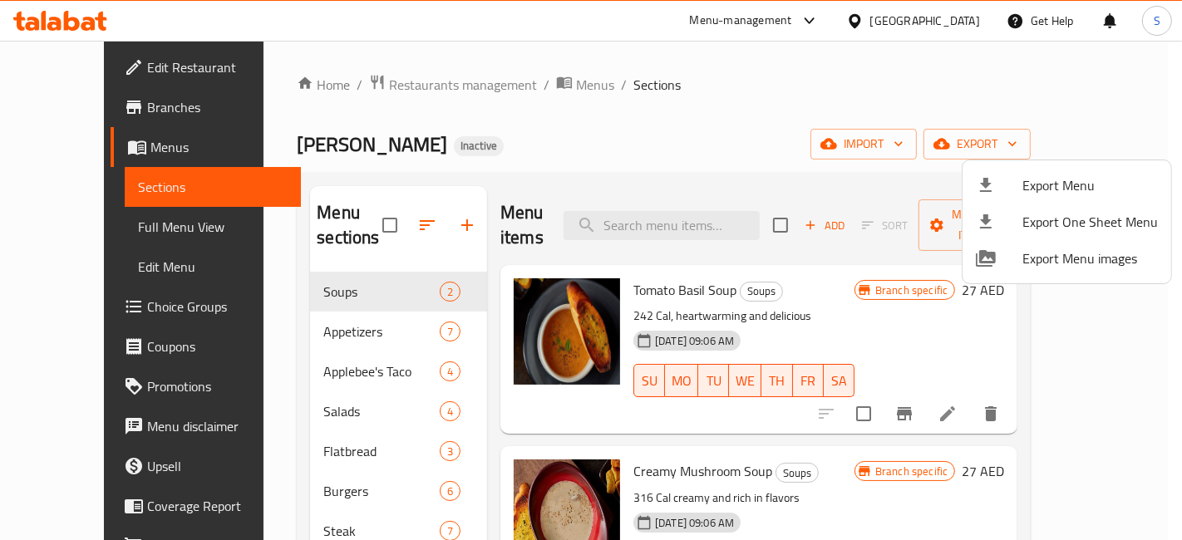
click at [67, 145] on div at bounding box center [591, 270] width 1182 height 540
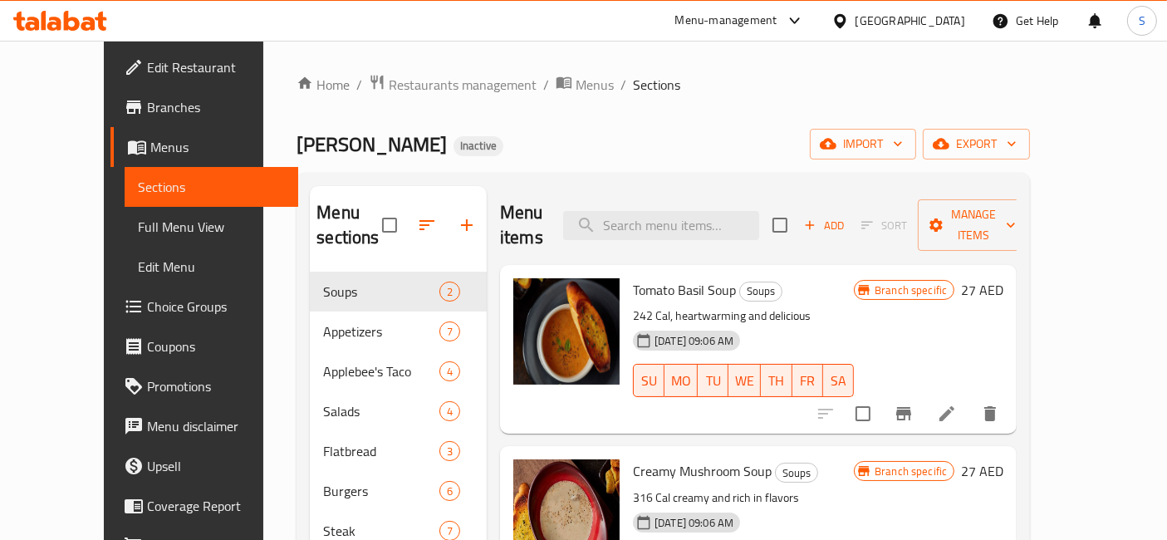
click at [147, 97] on span "Branches" at bounding box center [216, 107] width 139 height 20
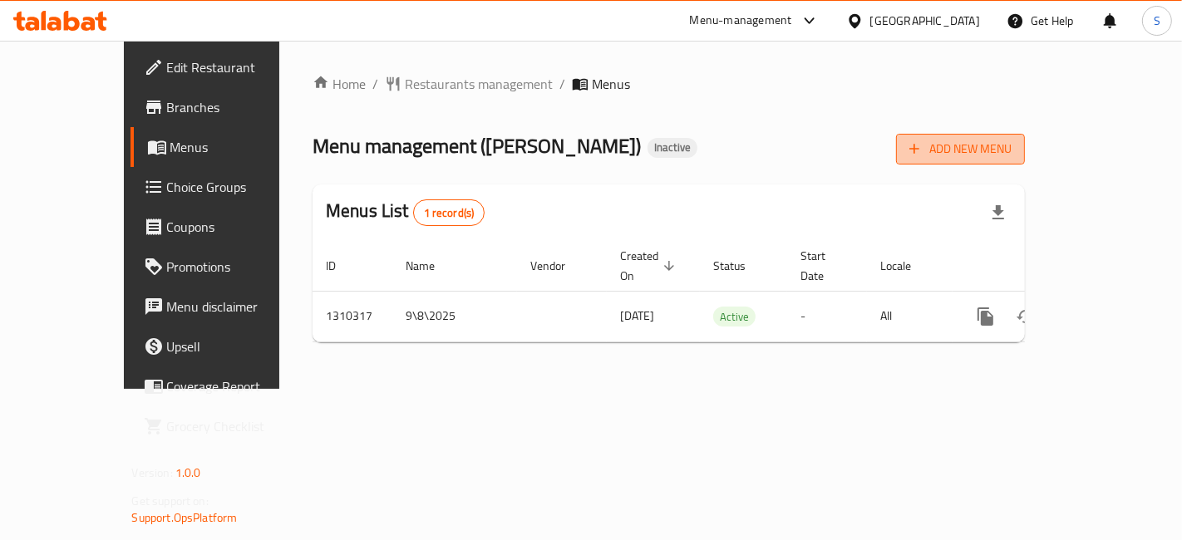
click at [1011, 152] on span "Add New Menu" at bounding box center [960, 149] width 102 height 21
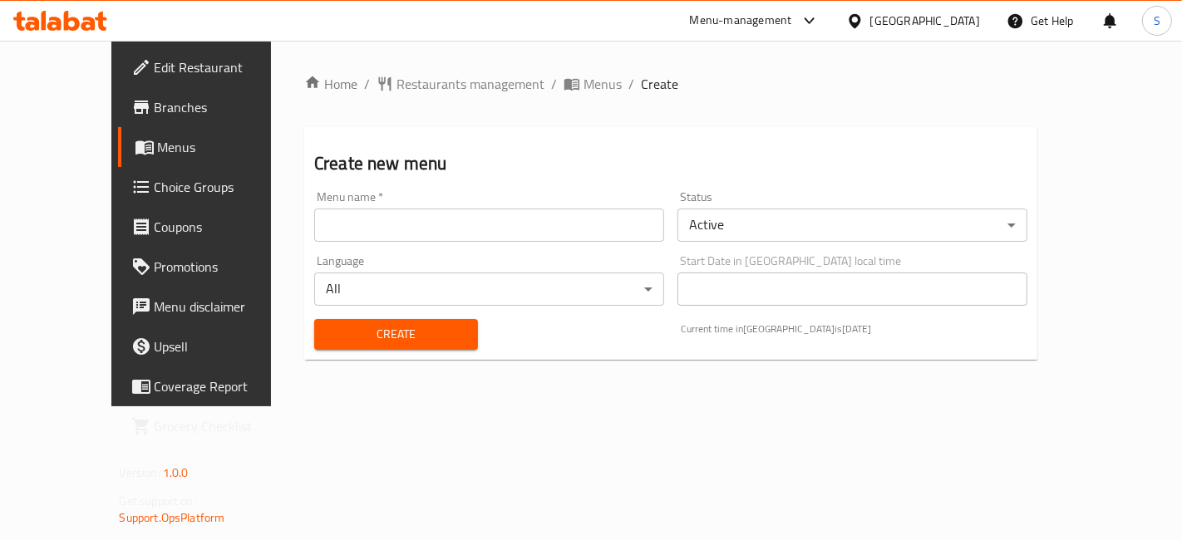
click at [453, 209] on input "text" at bounding box center [489, 225] width 350 height 33
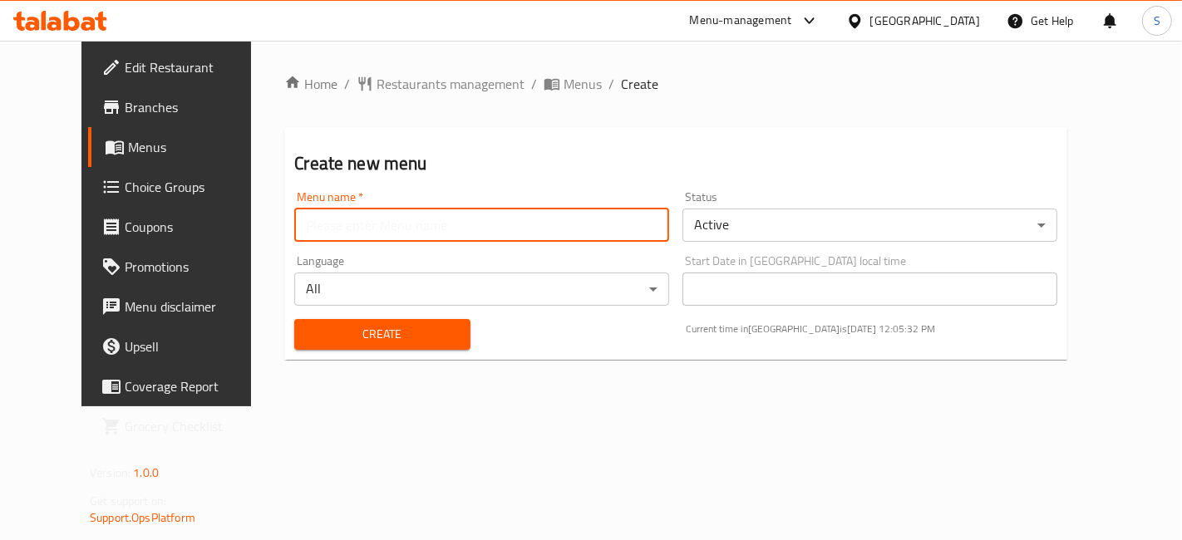
type input "salma"
click at [563, 76] on span "Menus" at bounding box center [582, 84] width 38 height 20
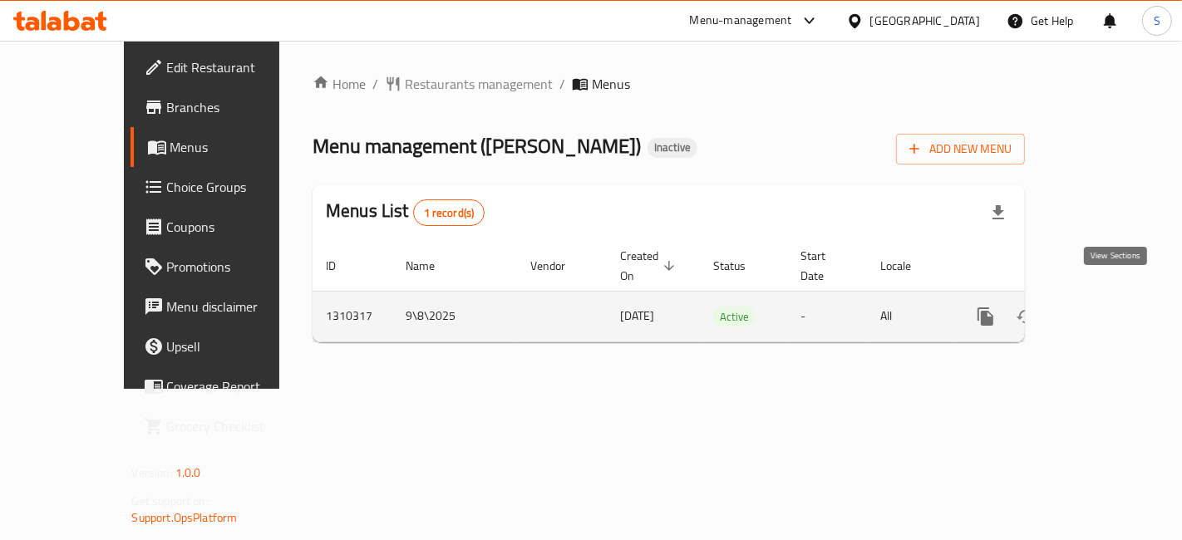
click at [1105, 307] on icon "enhanced table" at bounding box center [1105, 317] width 20 height 20
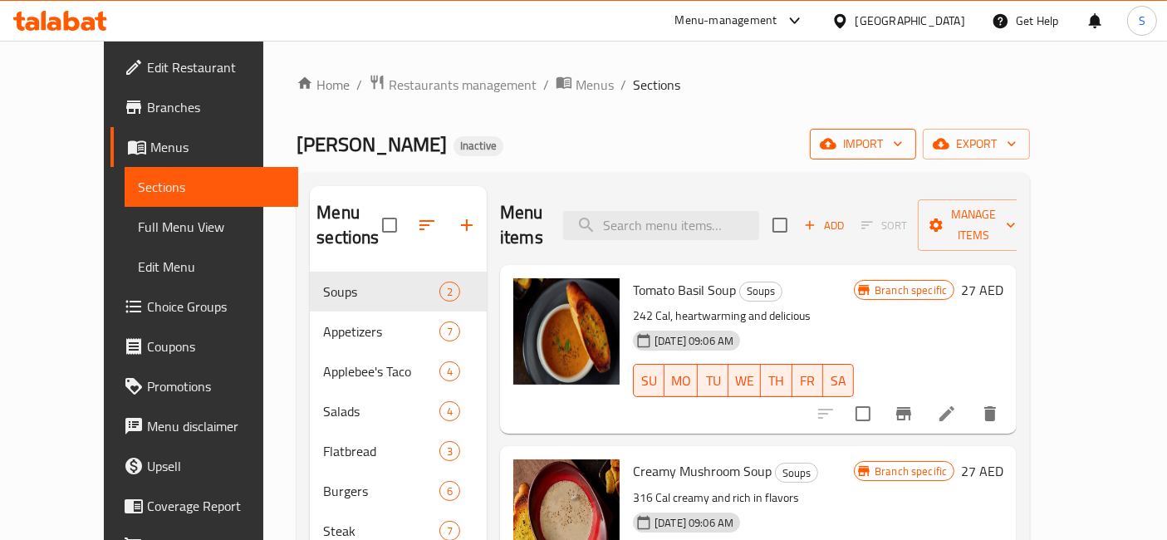
click at [903, 150] on span "import" at bounding box center [863, 144] width 80 height 21
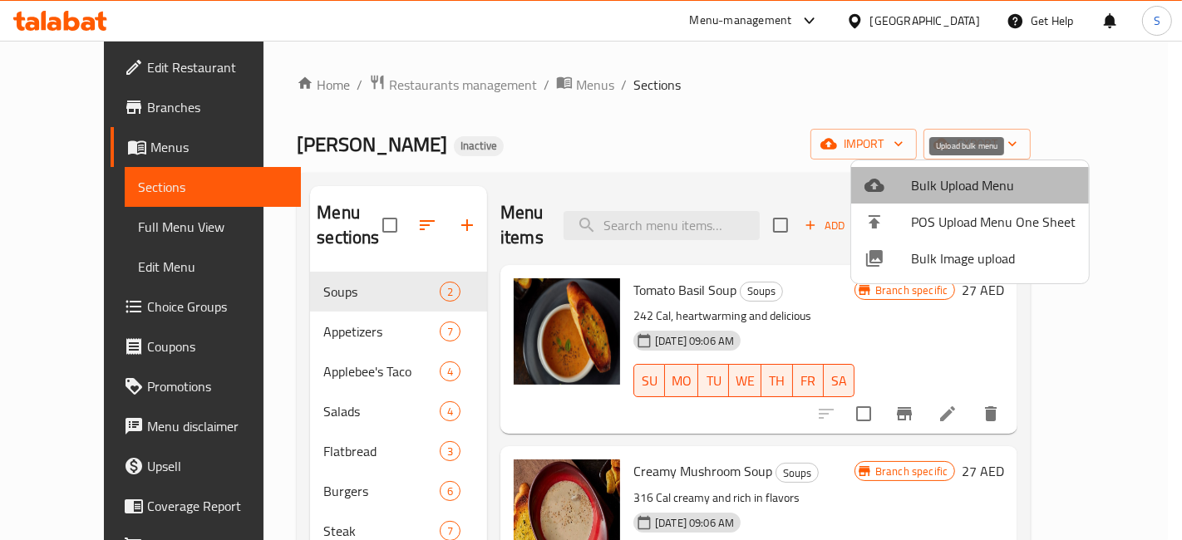
click at [985, 191] on span "Bulk Upload Menu" at bounding box center [993, 185] width 165 height 20
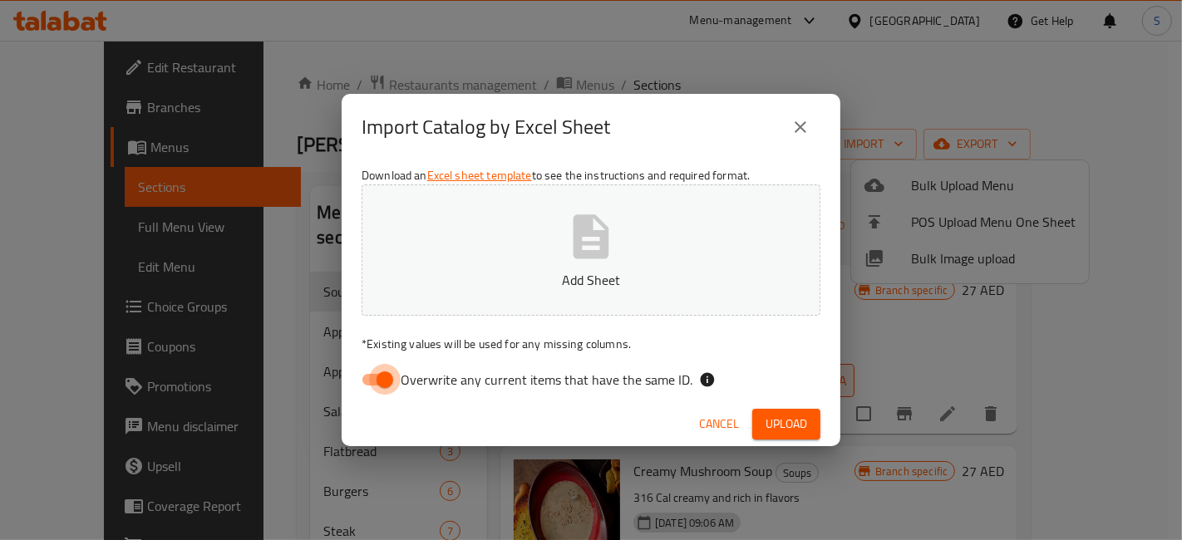
click at [384, 383] on input "Overwrite any current items that have the same ID." at bounding box center [384, 380] width 95 height 32
checkbox input "false"
click at [465, 307] on button "Add Sheet" at bounding box center [590, 249] width 459 height 131
click at [721, 416] on span "Cancel" at bounding box center [719, 424] width 40 height 21
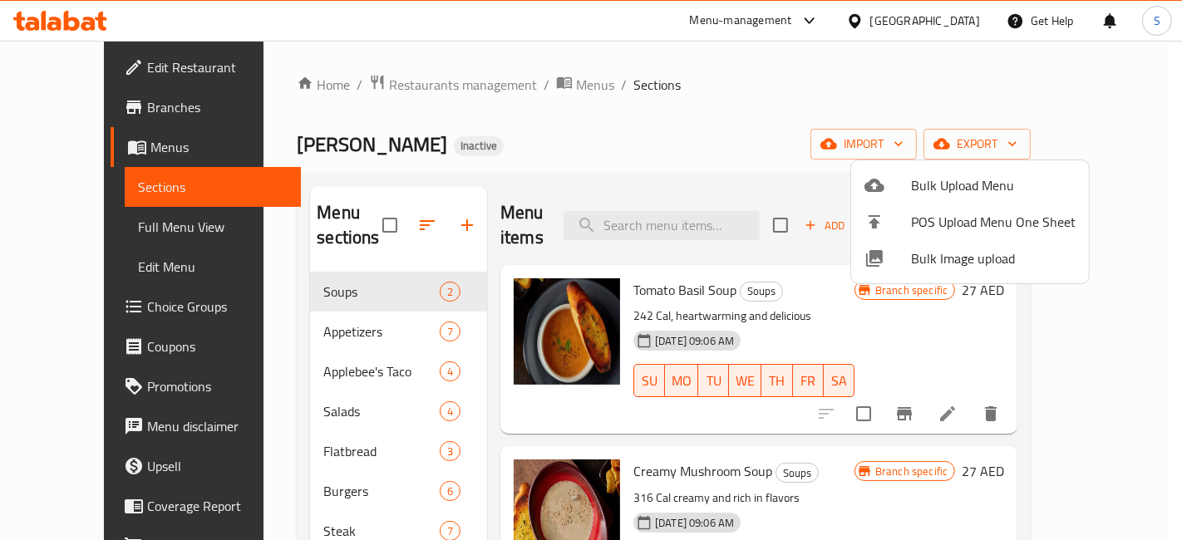
click at [75, 17] on div at bounding box center [591, 270] width 1182 height 540
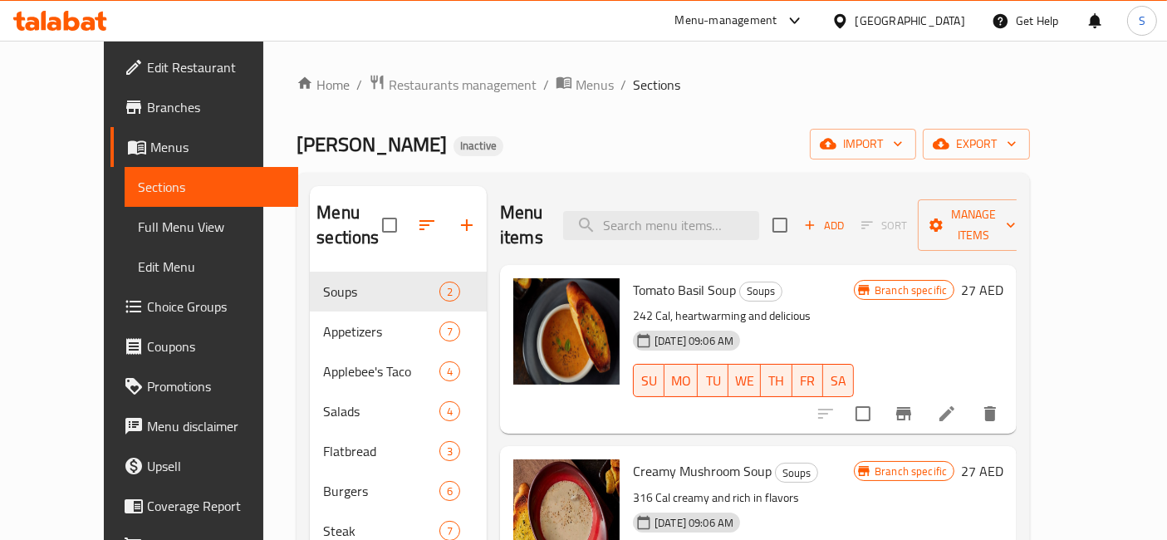
click at [90, 27] on icon at bounding box center [60, 21] width 94 height 20
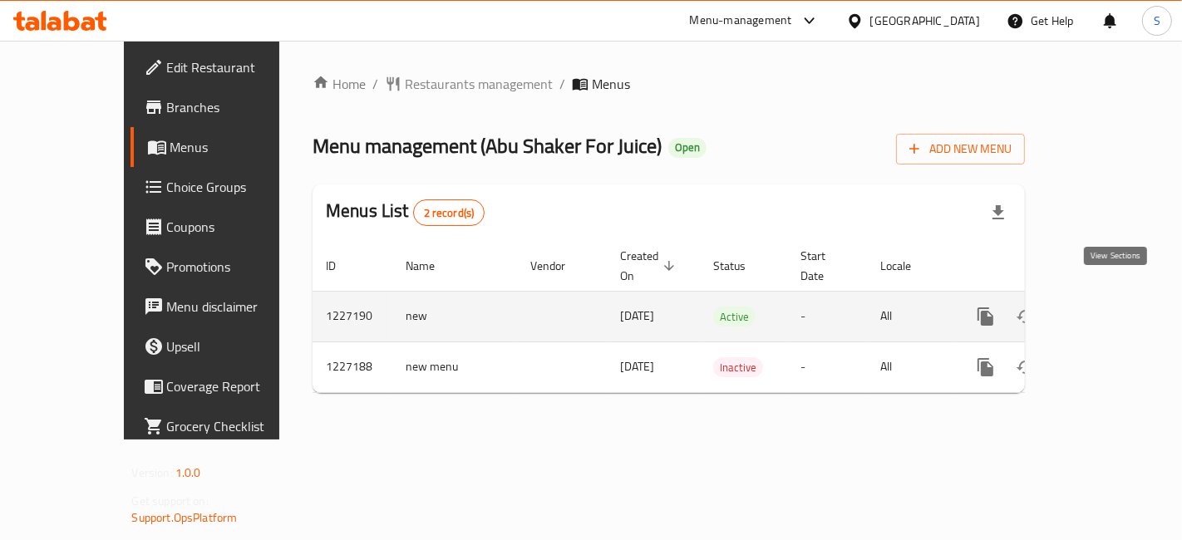
click at [1109, 307] on link "enhanced table" at bounding box center [1105, 317] width 40 height 40
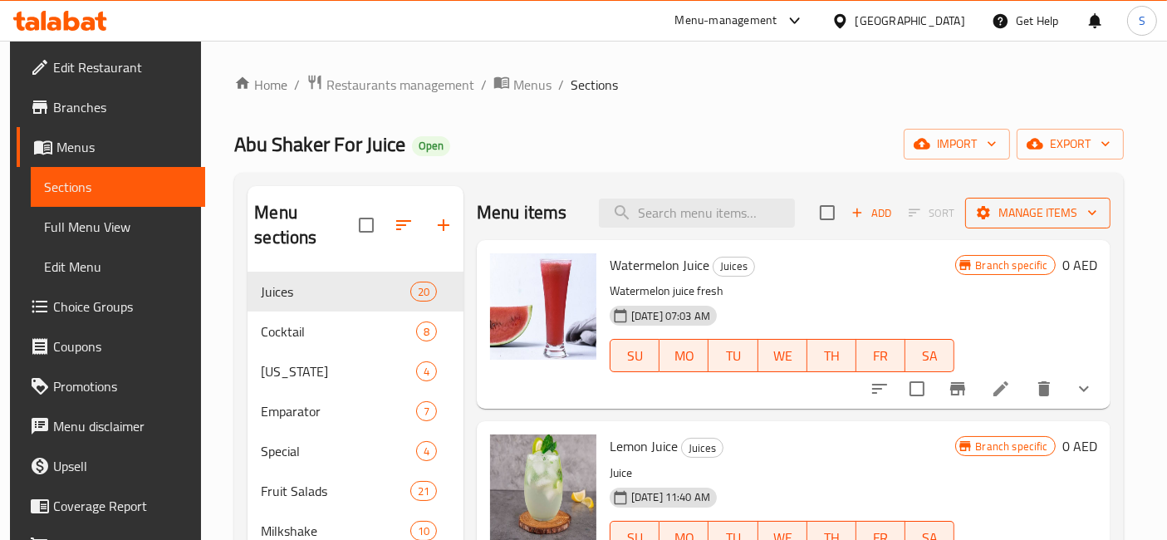
click at [1013, 199] on button "Manage items" at bounding box center [1038, 213] width 145 height 31
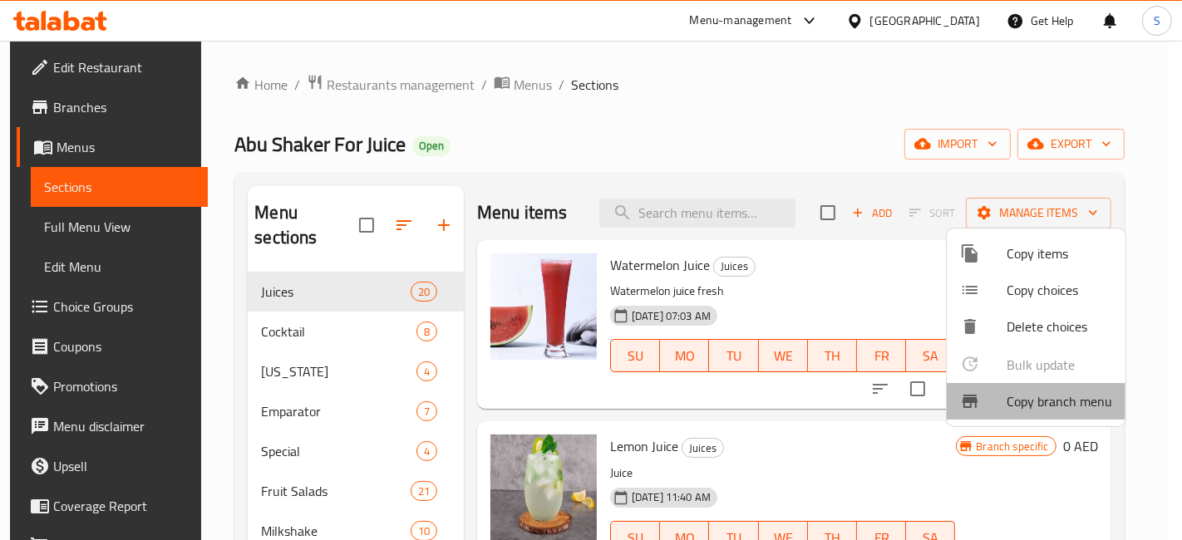
click at [1018, 398] on span "Copy branch menu" at bounding box center [1059, 401] width 106 height 20
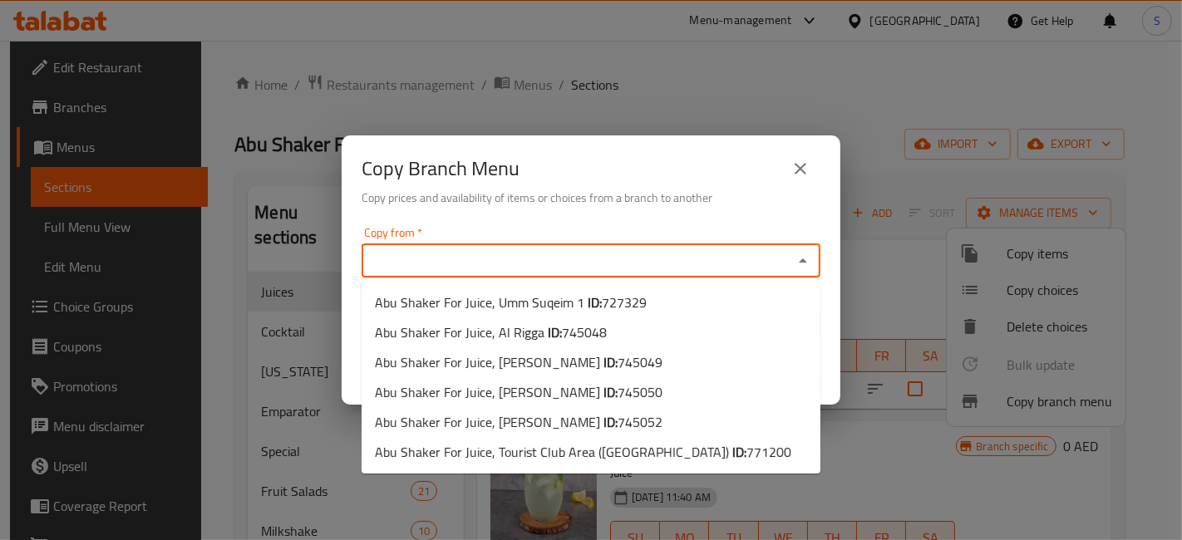
click at [610, 264] on input "Copy from   *" at bounding box center [576, 260] width 421 height 23
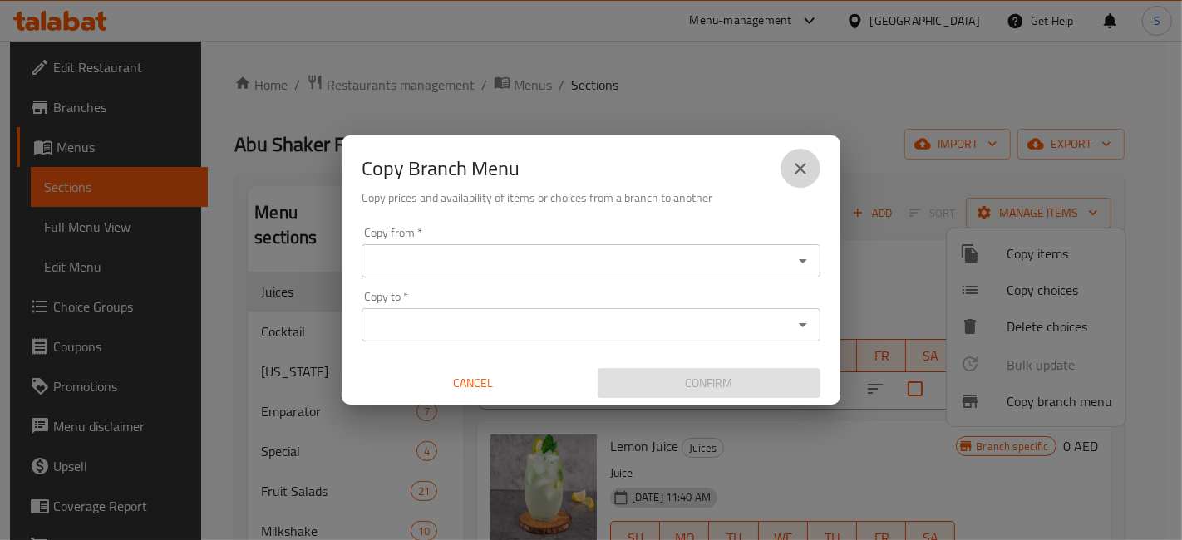
click at [804, 165] on icon "close" at bounding box center [800, 169] width 20 height 20
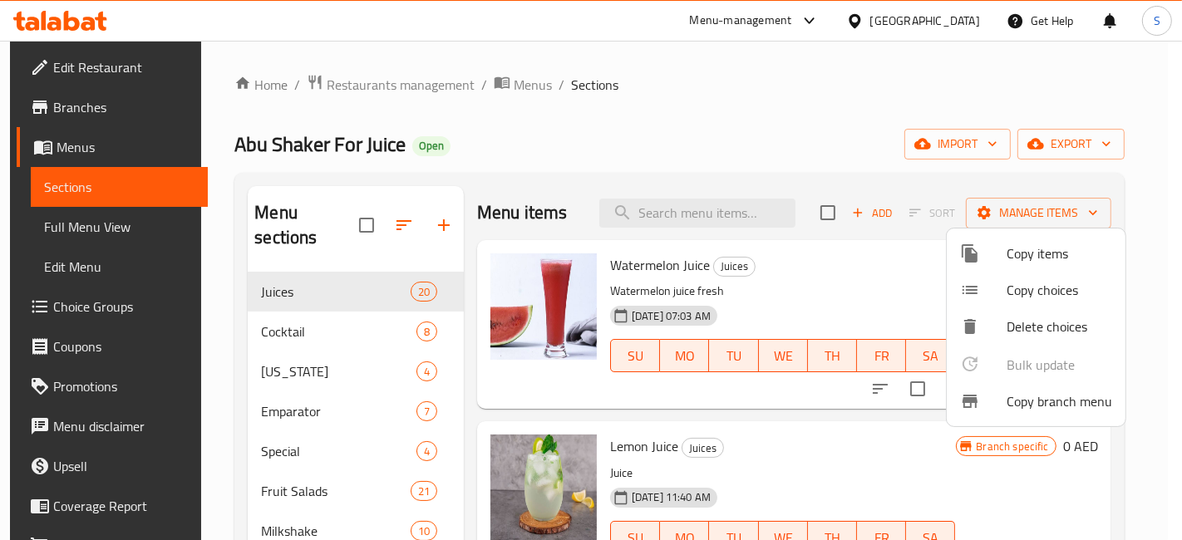
click at [1009, 409] on span "Copy branch menu" at bounding box center [1059, 401] width 106 height 20
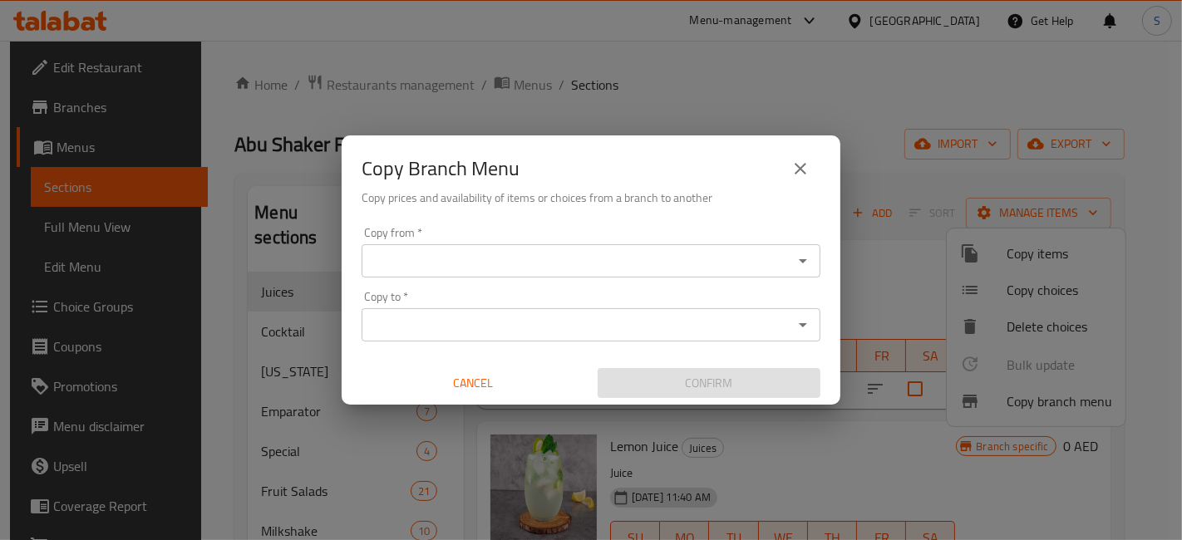
click at [569, 252] on input "Copy from   *" at bounding box center [576, 260] width 421 height 23
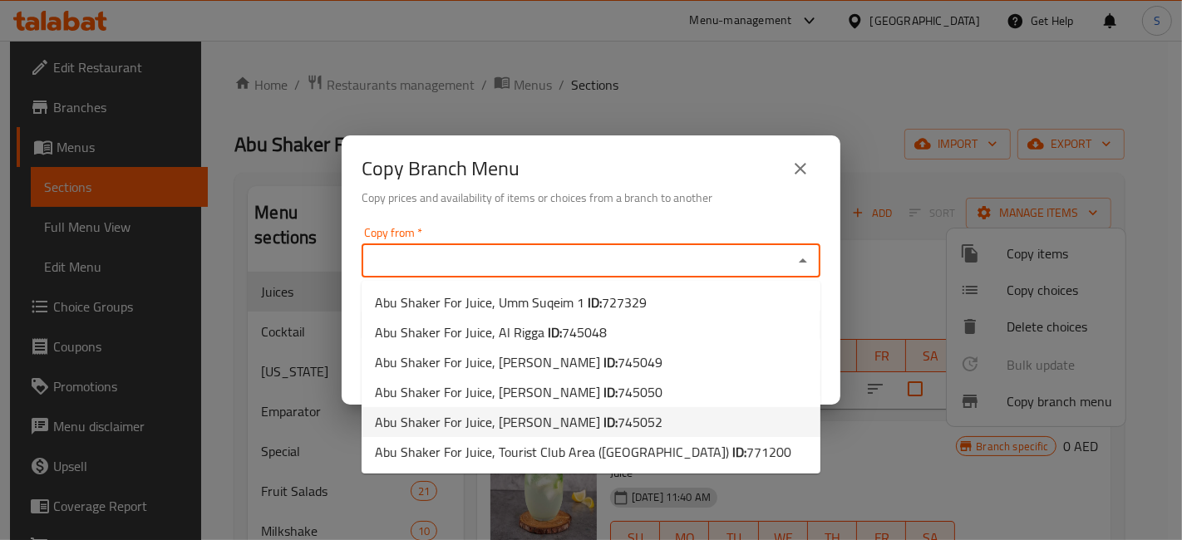
click at [627, 425] on li "Abu Shaker For Juice, Al Muwaiji ID: 745052" at bounding box center [590, 422] width 459 height 30
type input "Abu Shaker For Juice, Al Muwaiji"
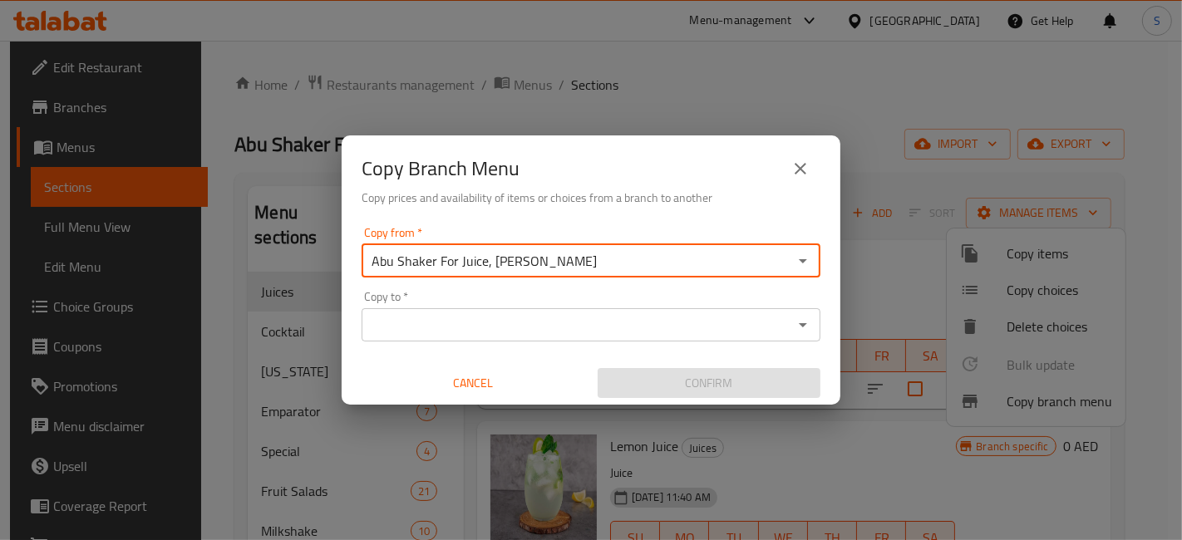
click at [603, 322] on input "Copy to   *" at bounding box center [576, 324] width 421 height 23
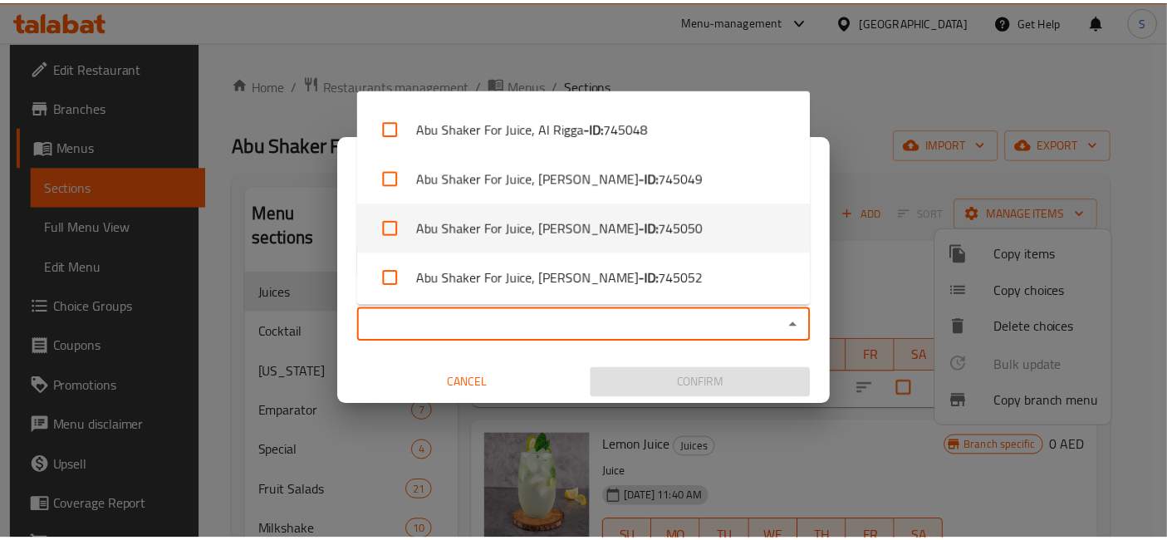
scroll to position [96, 0]
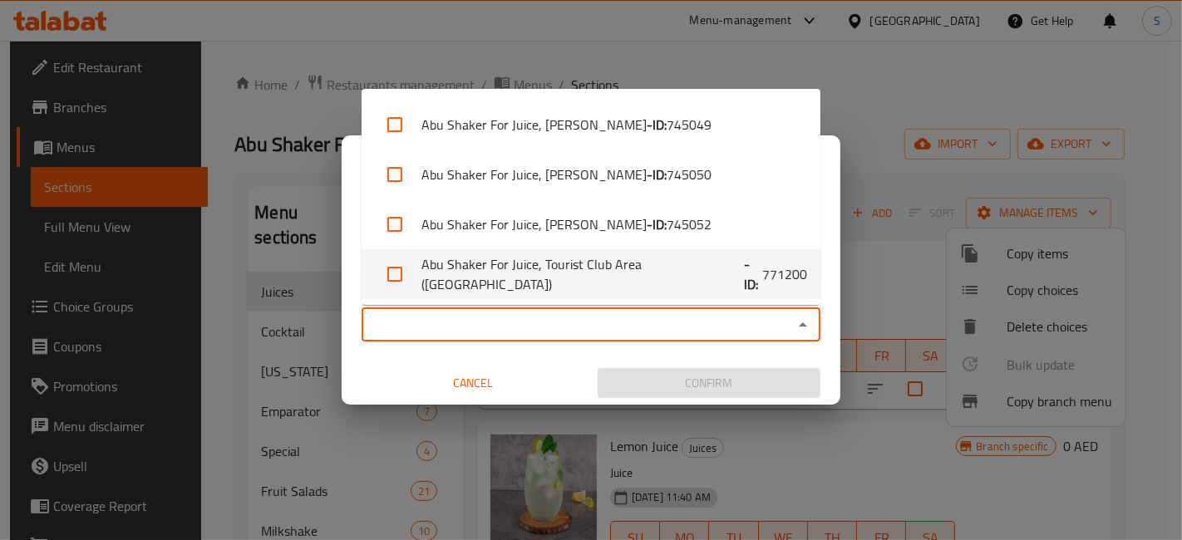
click at [690, 271] on li "Abu Shaker For Juice, Tourist Club Area (Al Zahiya) - ID: 771200" at bounding box center [590, 274] width 459 height 50
checkbox input "true"
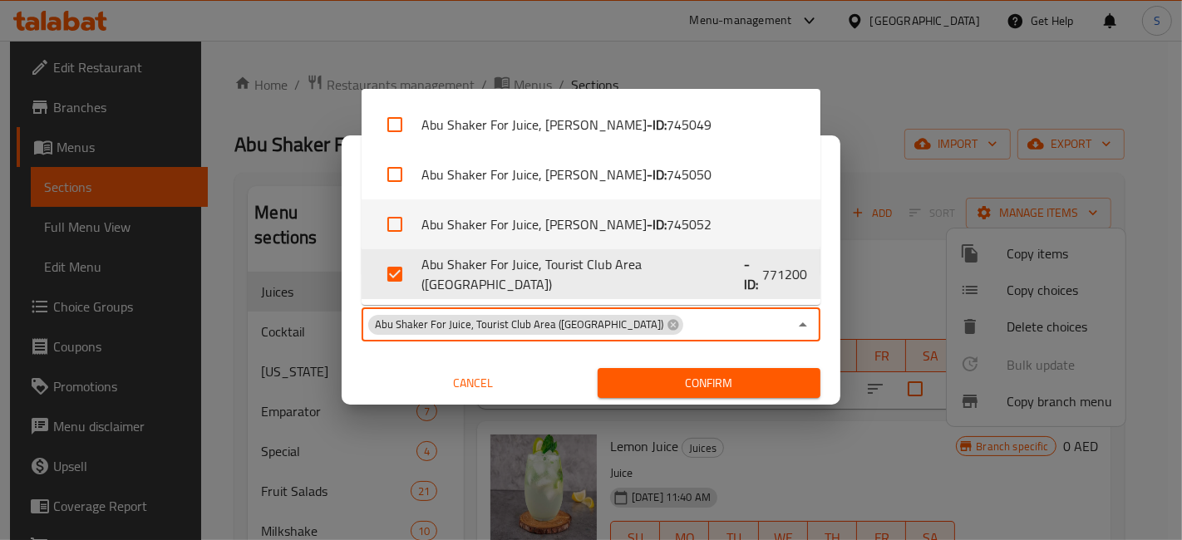
click at [827, 209] on div "Copy Branch Menu Copy prices and availability of items or choices from a branch…" at bounding box center [591, 177] width 499 height 85
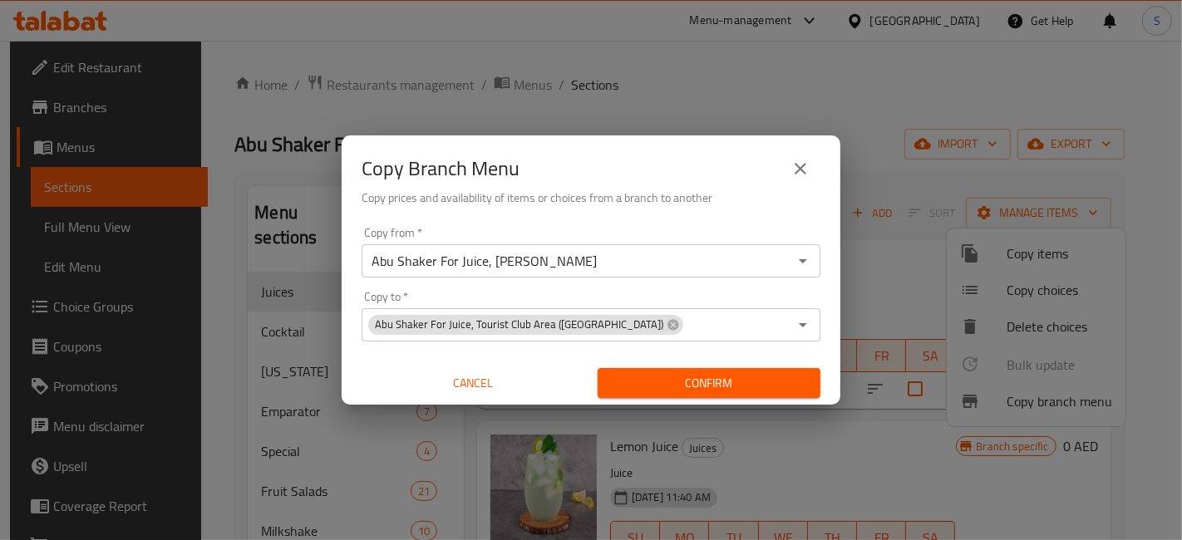
click at [806, 163] on icon "close" at bounding box center [800, 169] width 20 height 20
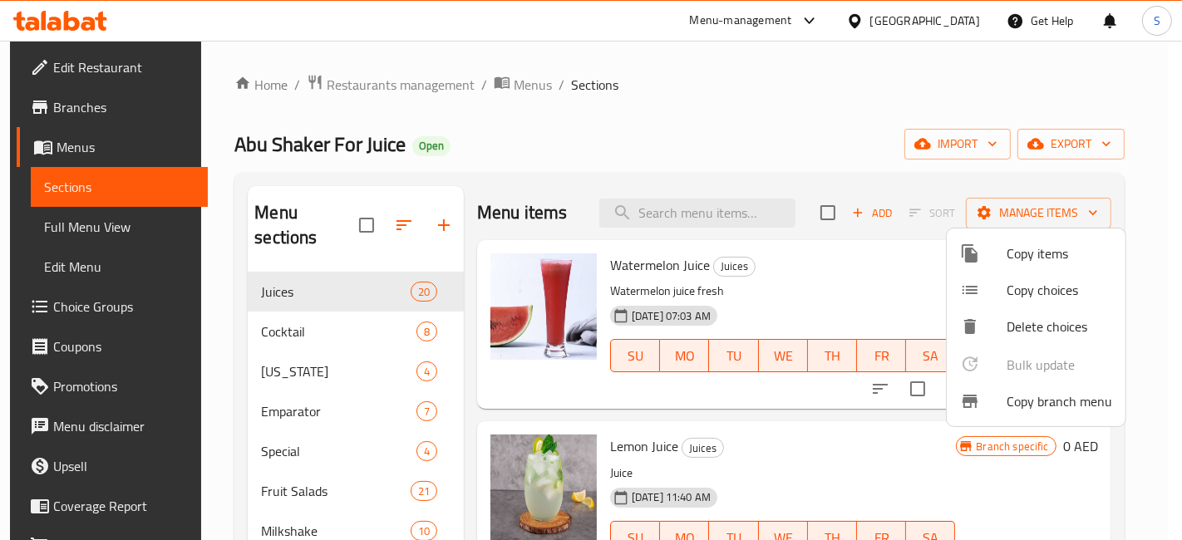
click at [858, 78] on div at bounding box center [591, 270] width 1182 height 540
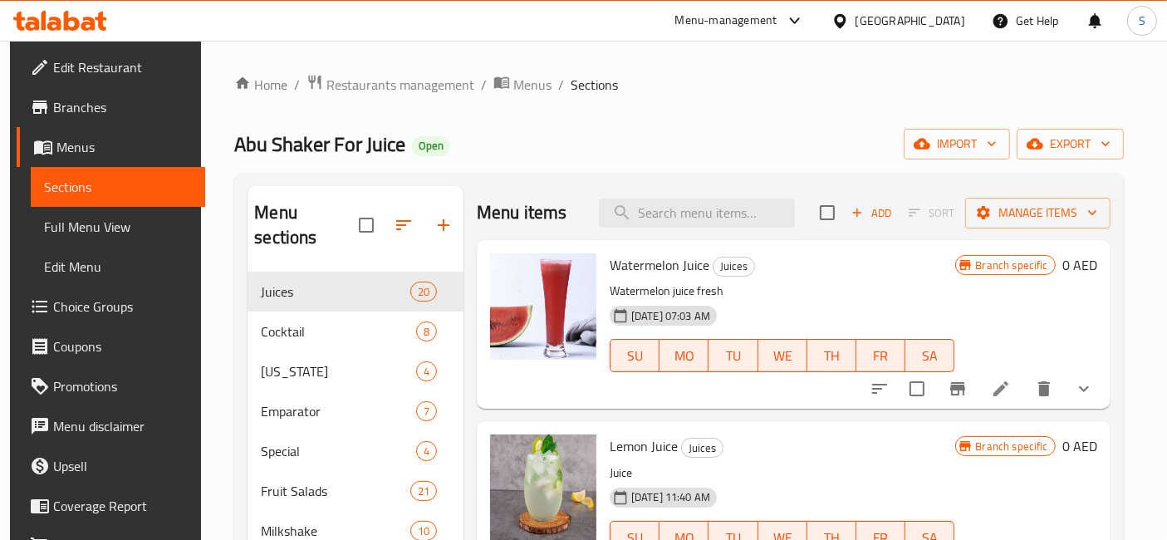
click at [689, 134] on div "Abu Shaker For Juice Open import export" at bounding box center [678, 144] width 889 height 31
click at [124, 120] on link "Branches" at bounding box center [111, 107] width 189 height 40
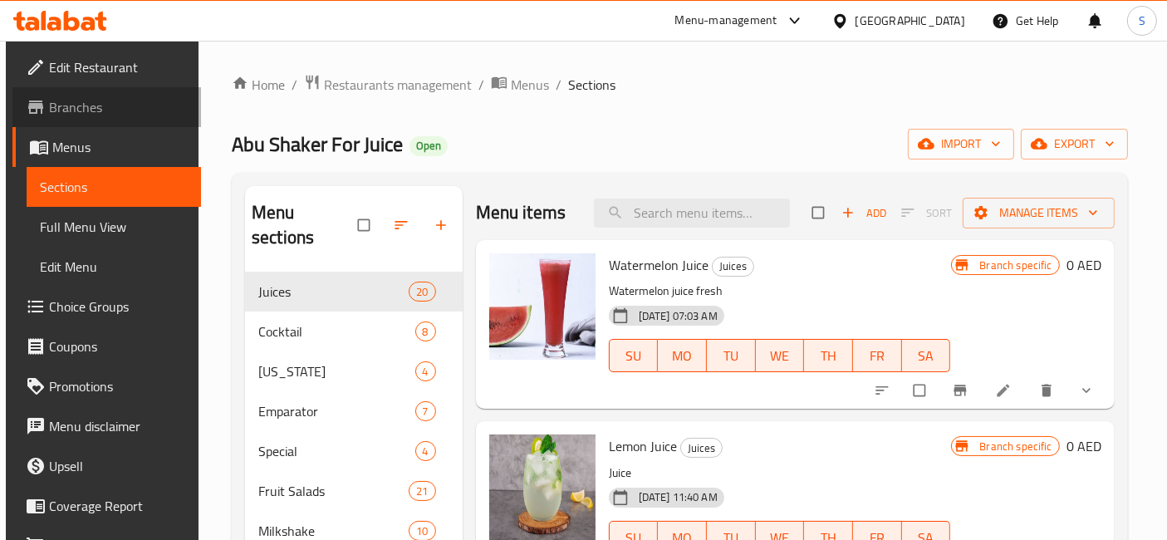
click at [132, 97] on link "Branches" at bounding box center [106, 107] width 189 height 40
